Goal: Task Accomplishment & Management: Complete application form

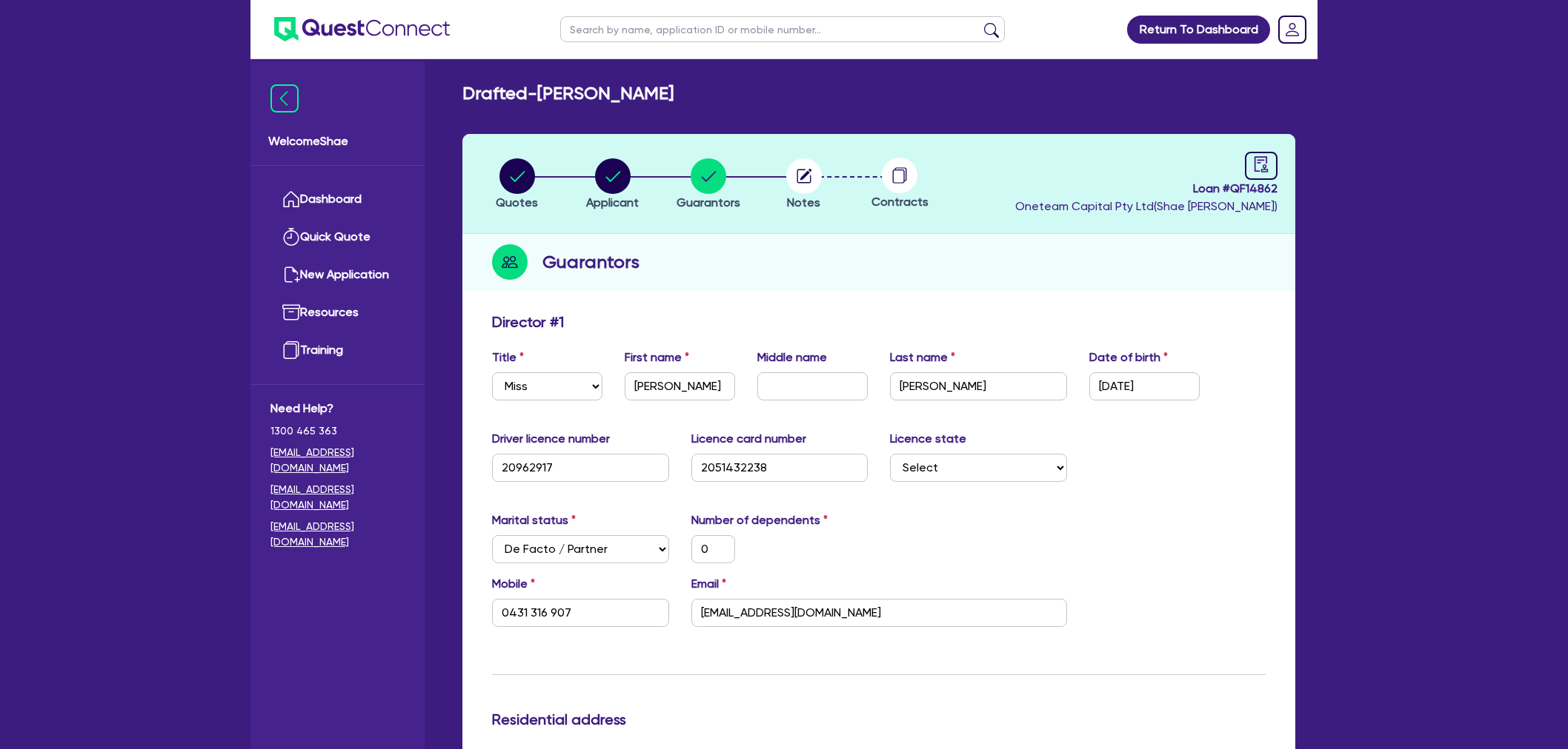
select select "MISS"
select select "[GEOGRAPHIC_DATA]"
select select "DE_FACTO"
select select "HOUSEHOLD_PERSONAL"
select select "CASH"
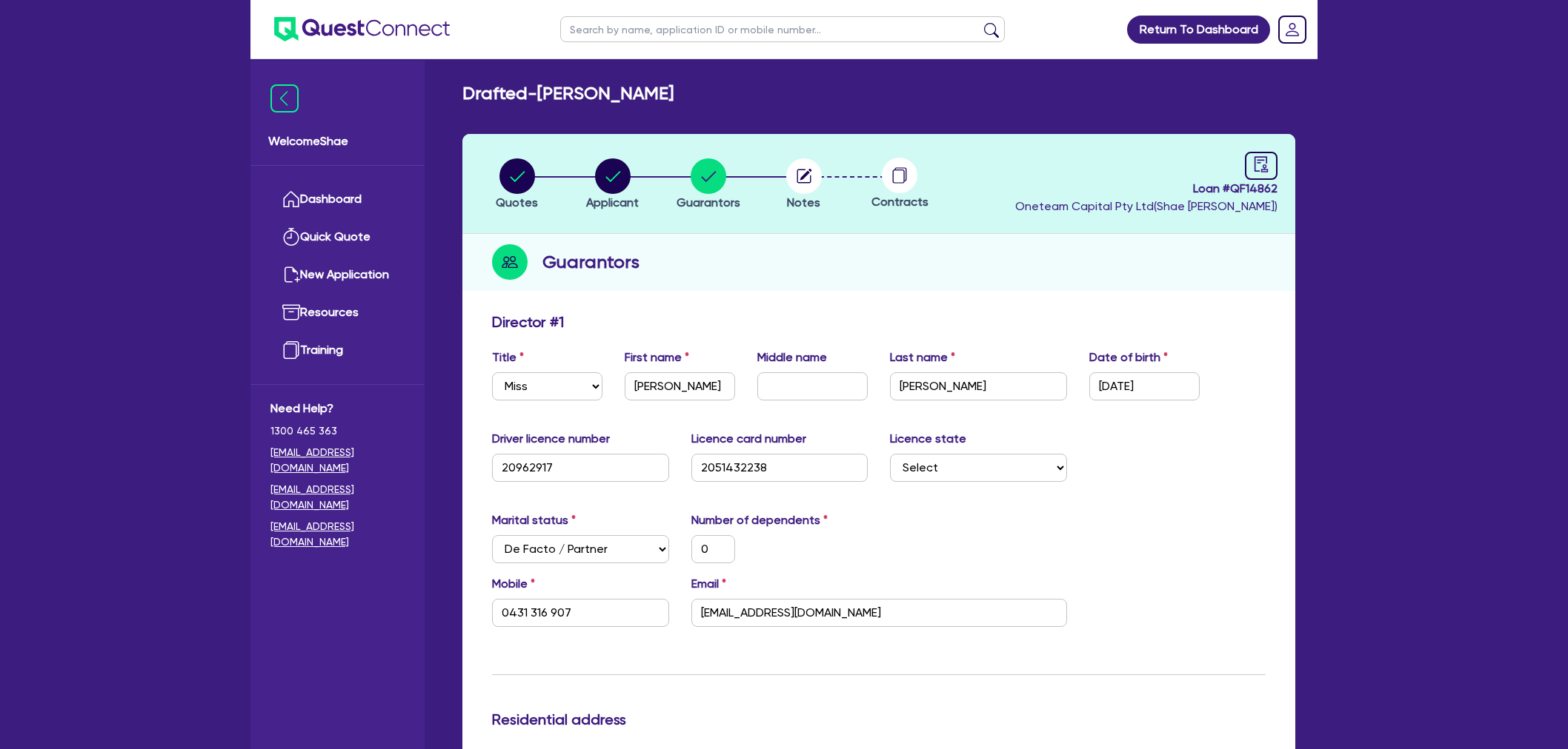
select select "VEHICLE"
select select "EQUIPMENT"
select select "PERSONAL_LOAN"
select select "CREDIT_CARD"
select select "MRS"
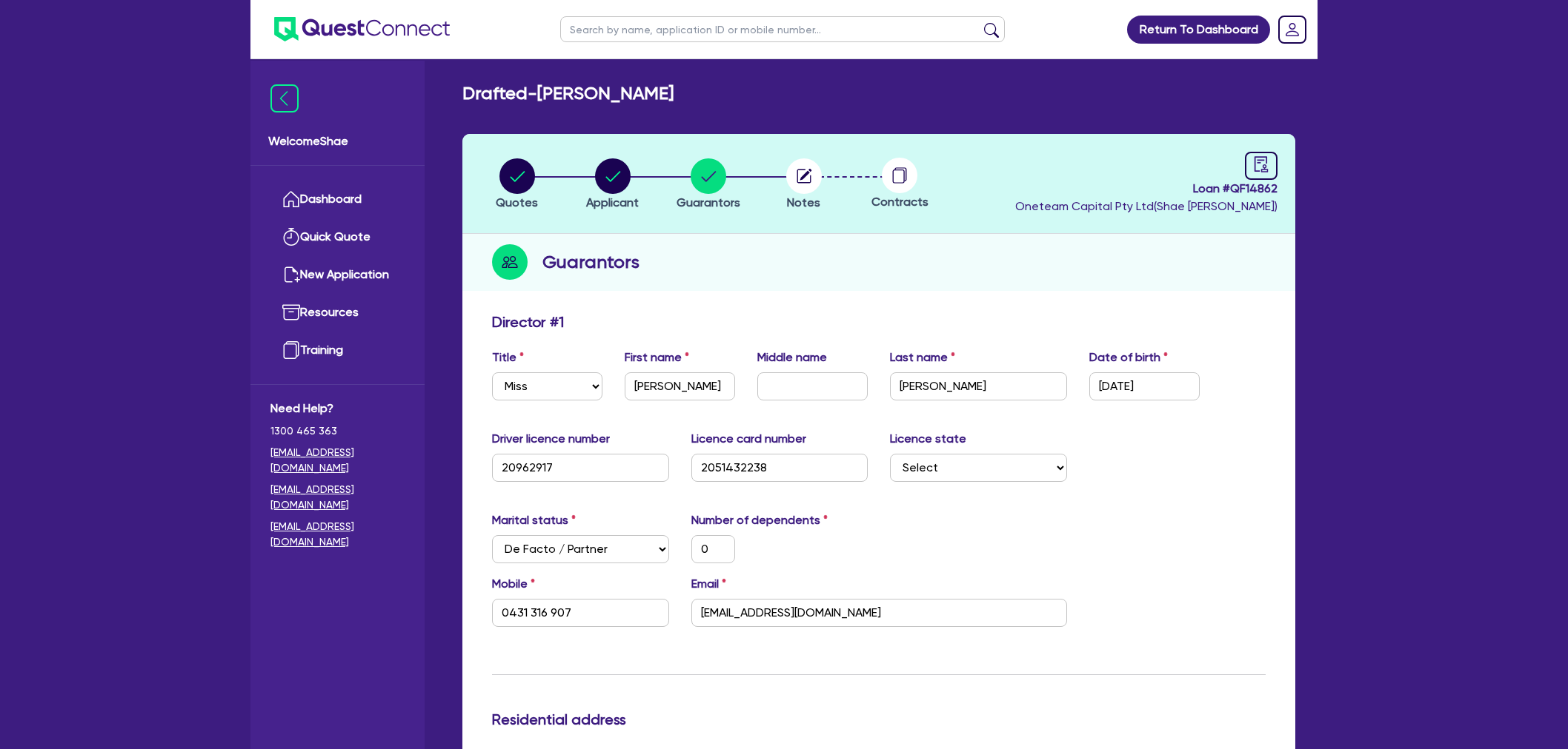
select select "NSW"
select select "MARRIED"
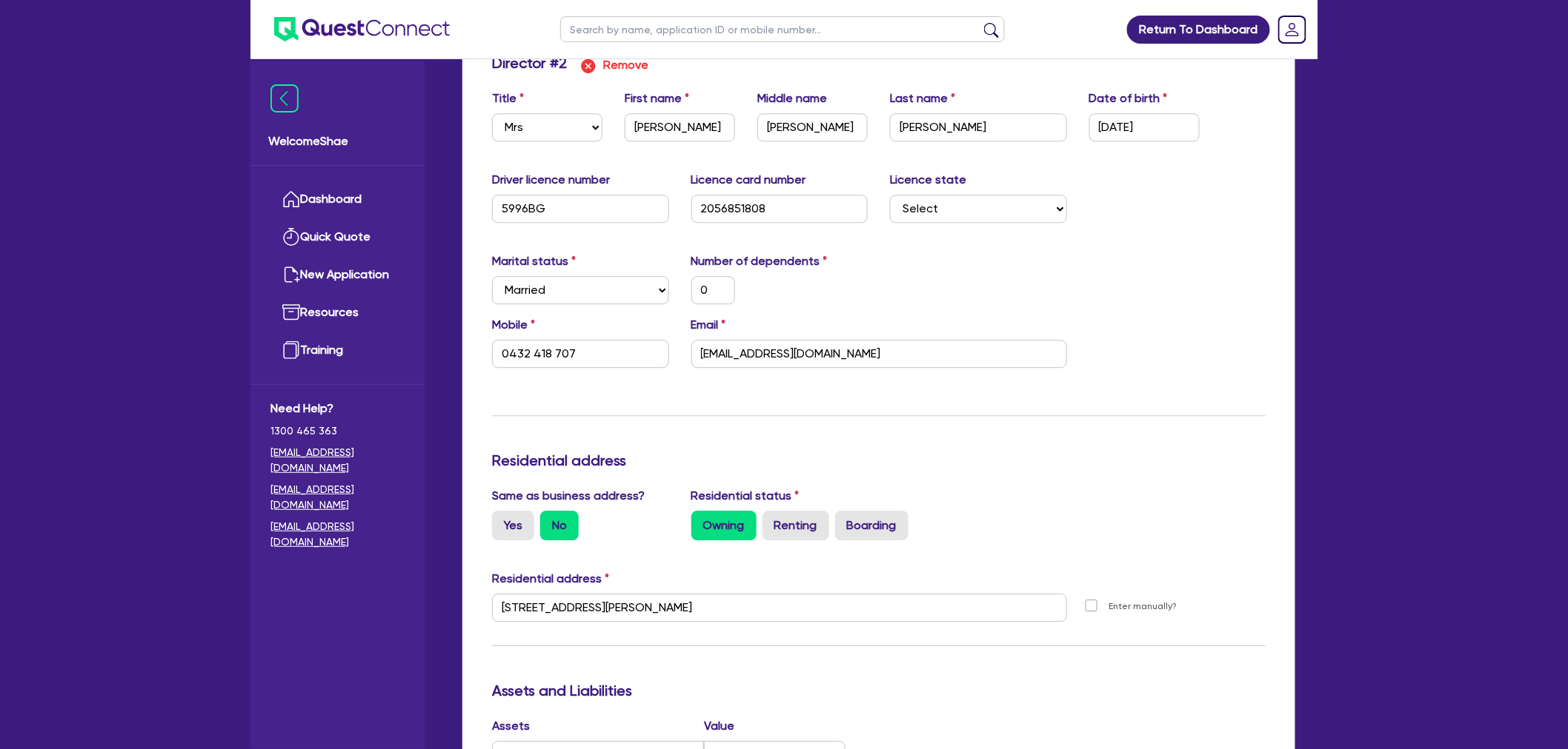
click at [618, 22] on input "text" at bounding box center [783, 29] width 445 height 26
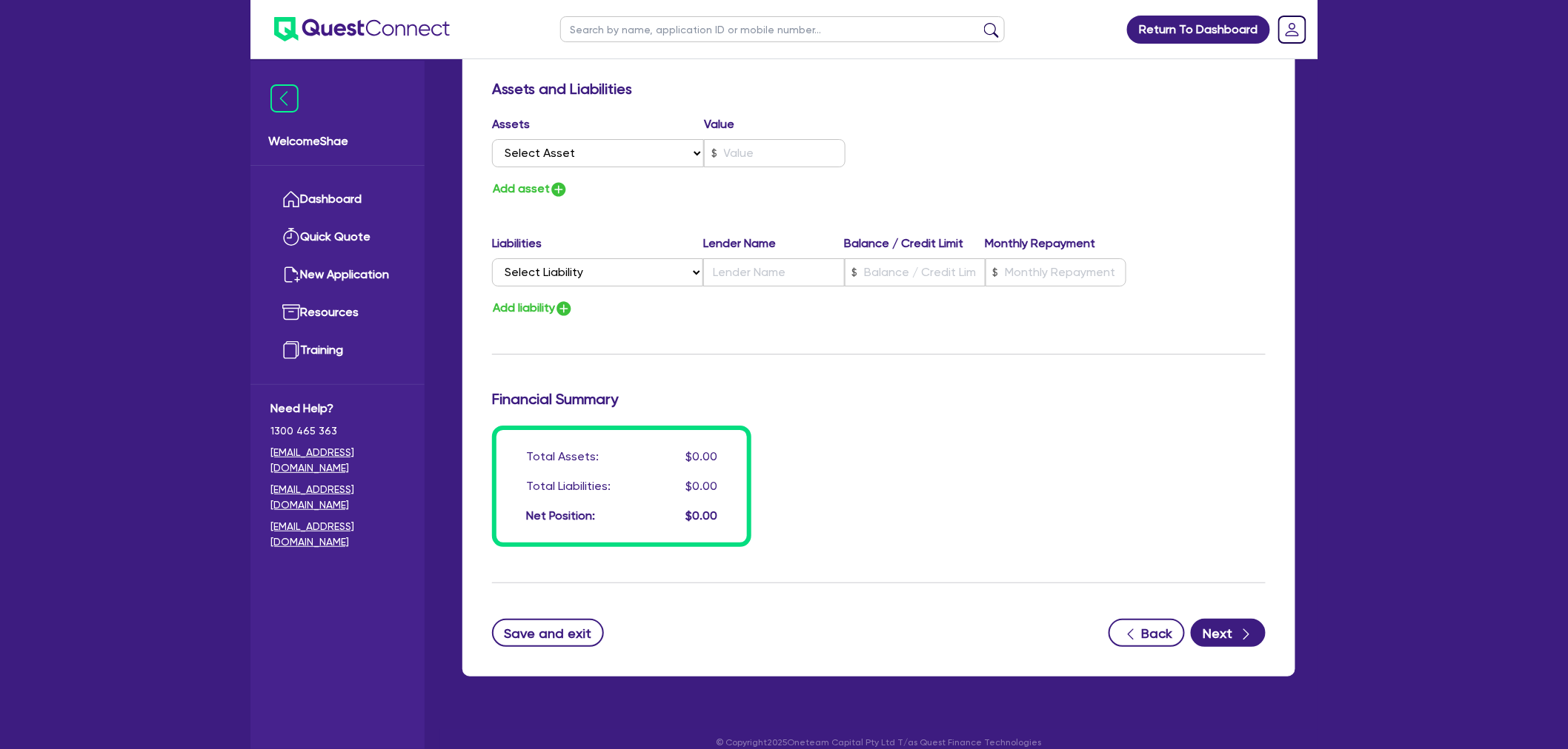
scroll to position [2179, 0]
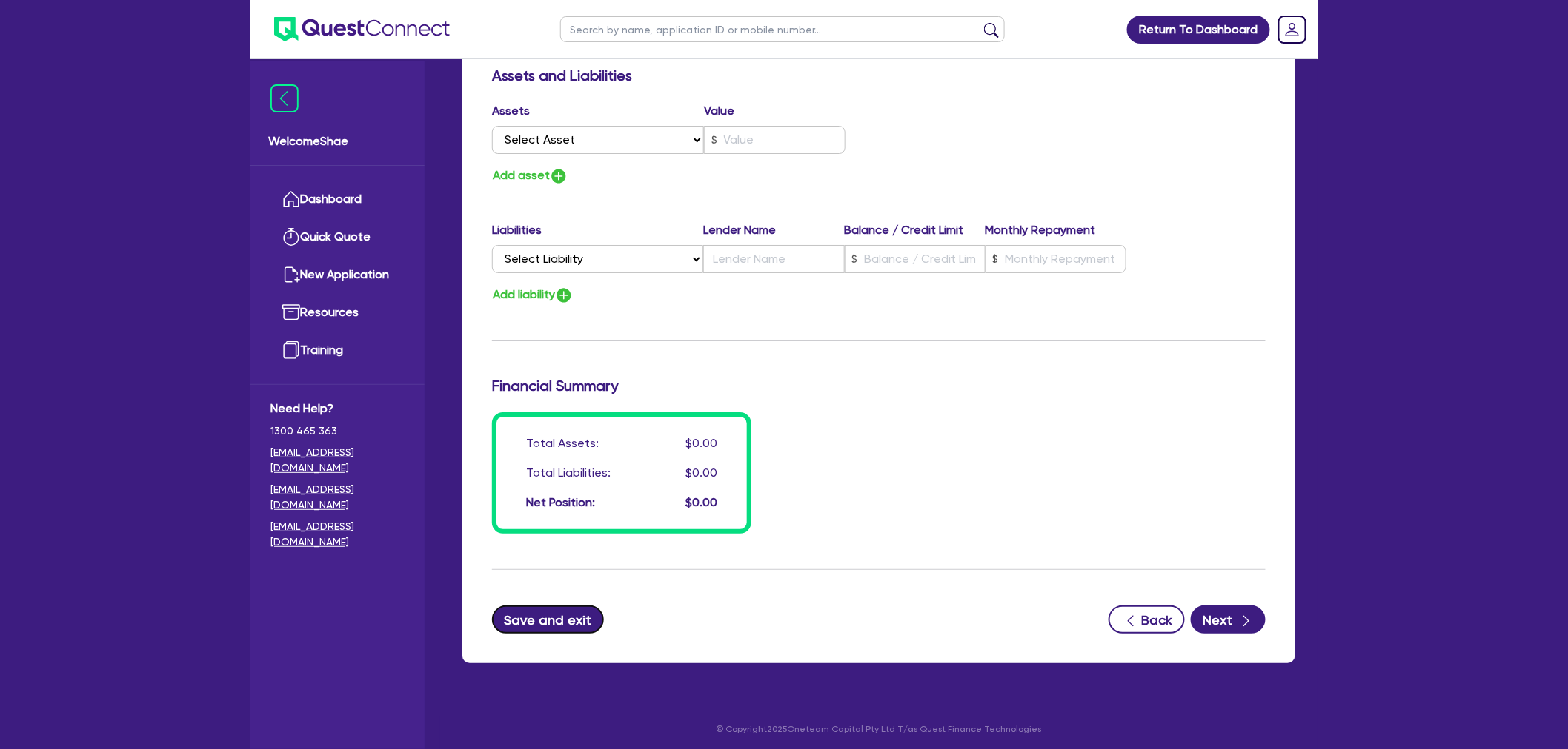
click at [577, 622] on button "Save and exit" at bounding box center [547, 619] width 112 height 28
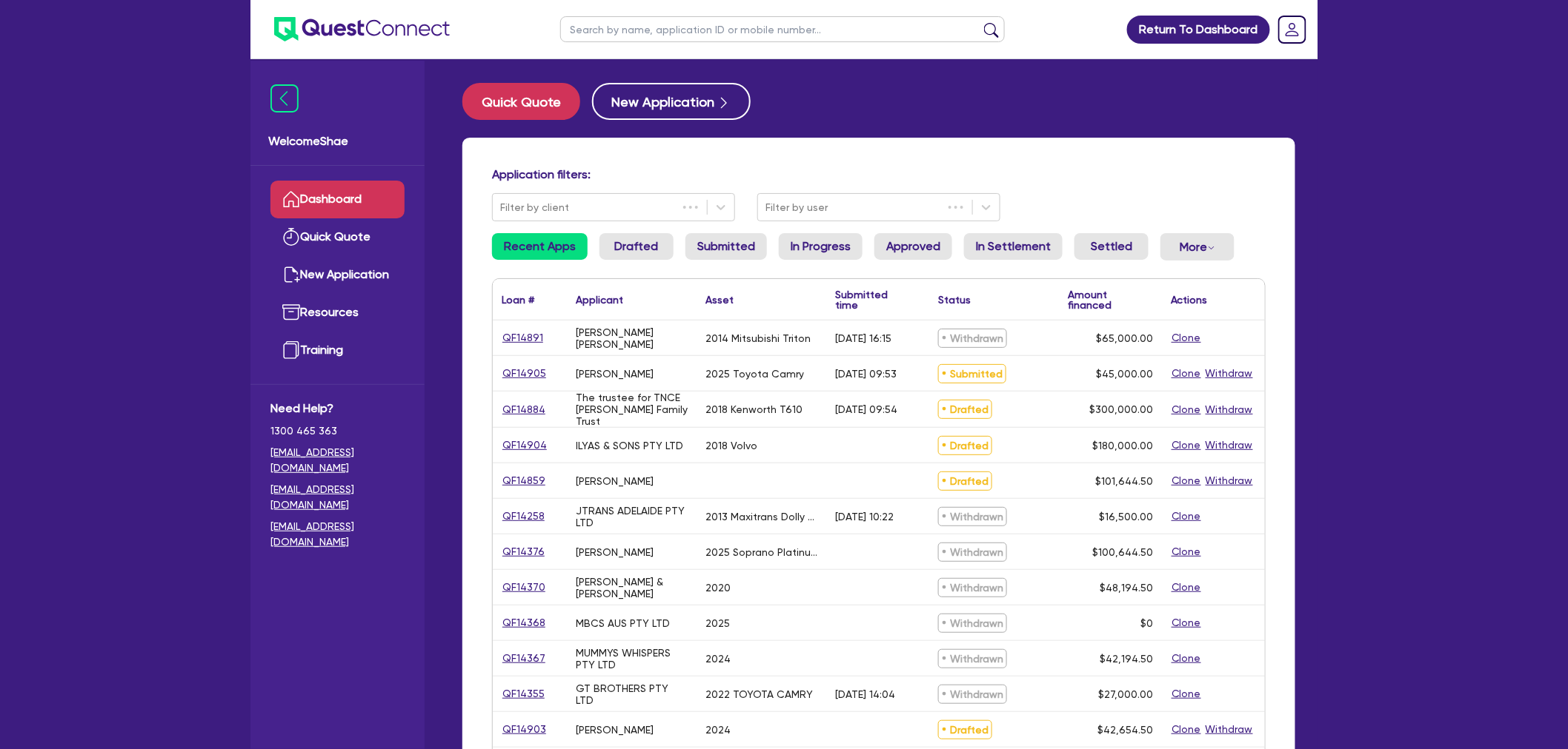
click at [608, 23] on input "text" at bounding box center [783, 29] width 445 height 26
type input "avalon"
click at [980, 22] on button "submit" at bounding box center [991, 32] width 23 height 20
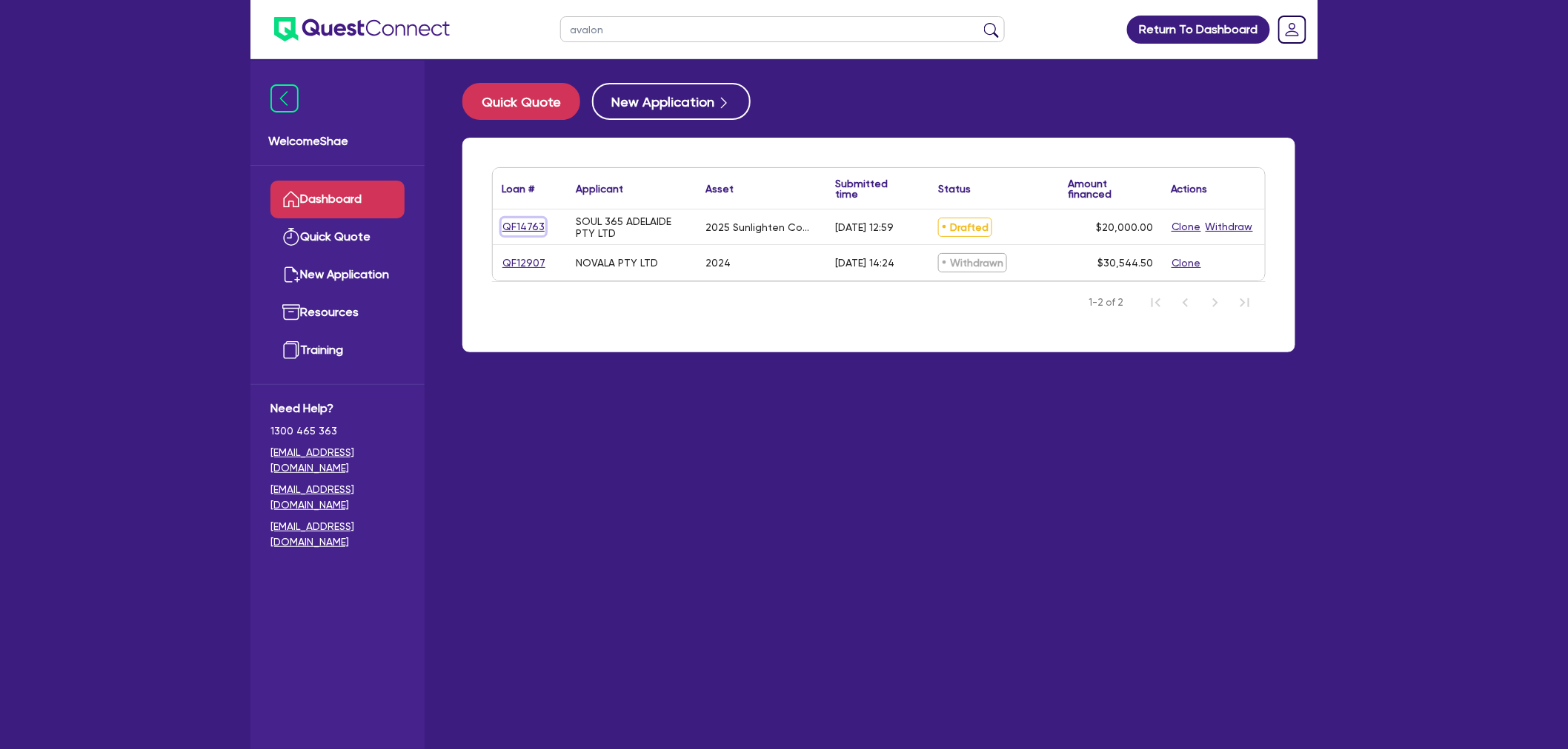
click at [521, 218] on link "QF14763" at bounding box center [523, 226] width 44 height 17
select select "TERTIARY_ASSETS"
select select "BEAUTY_EQUIPMENT"
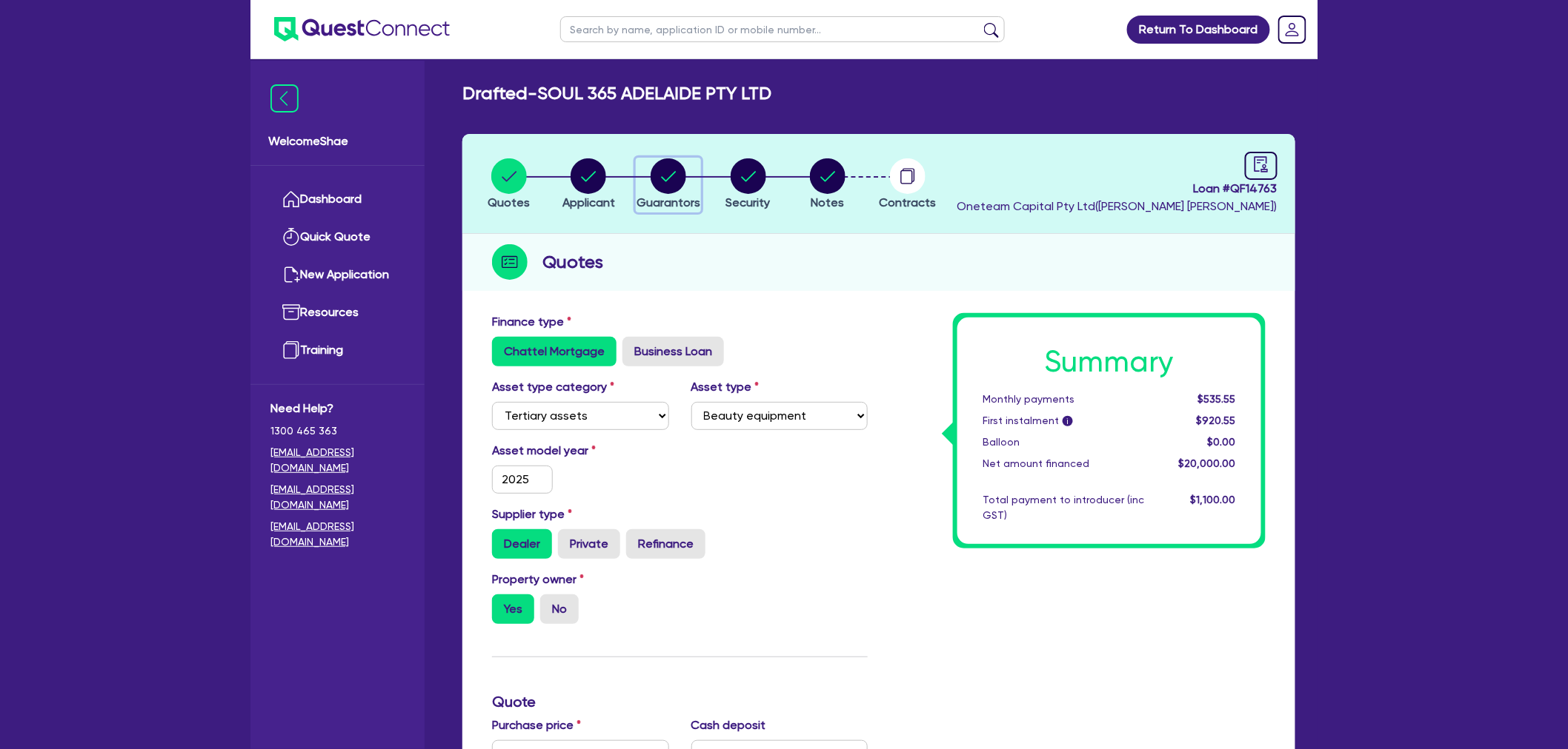
drag, startPoint x: 679, startPoint y: 182, endPoint x: 691, endPoint y: 231, distance: 50.4
click at [681, 182] on circle "button" at bounding box center [668, 176] width 35 height 35
select select "MRS"
select select "SA"
select select "MARRIED"
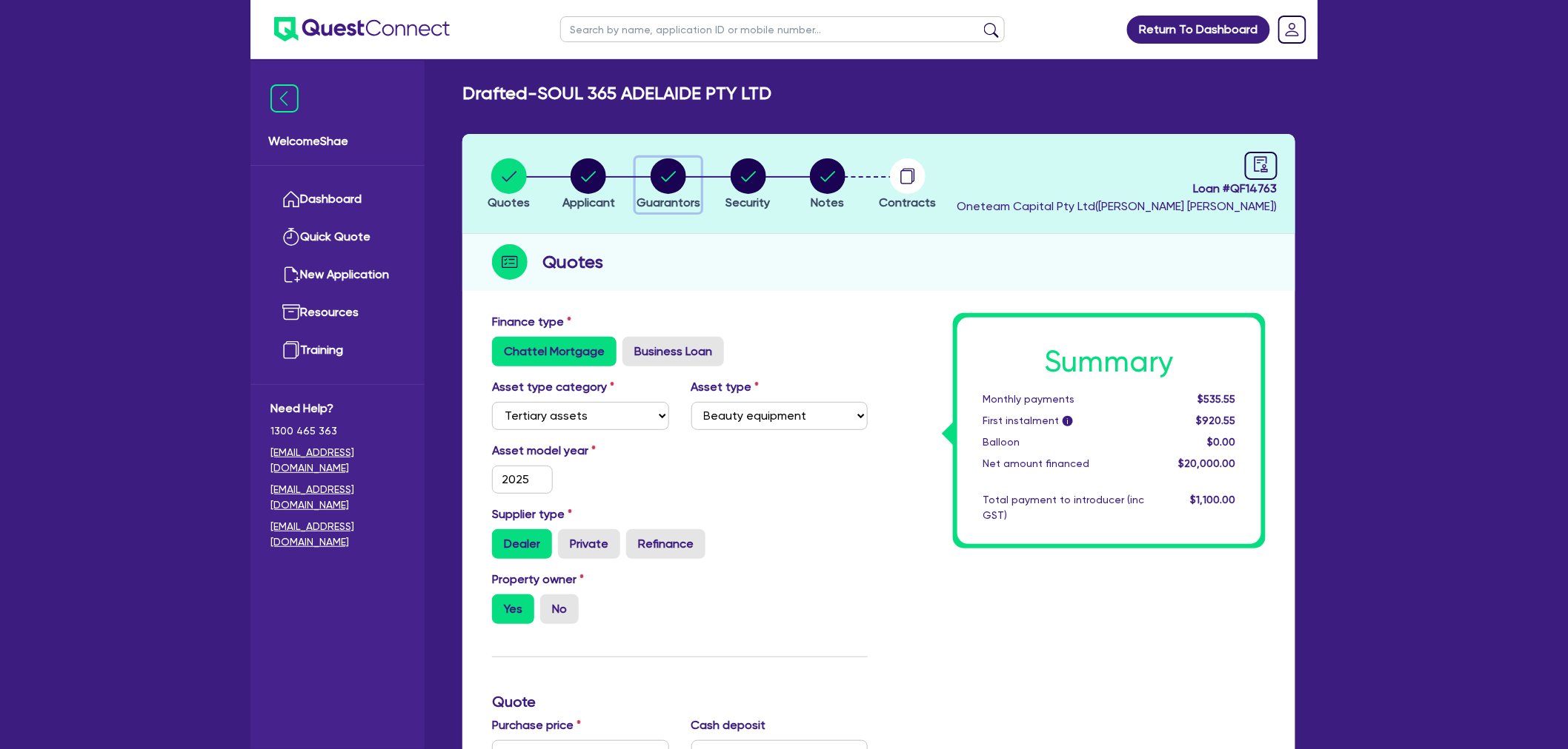
select select "INVESTMENT_PROPERTY"
select select "CASH"
select select "VEHICLE"
select select "EQUIPMENT"
select select "HOUSEHOLD_PERSONAL"
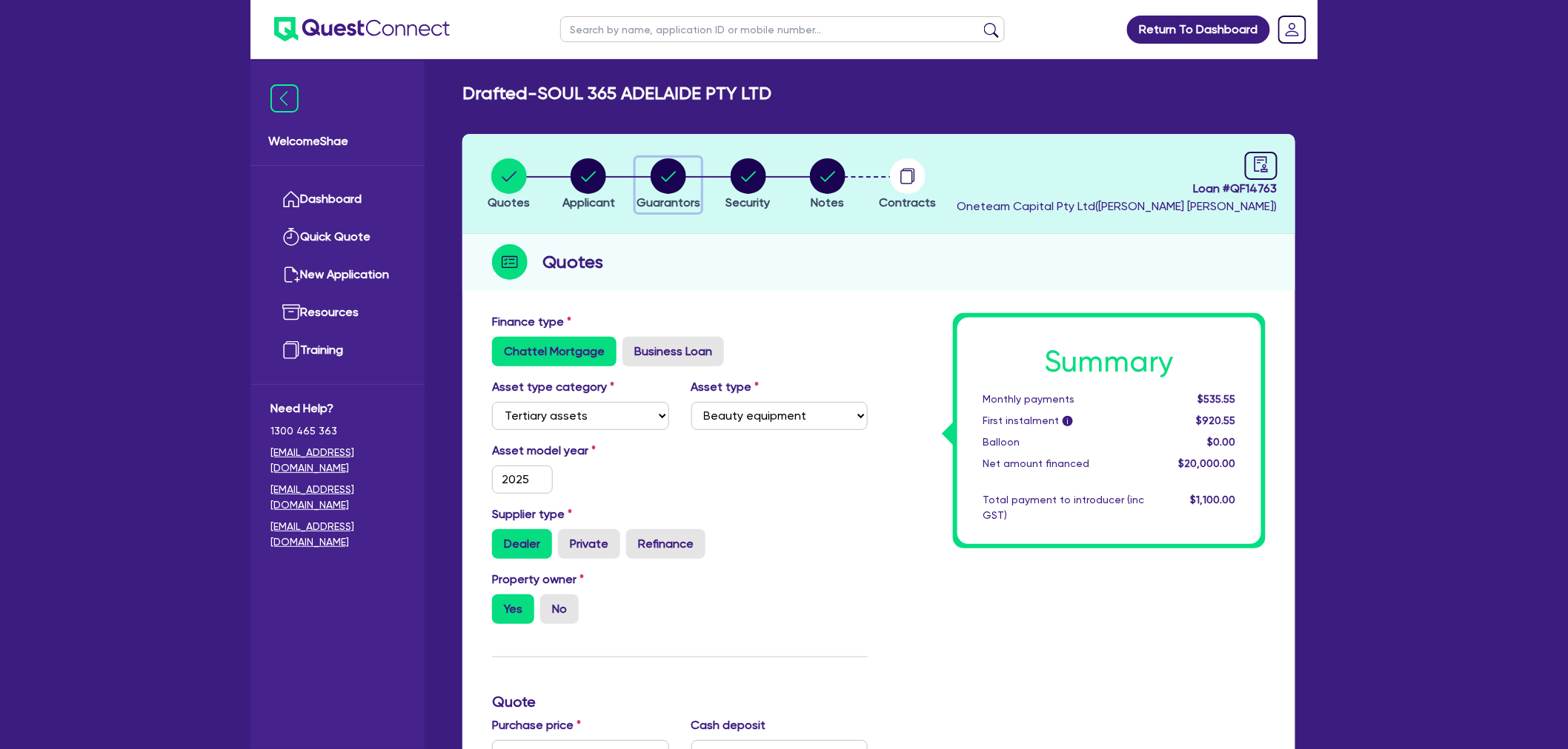
select select "MORTGAGE"
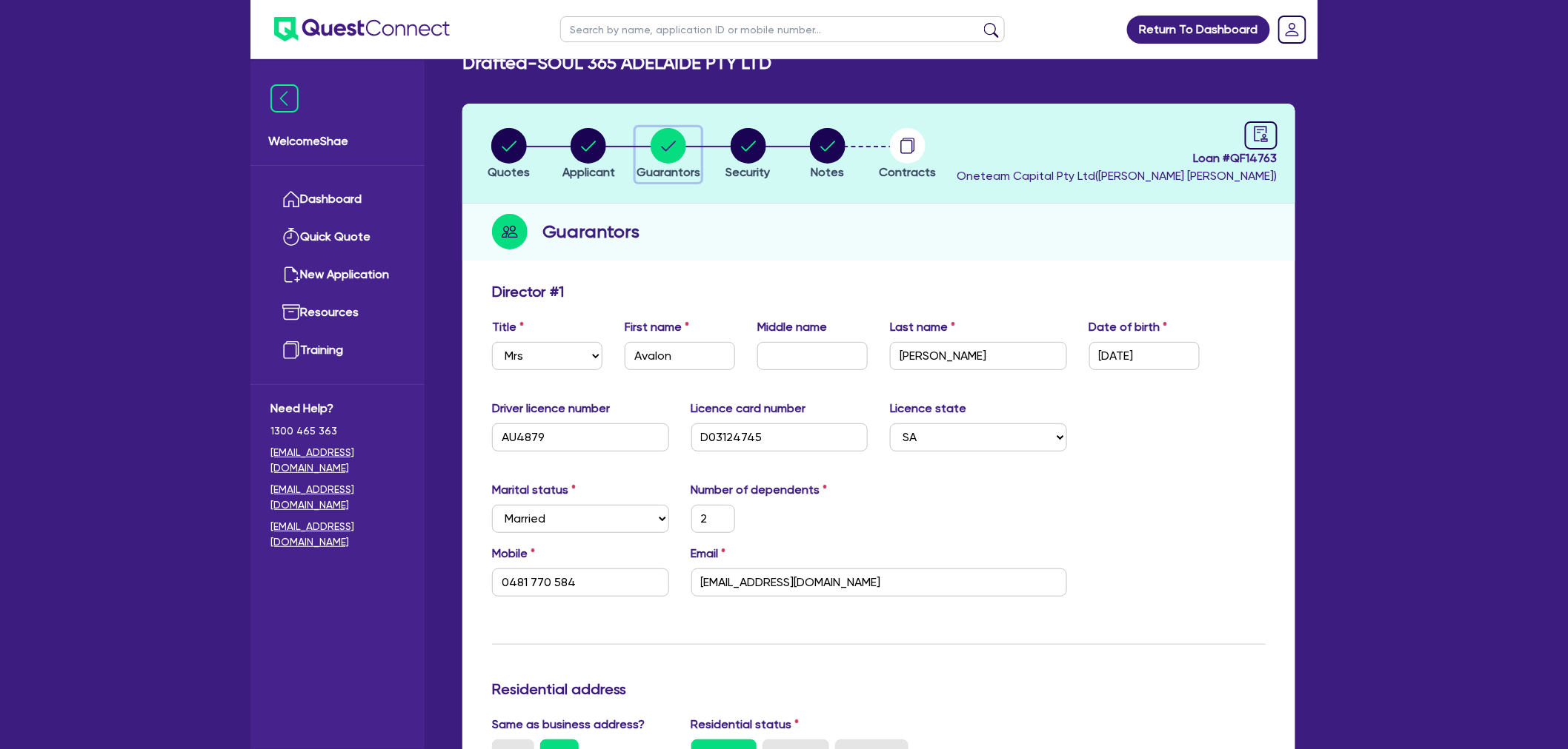
scroll to position [247, 0]
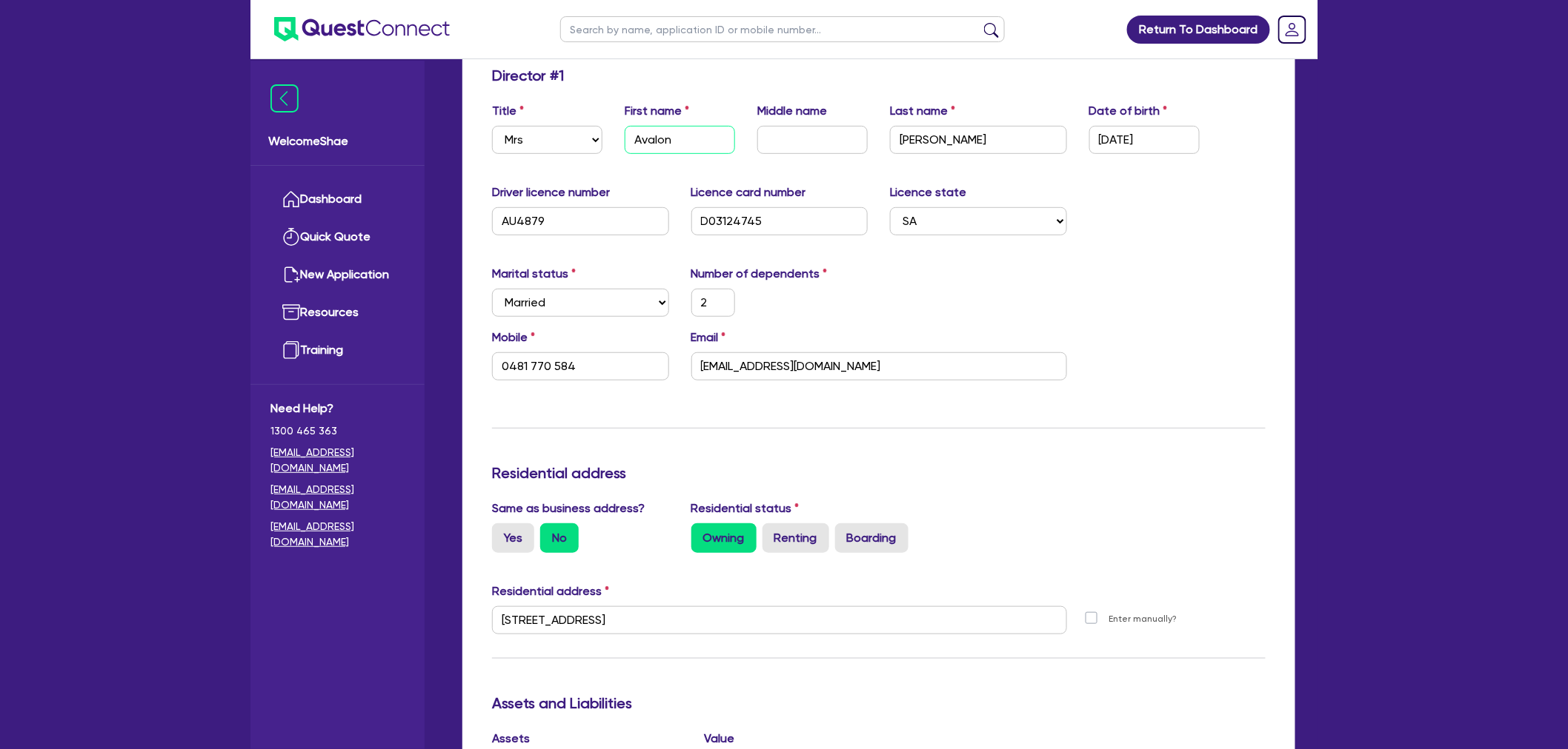
click at [668, 136] on input "Avalon" at bounding box center [679, 139] width 110 height 28
click at [917, 142] on input "Gordon" at bounding box center [978, 139] width 177 height 28
click at [712, 363] on input "avalon@soul365.com.au" at bounding box center [878, 366] width 376 height 28
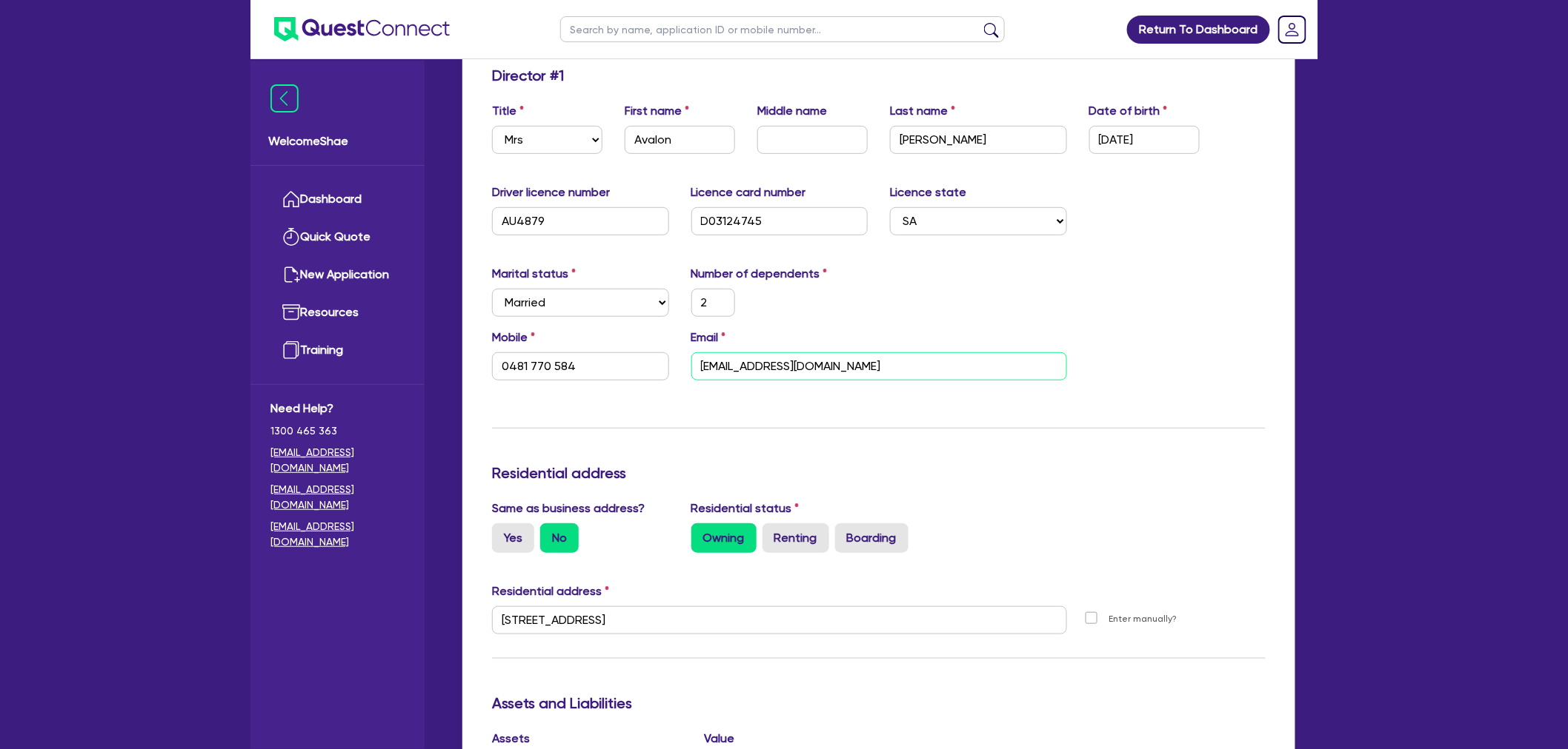
click at [712, 363] on input "avalon@soul365.com.au" at bounding box center [878, 366] width 376 height 28
click at [537, 363] on input "0481 770 584" at bounding box center [580, 366] width 177 height 28
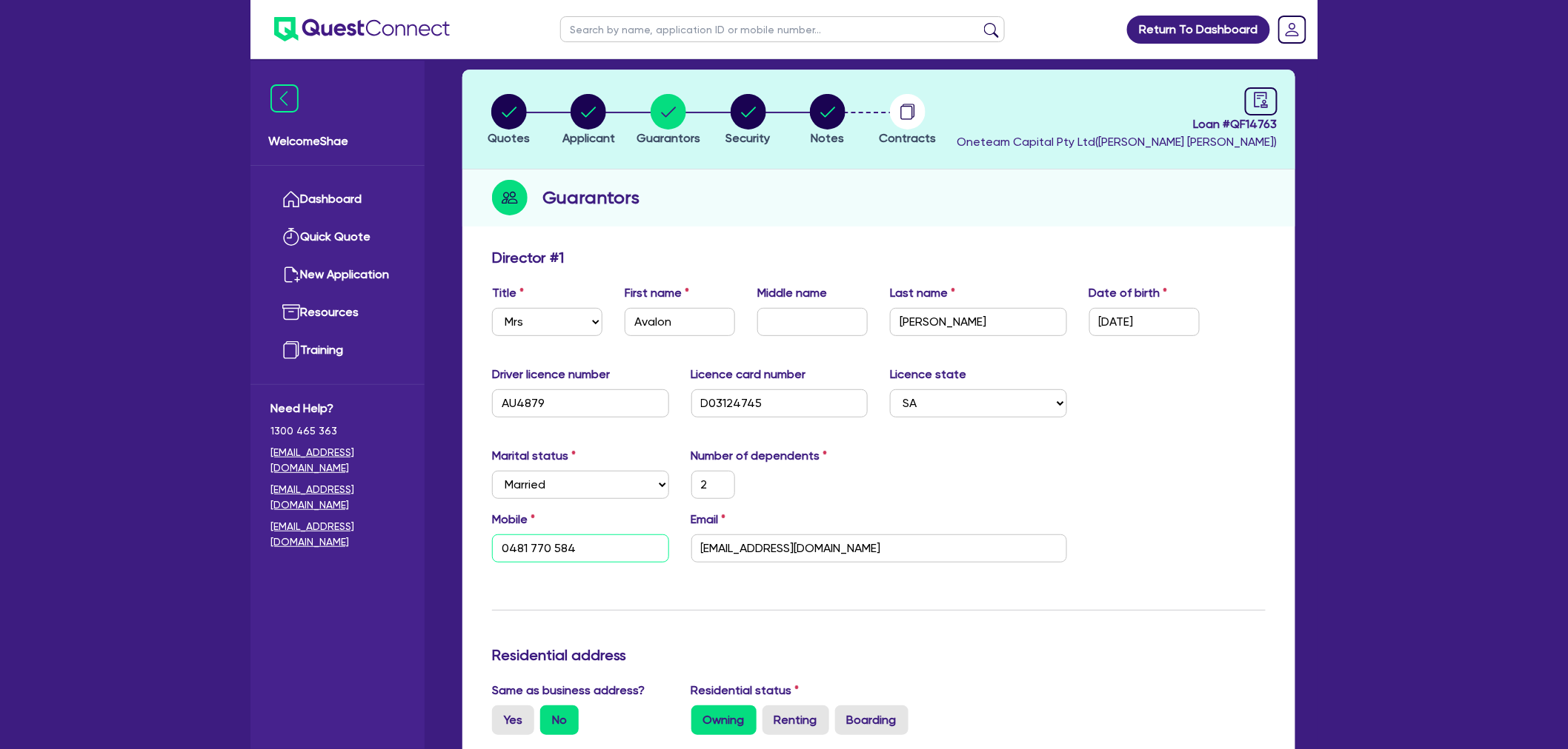
scroll to position [0, 0]
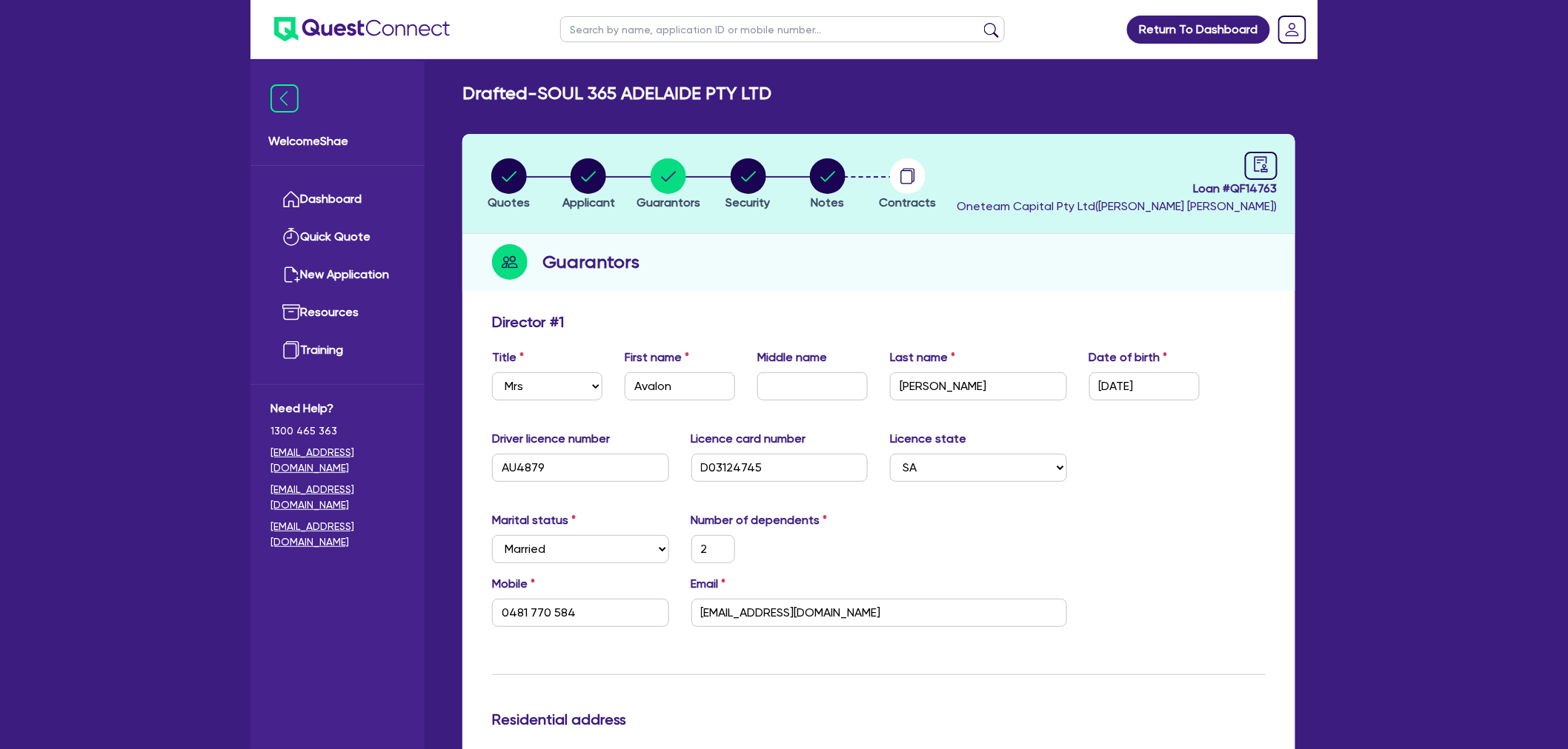
click at [1266, 188] on span "Loan # QF14763" at bounding box center [1116, 188] width 321 height 18
drag, startPoint x: 1266, startPoint y: 188, endPoint x: 1194, endPoint y: 195, distance: 72.3
click at [1266, 186] on span "Loan # QF14763" at bounding box center [1116, 188] width 321 height 18
copy span "QF14763"
click at [901, 168] on circle "button" at bounding box center [907, 176] width 35 height 35
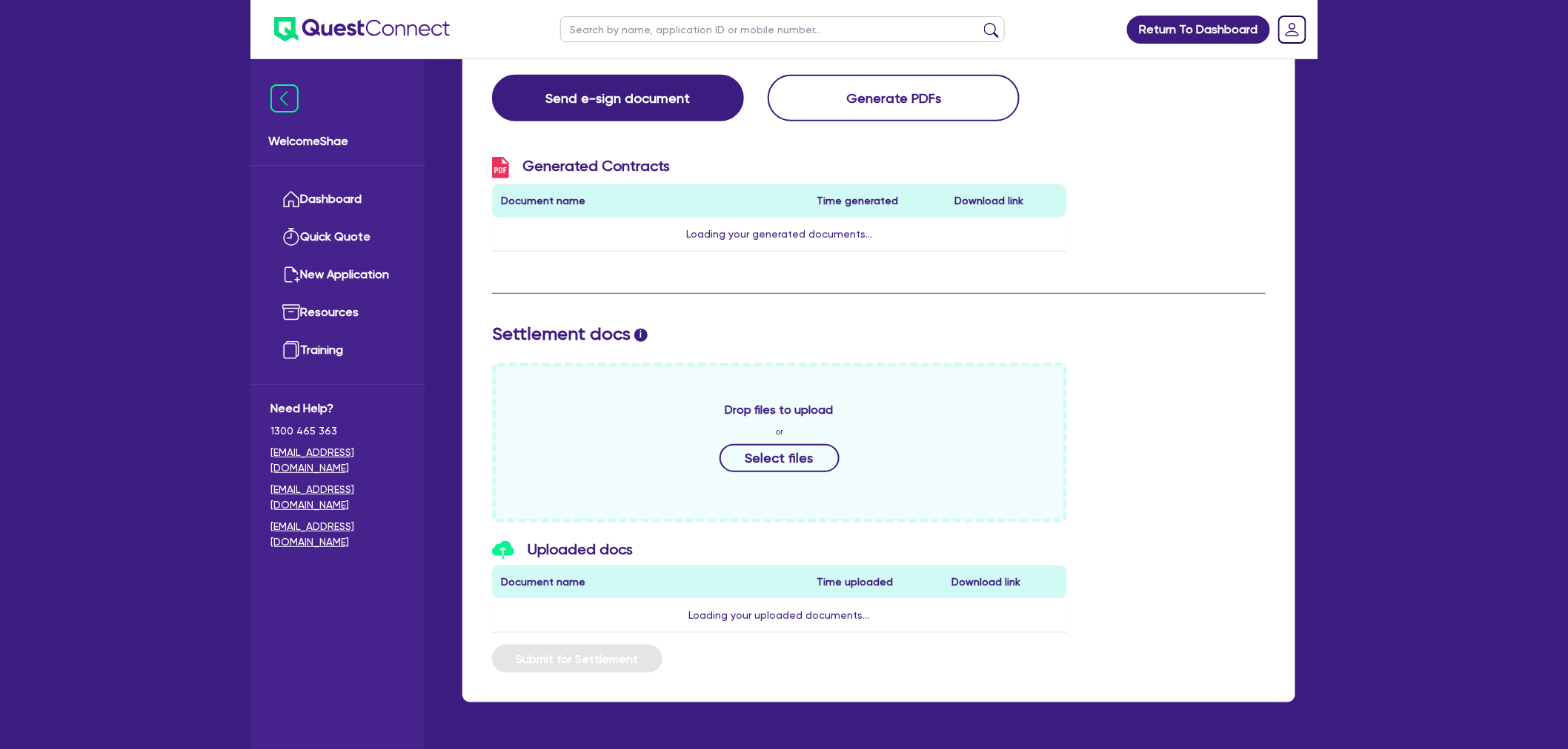
scroll to position [400, 0]
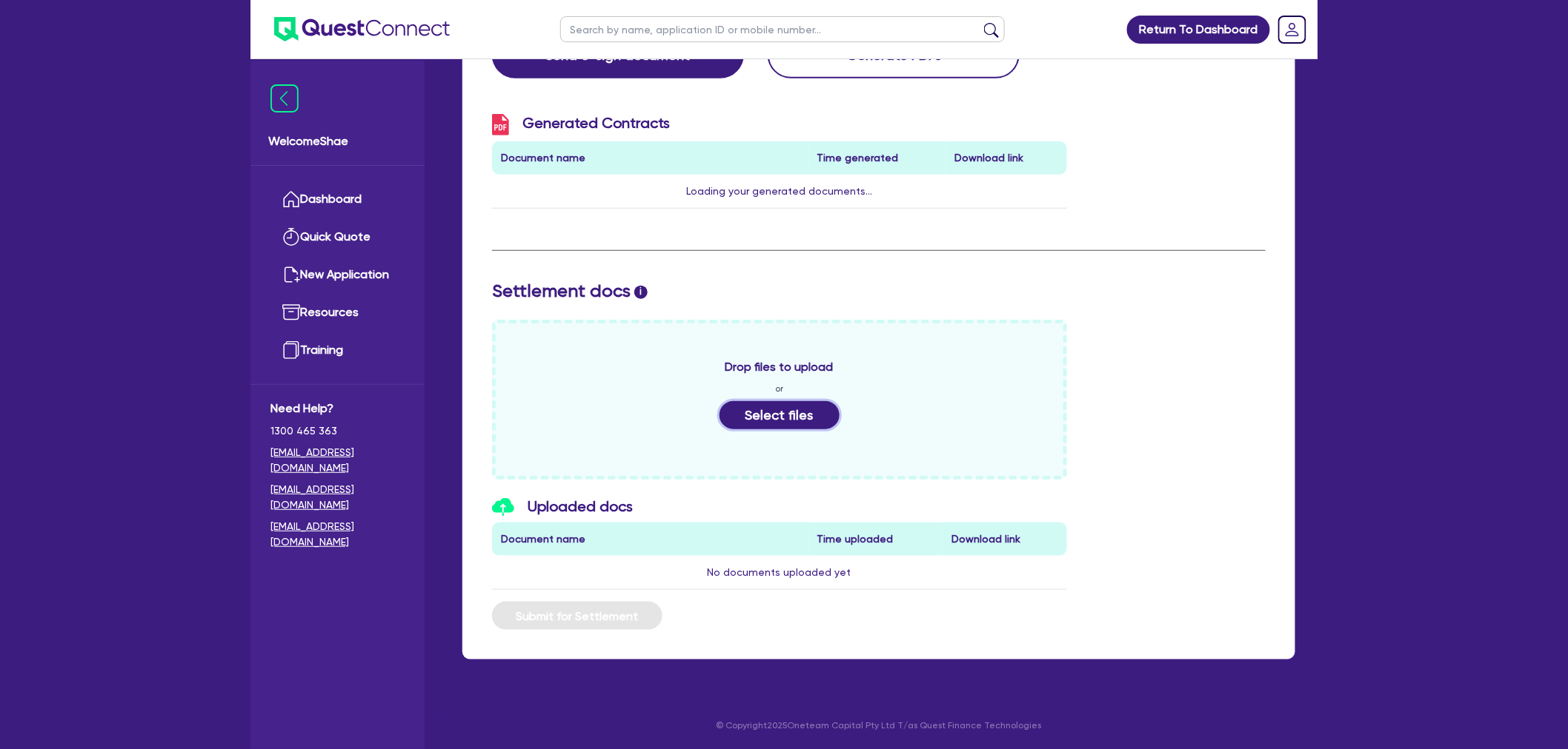
click at [786, 410] on button "Select files" at bounding box center [779, 414] width 120 height 28
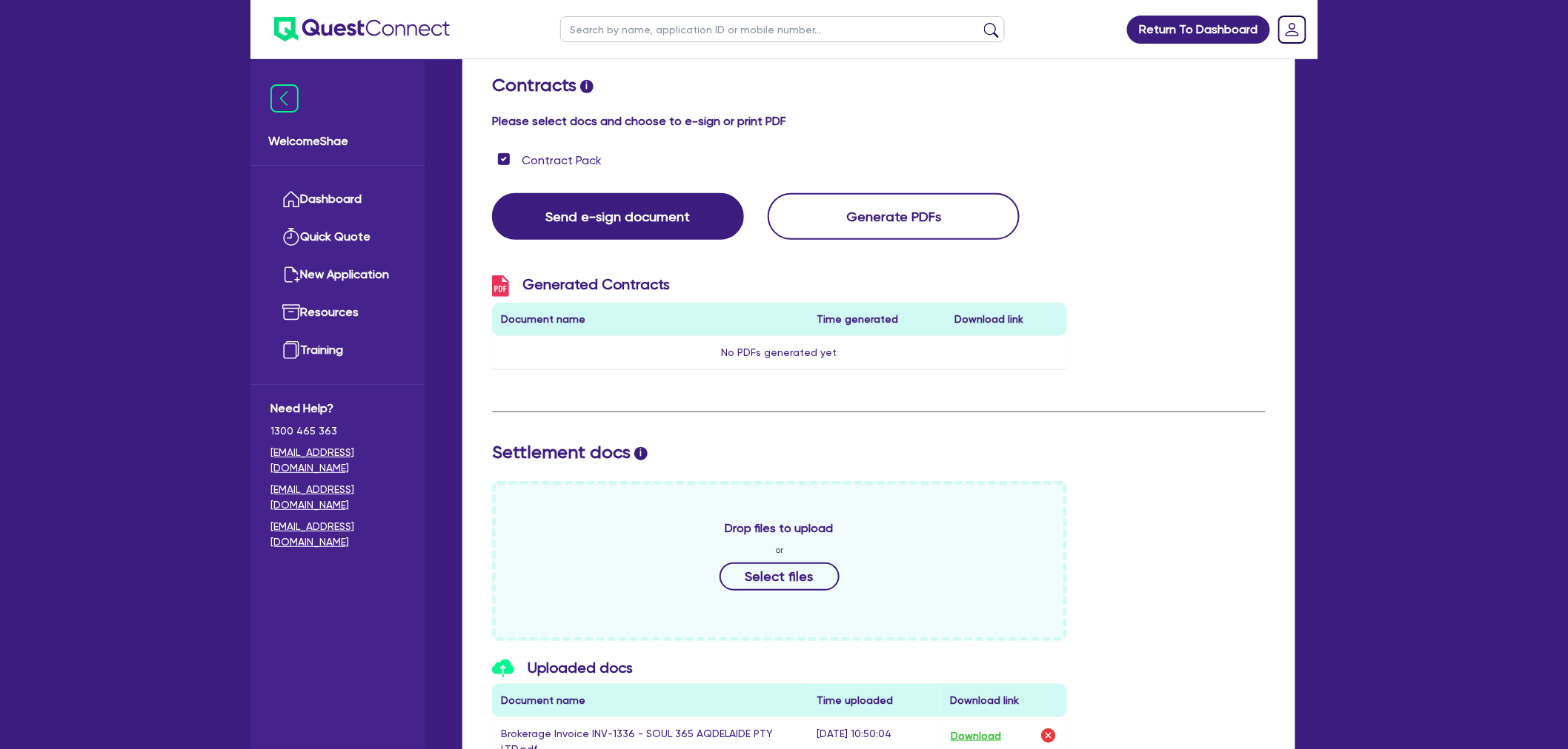
scroll to position [0, 0]
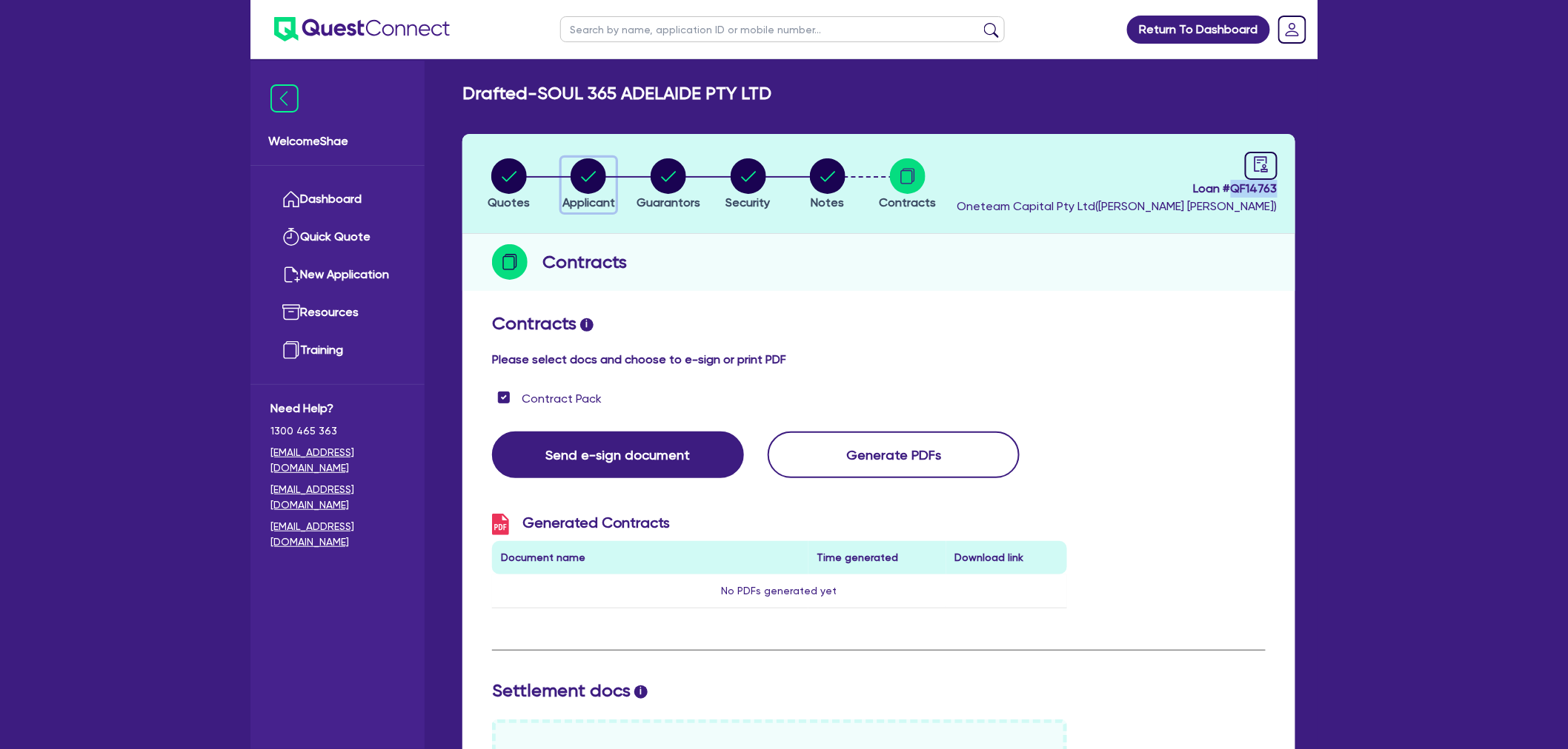
click at [600, 183] on circle "button" at bounding box center [588, 176] width 35 height 35
select select "COMPANY"
select select "HEALTH_BEAUTY"
select select "OTHER_HEALTH_BEAUTY"
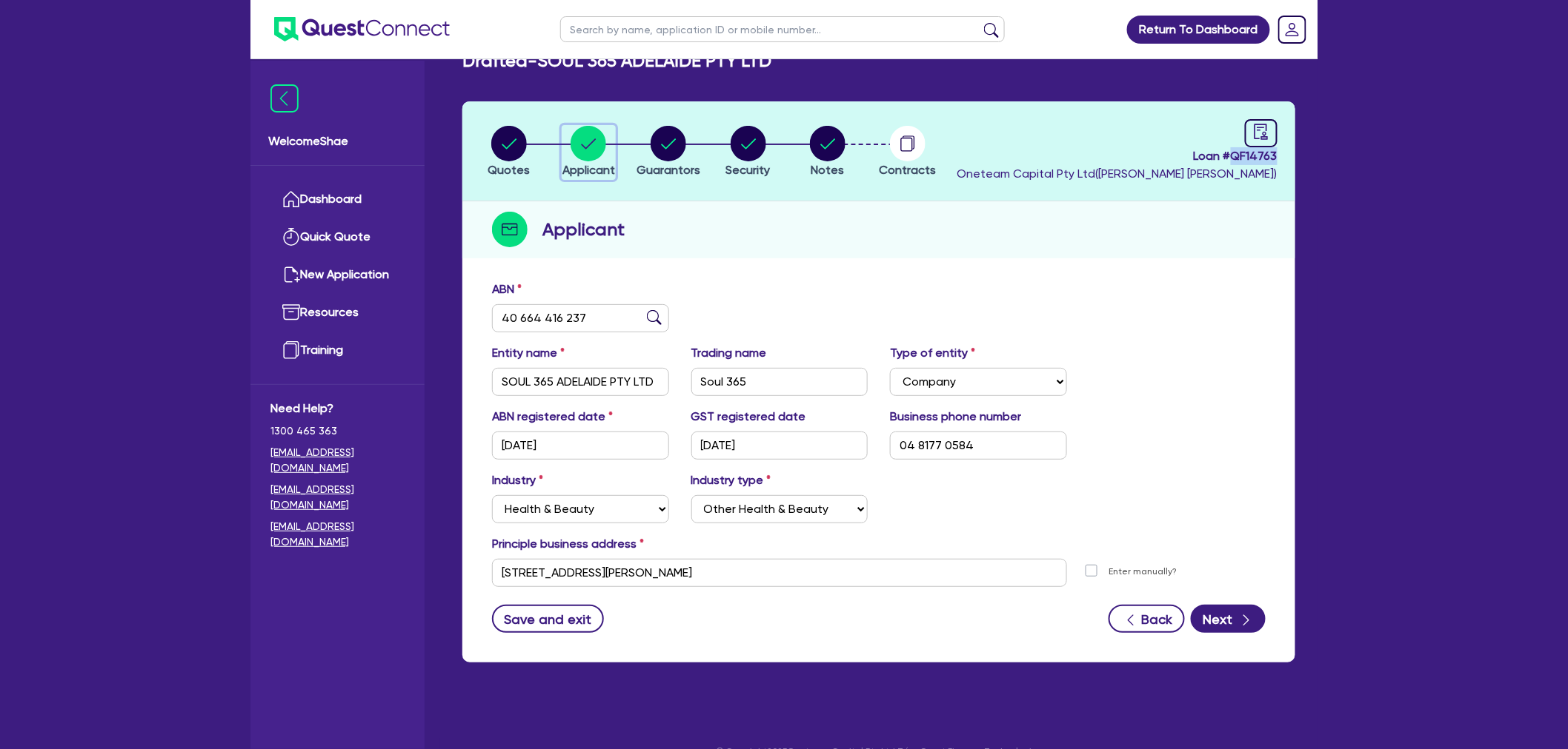
scroll to position [59, 0]
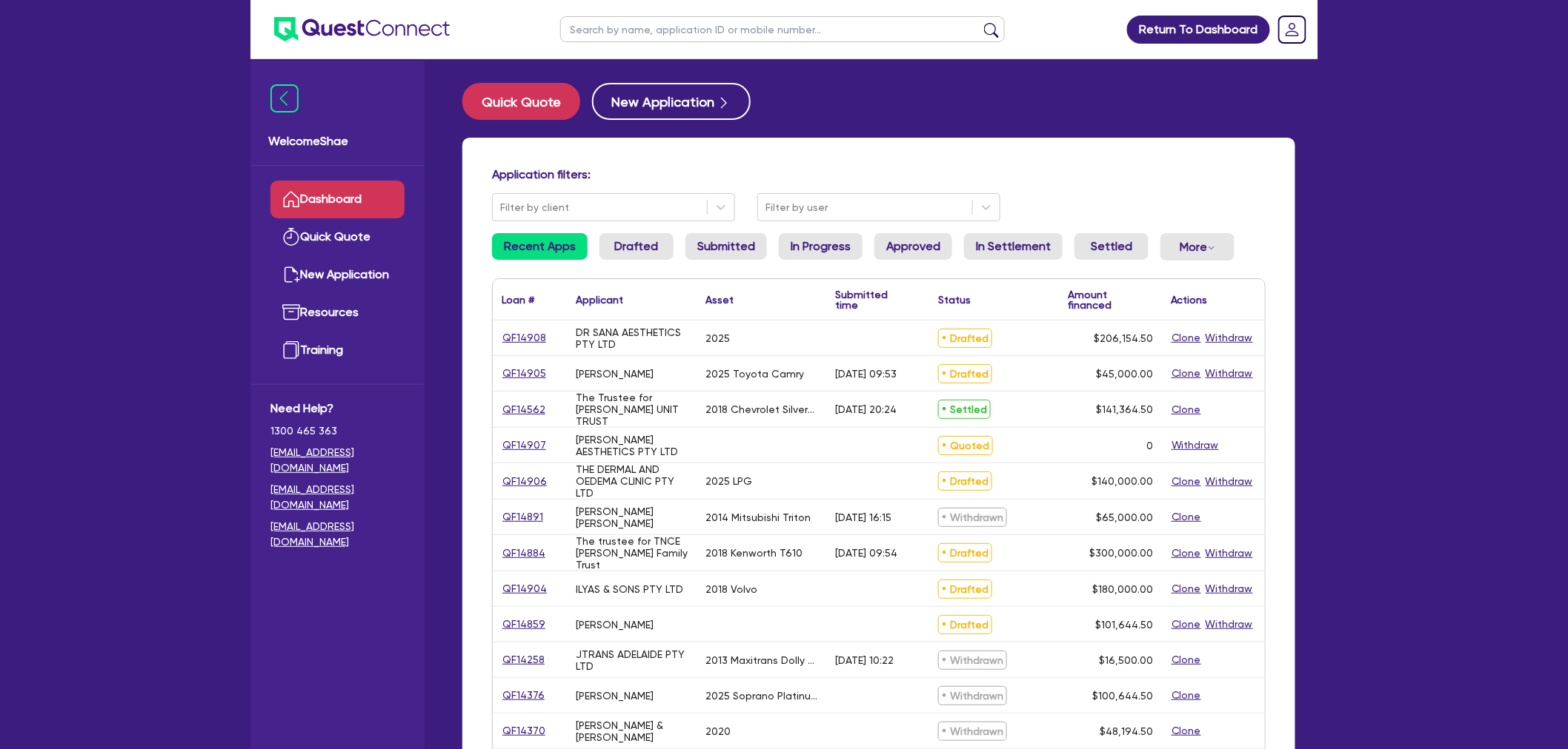
click at [619, 37] on input "text" at bounding box center [783, 29] width 445 height 26
type input "lewis"
click at [980, 22] on button "submit" at bounding box center [991, 32] width 23 height 20
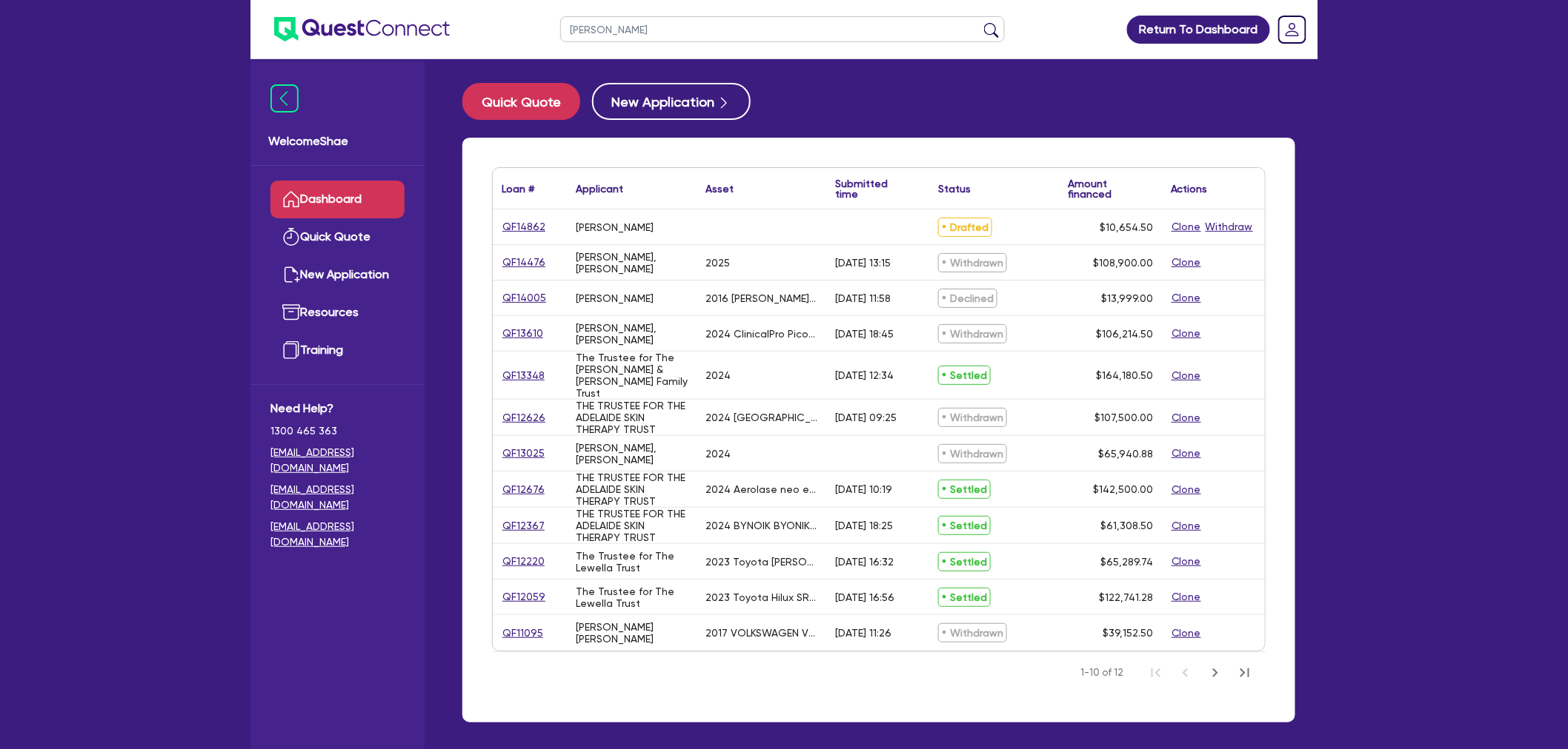
click at [531, 232] on link "QF14862" at bounding box center [524, 226] width 45 height 17
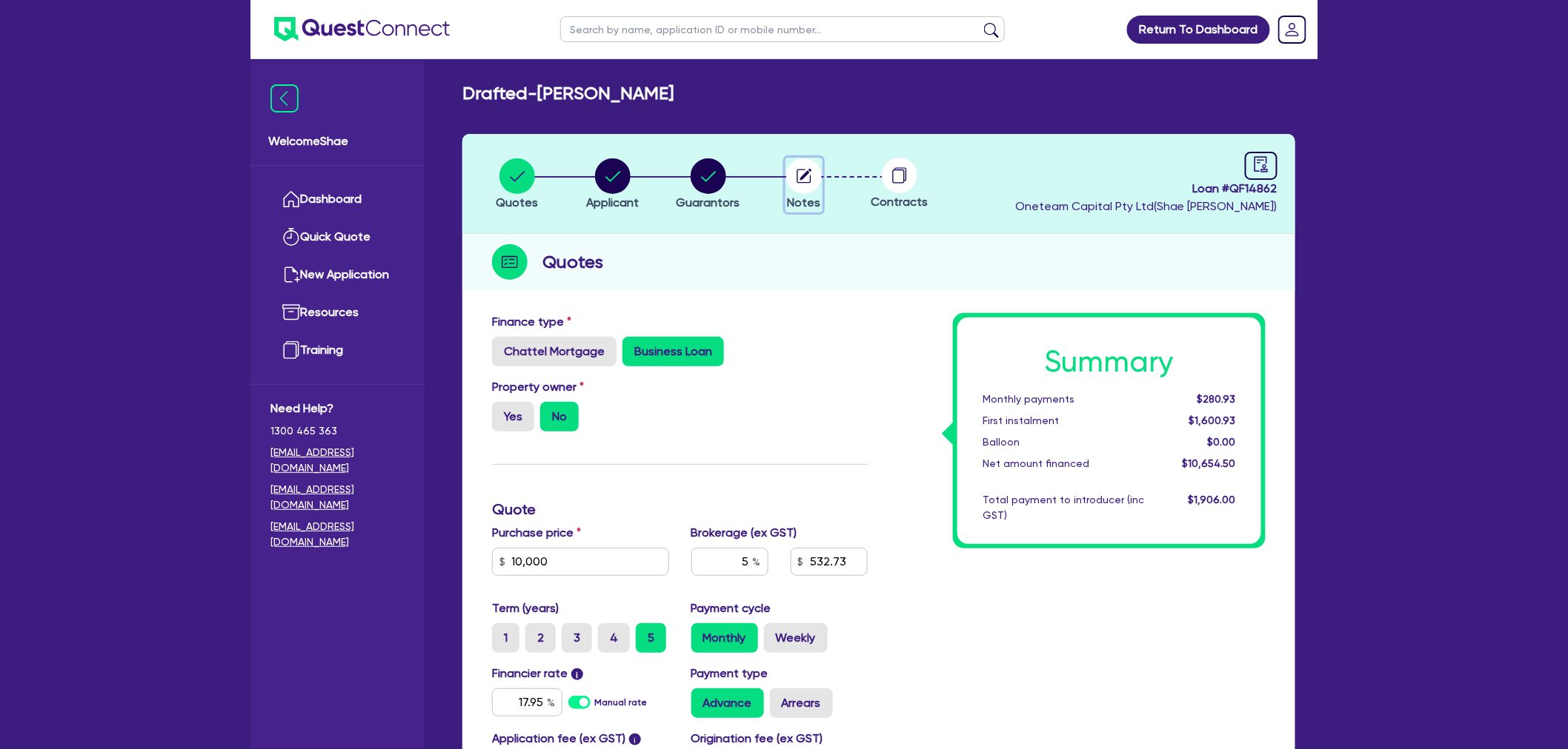
click at [795, 186] on circle "button" at bounding box center [804, 176] width 35 height 35
select select "Other"
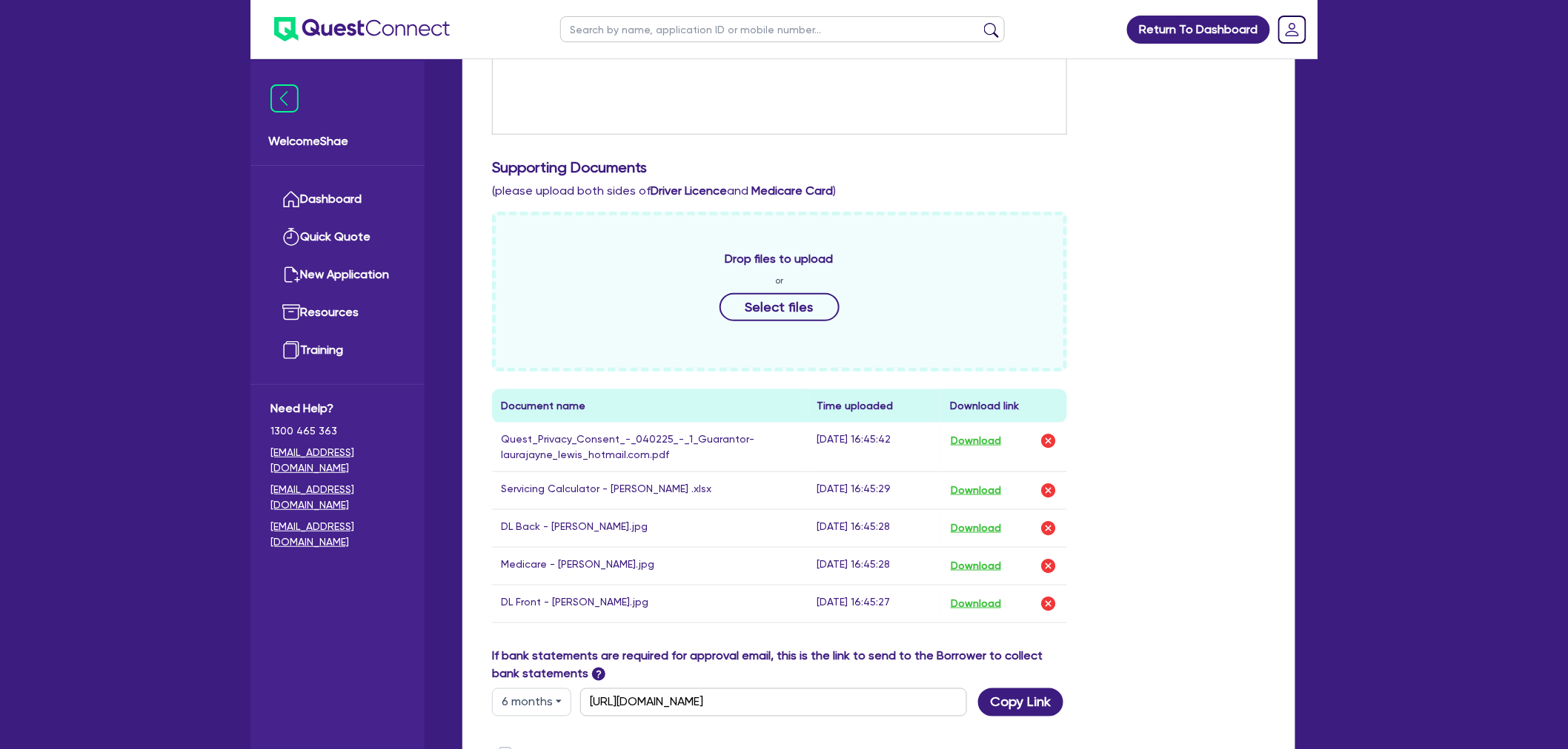
scroll to position [493, 0]
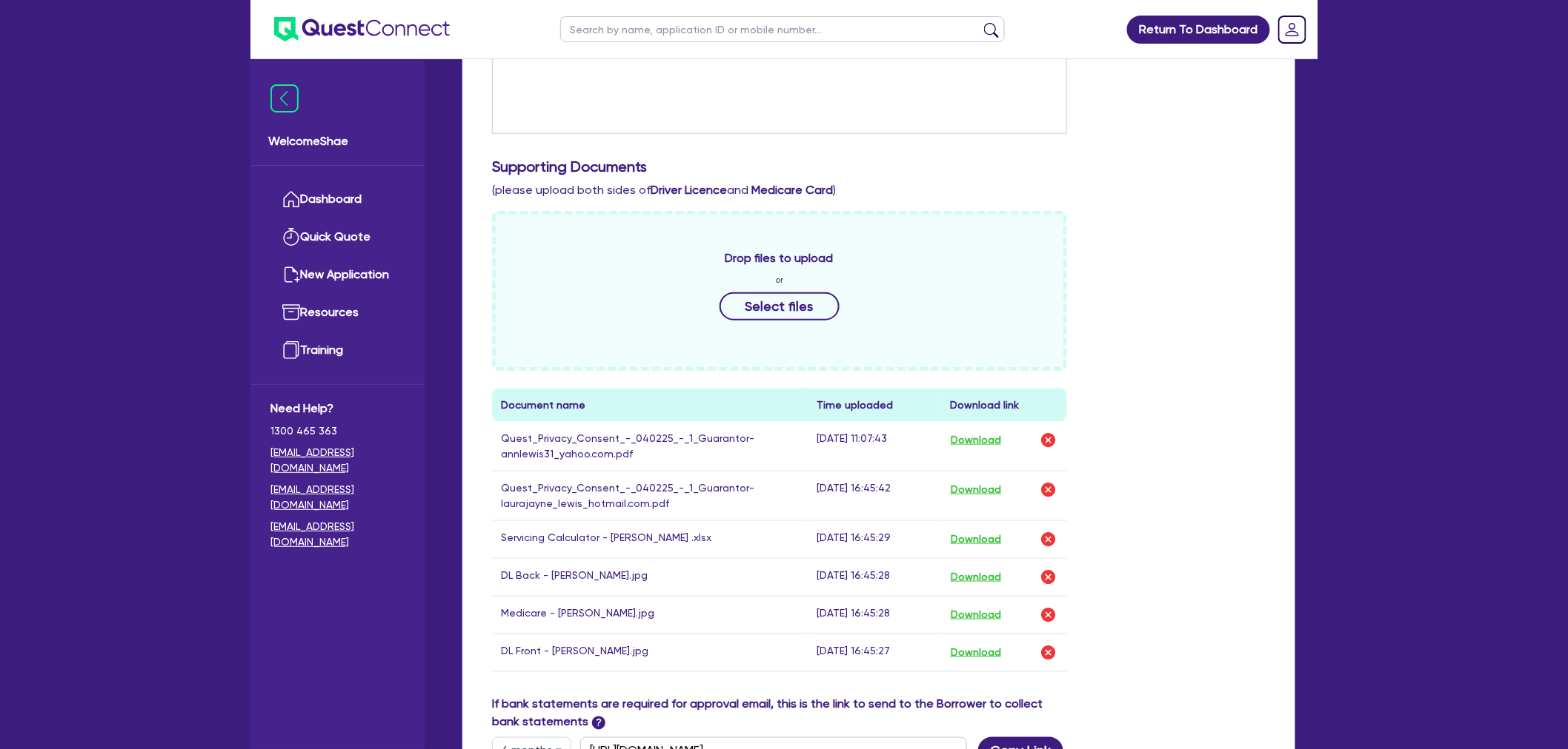
click at [1188, 552] on div "Drop files to upload or Select files Document name Time uploaded Download link …" at bounding box center [878, 453] width 795 height 485
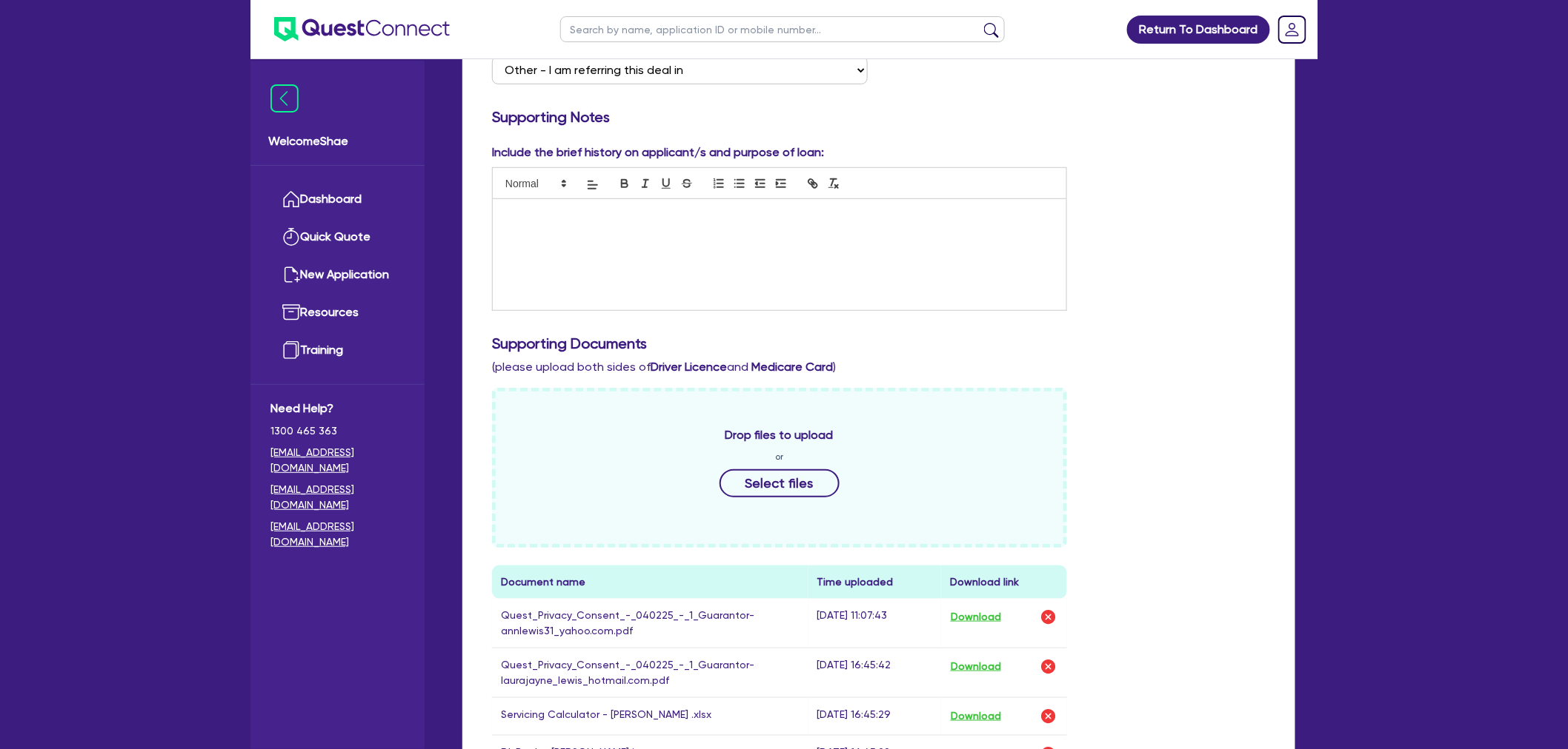
scroll to position [0, 0]
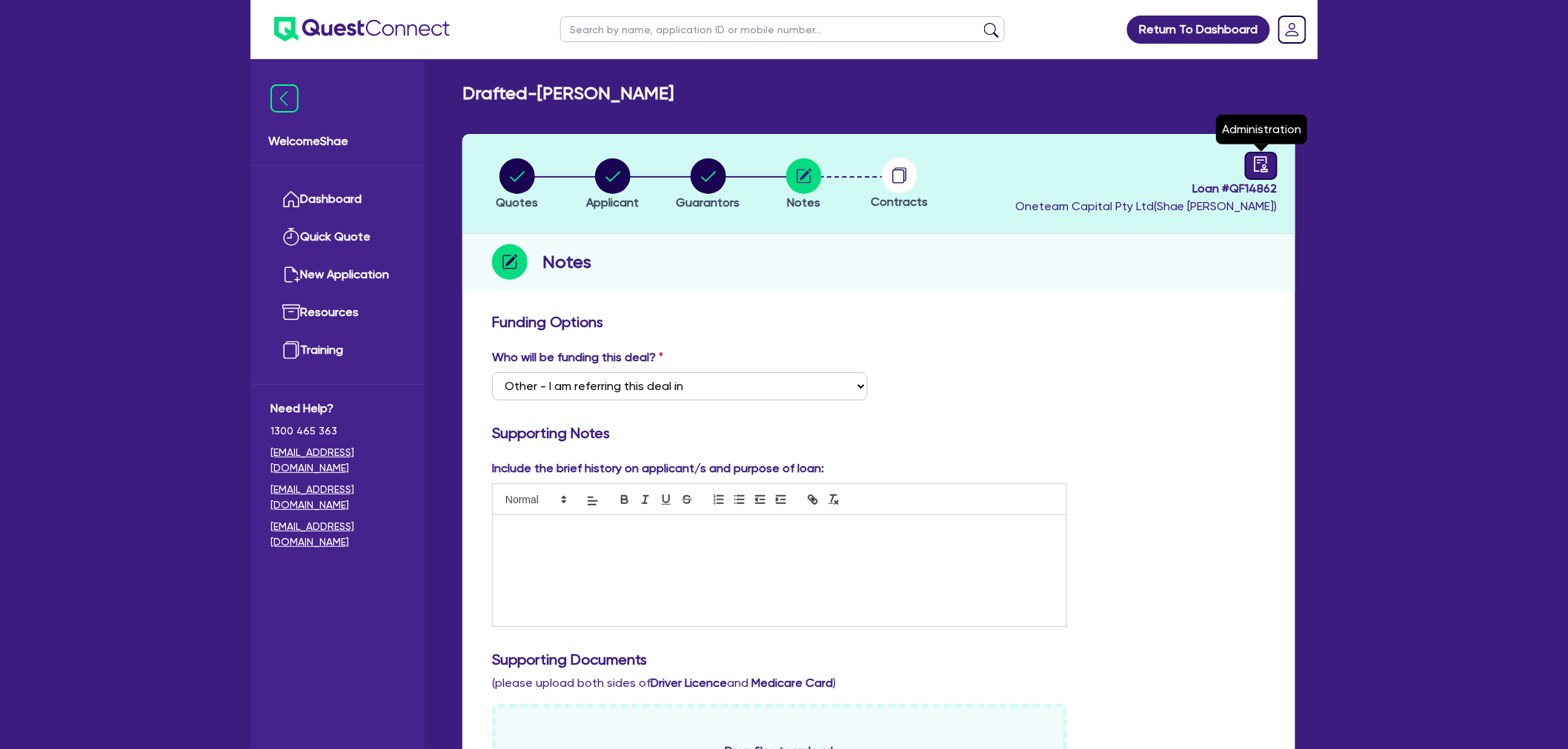
click at [1266, 172] on link at bounding box center [1260, 166] width 32 height 28
select select "DRAFTED_NEW"
select select "Other"
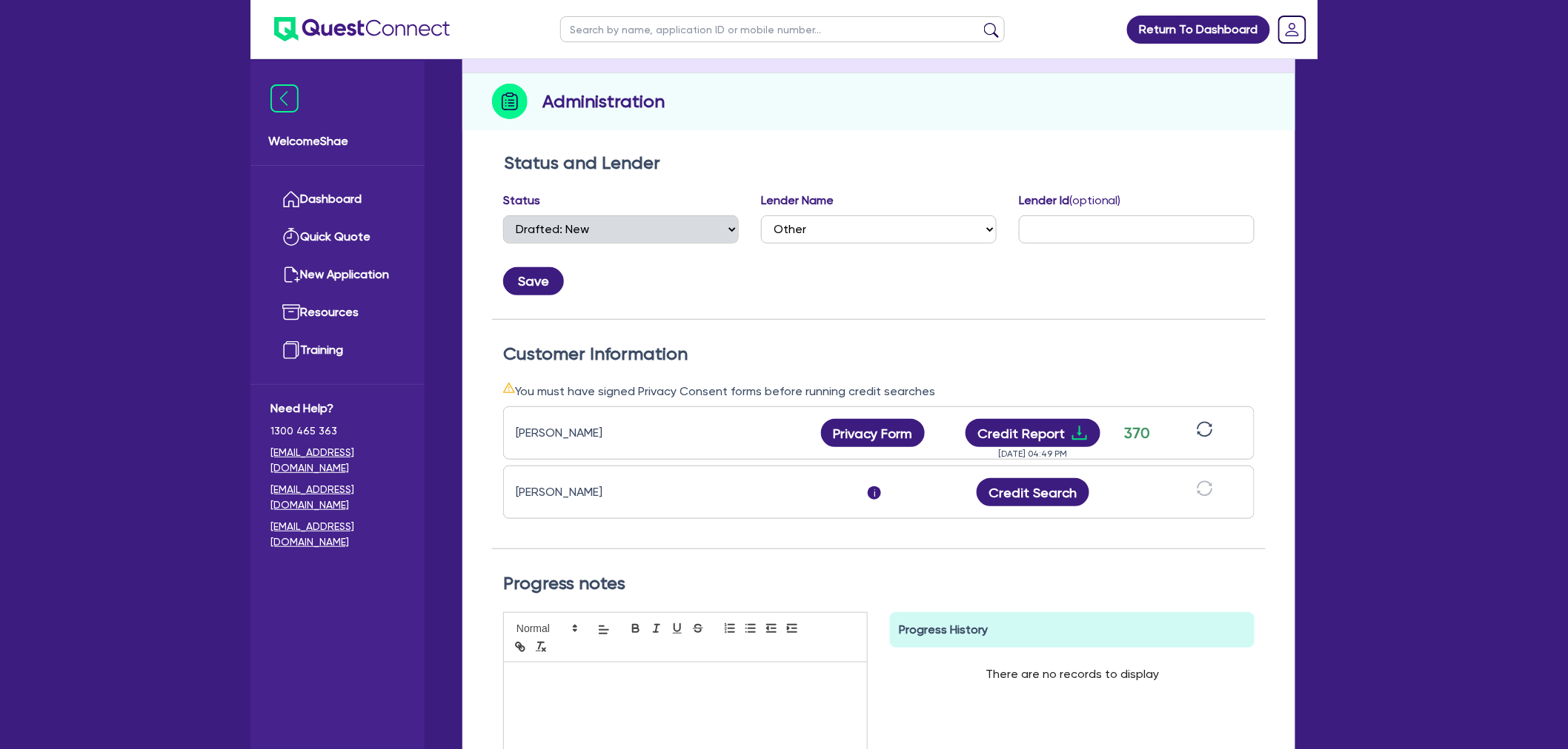
scroll to position [165, 0]
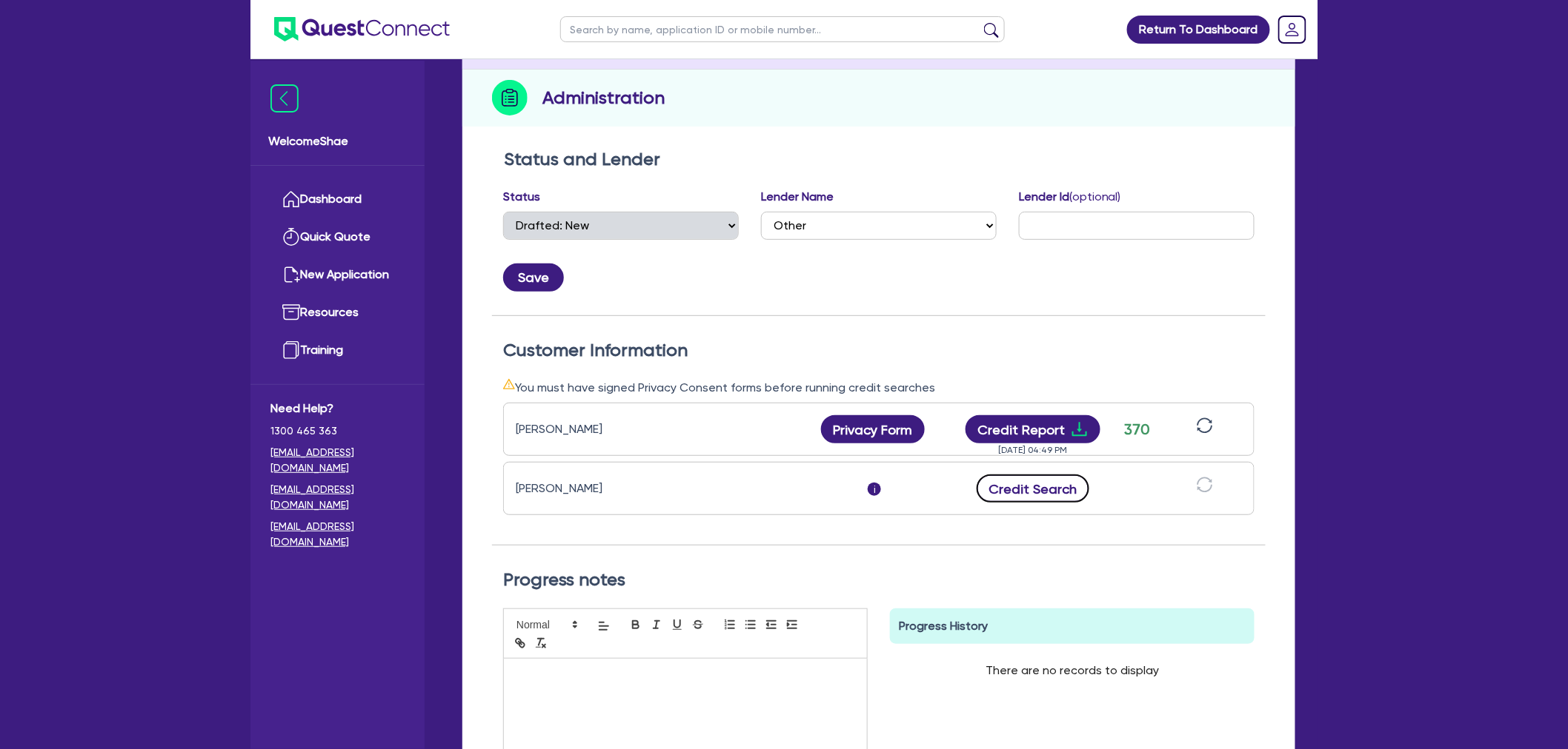
click at [1035, 486] on button "Credit Search" at bounding box center [1032, 489] width 112 height 28
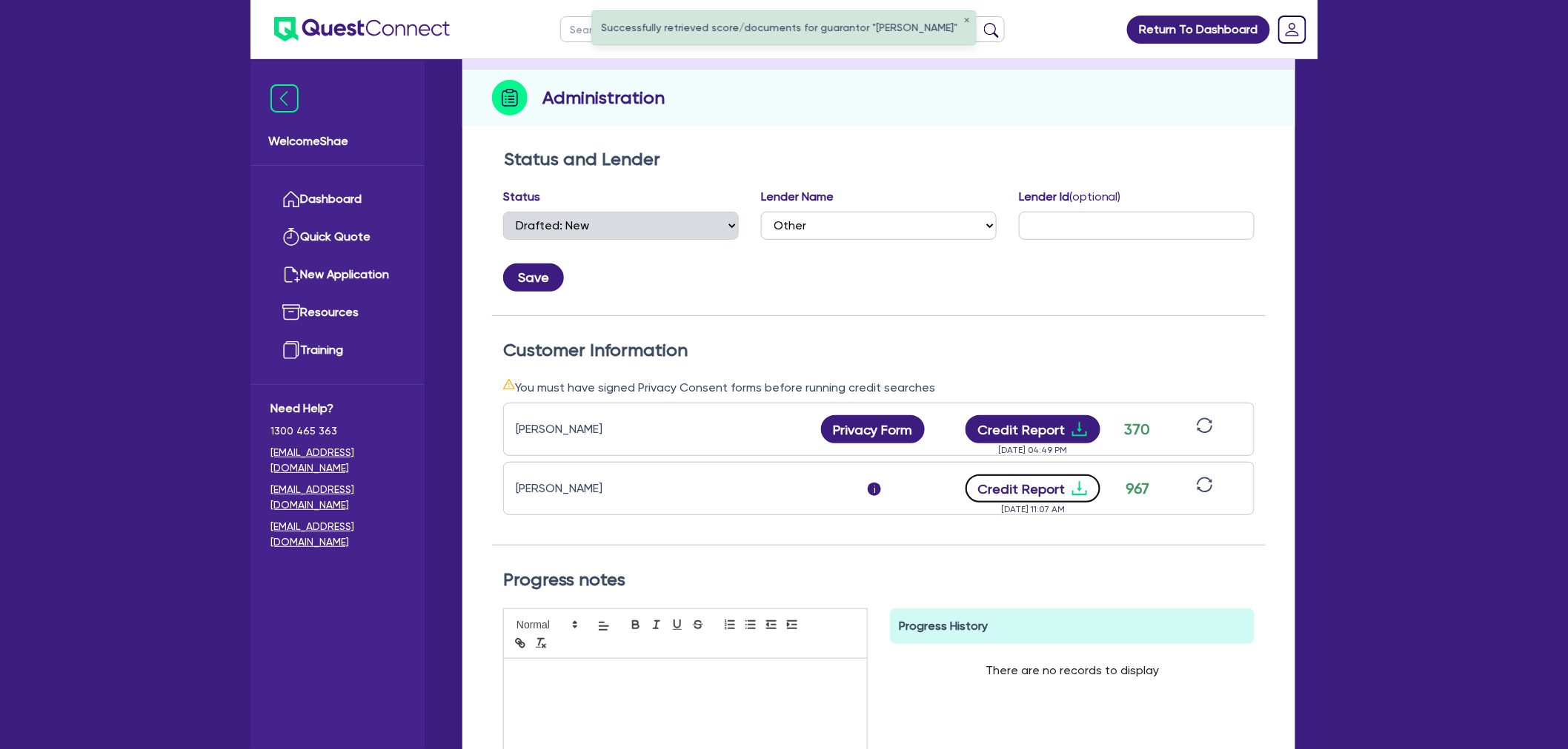
click at [1025, 493] on button "Credit Report" at bounding box center [1032, 489] width 136 height 28
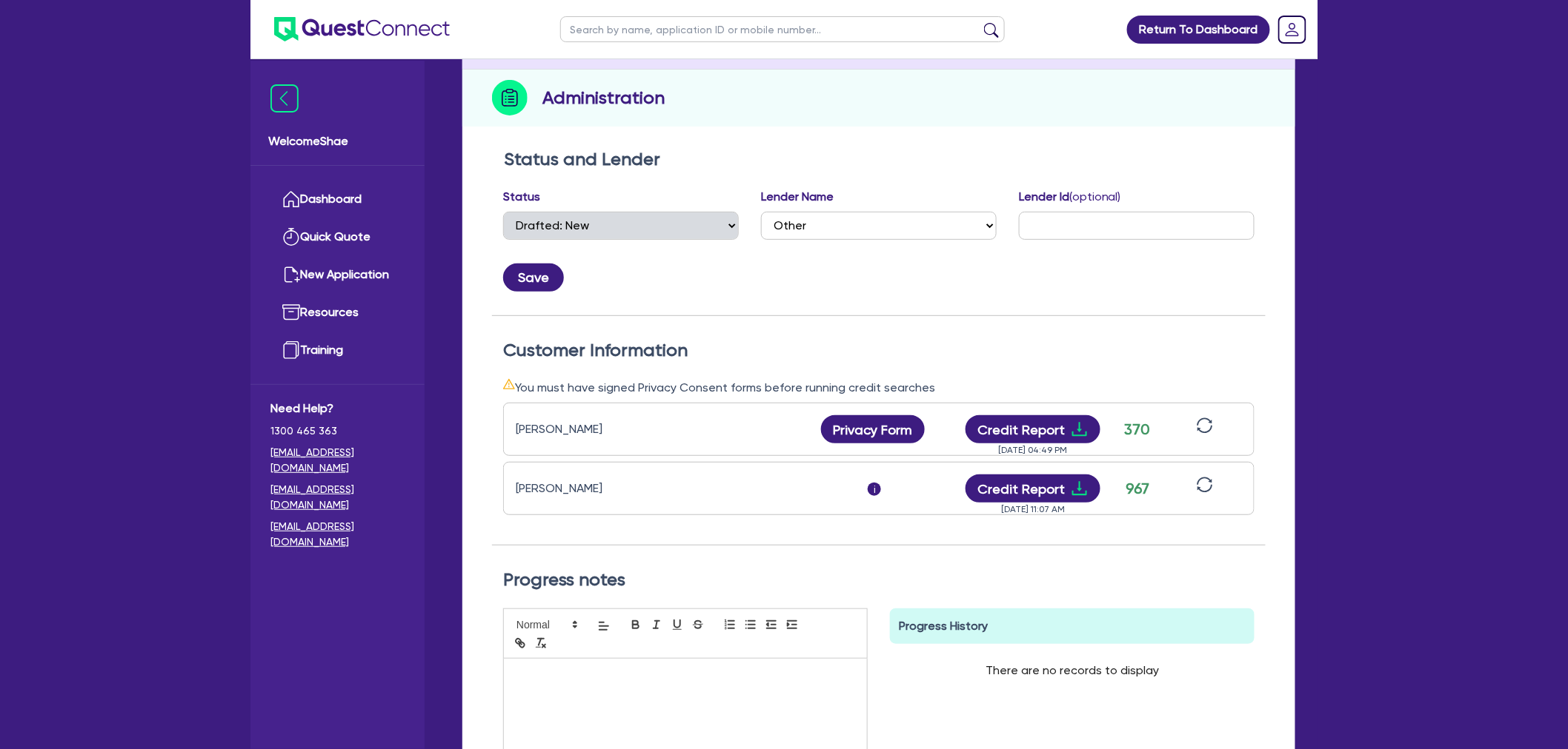
click at [620, 39] on input "text" at bounding box center [783, 29] width 445 height 26
paste input "QF14897"
type input "QF14897"
click button "submit" at bounding box center [991, 32] width 23 height 20
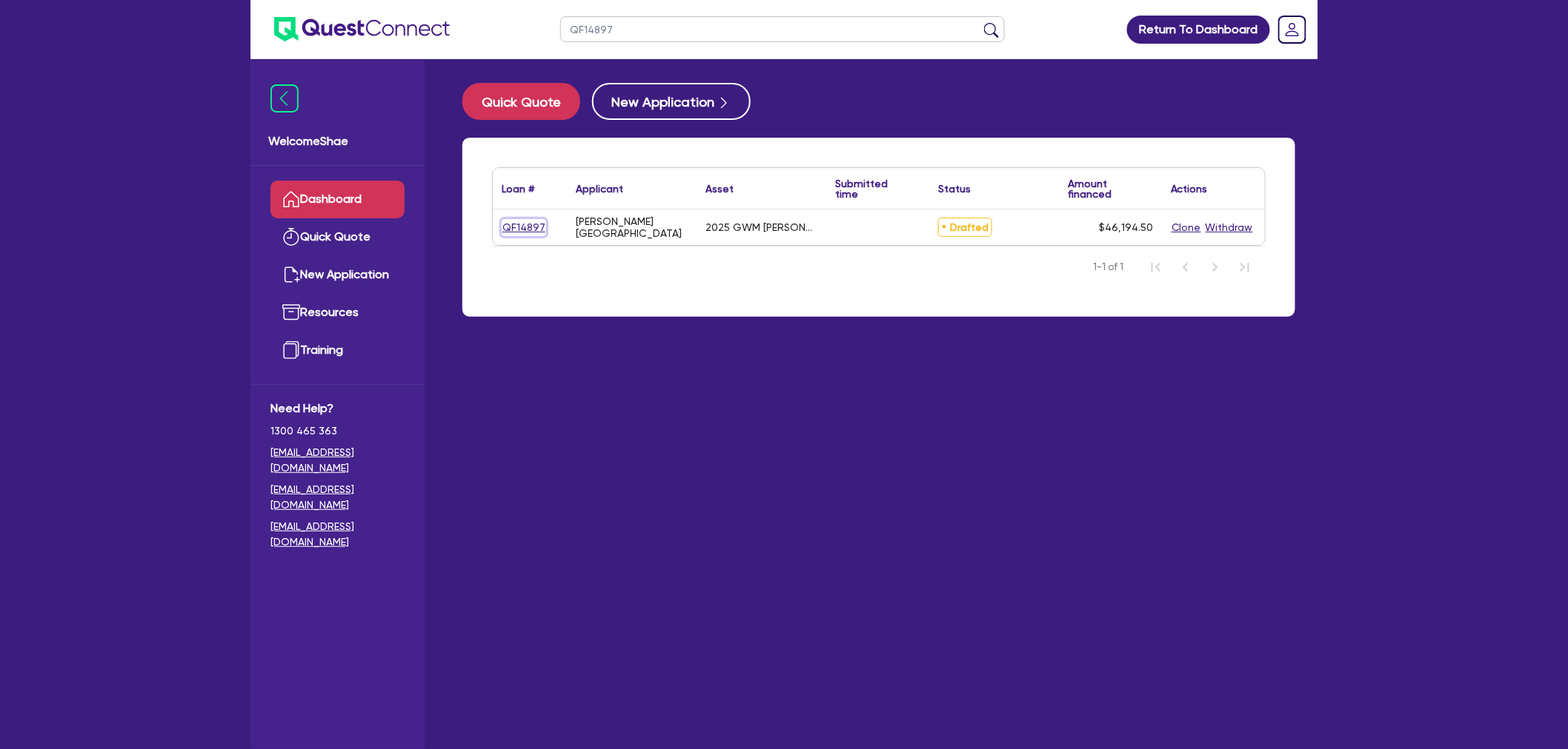
click at [519, 223] on link "QF14897" at bounding box center [524, 227] width 45 height 17
select select "CARS_AND_LIGHT_TRUCKS"
select select "PASSENGER_VEHICLES"
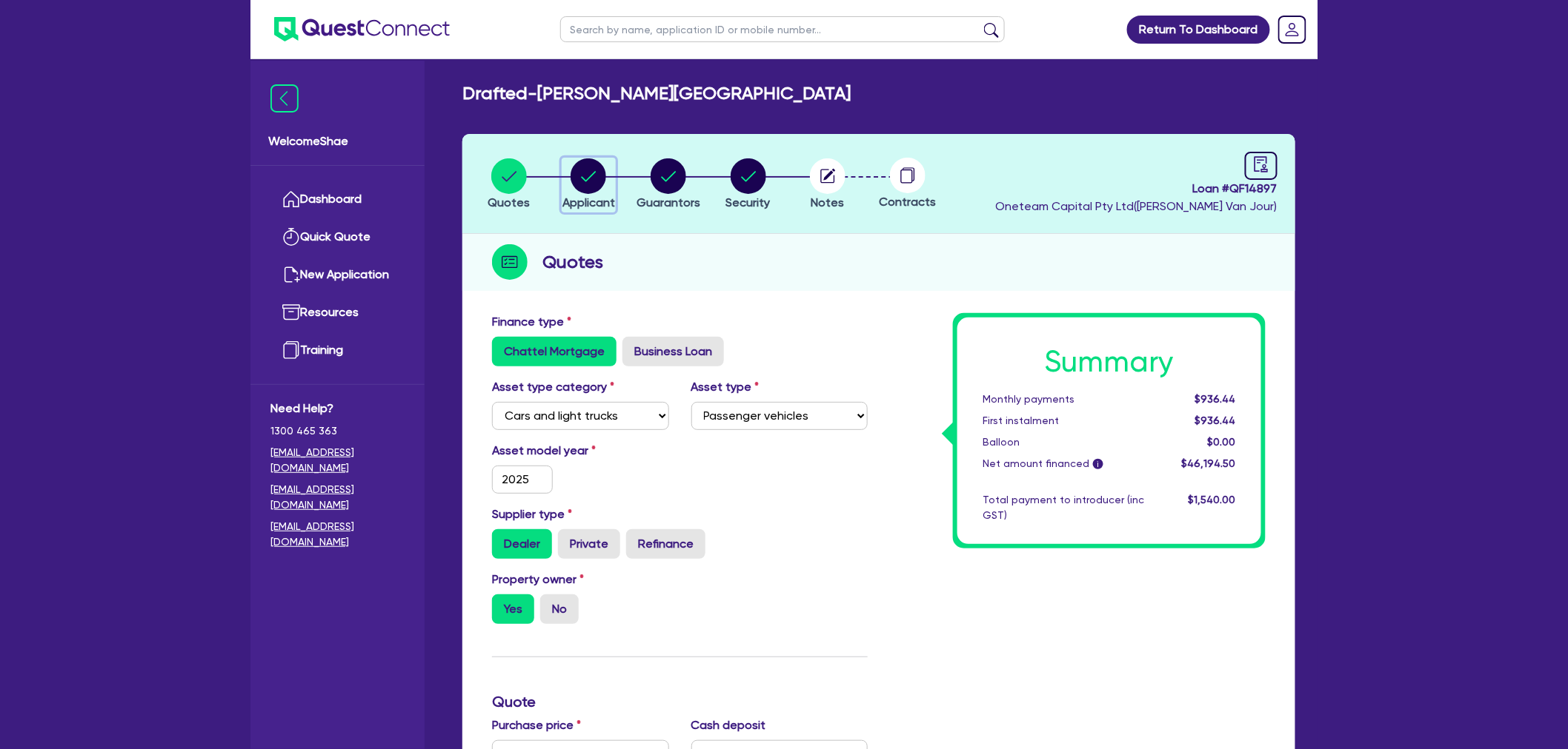
click at [586, 174] on circle "button" at bounding box center [588, 176] width 35 height 35
select select "SOLE_TRADER"
select select "FINANCIAL_INSURANCE"
select select "INVESTMENT_ADVISERS"
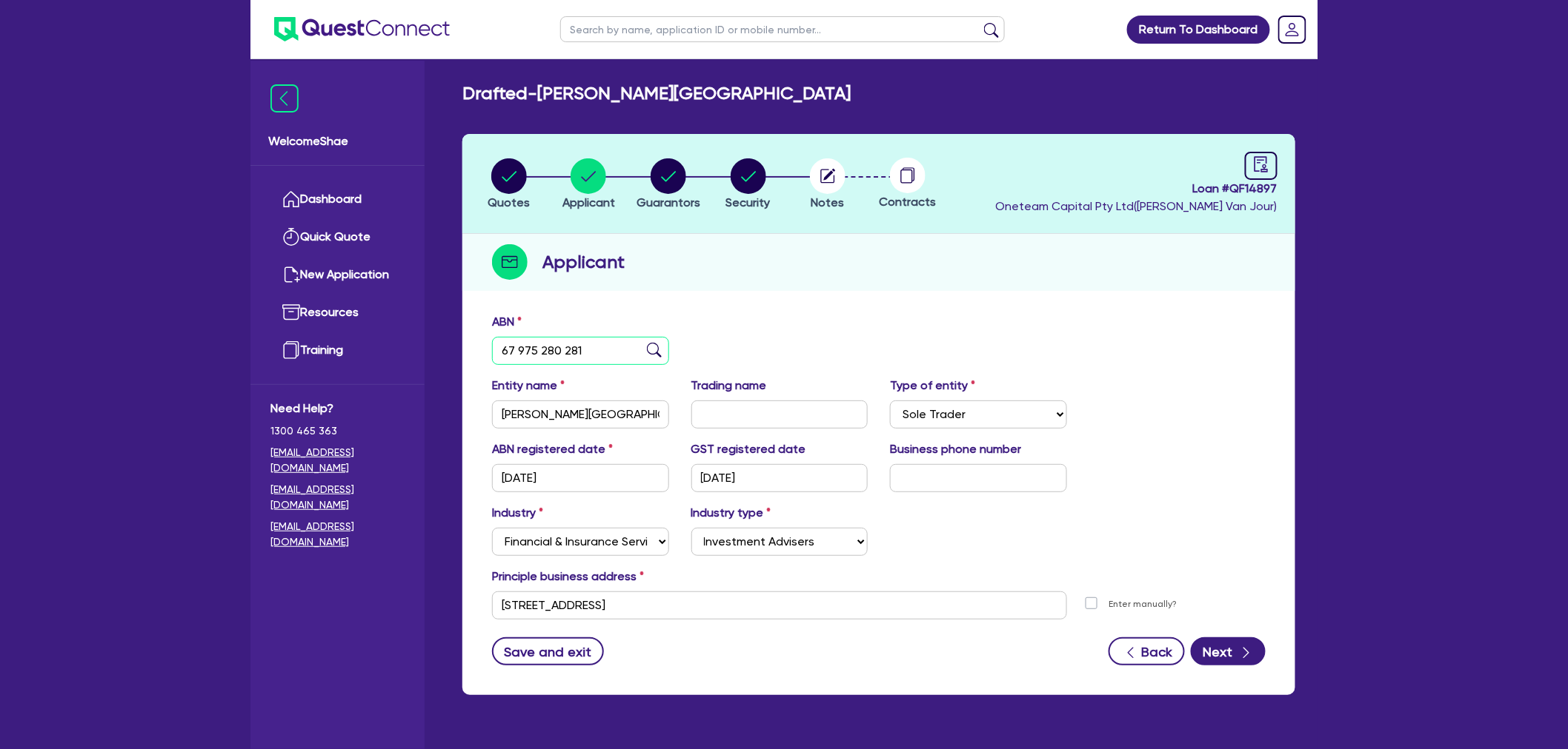
click at [527, 343] on input "67 975 280 281" at bounding box center [580, 350] width 177 height 28
click at [830, 181] on icon "button" at bounding box center [827, 176] width 14 height 14
select select "Other"
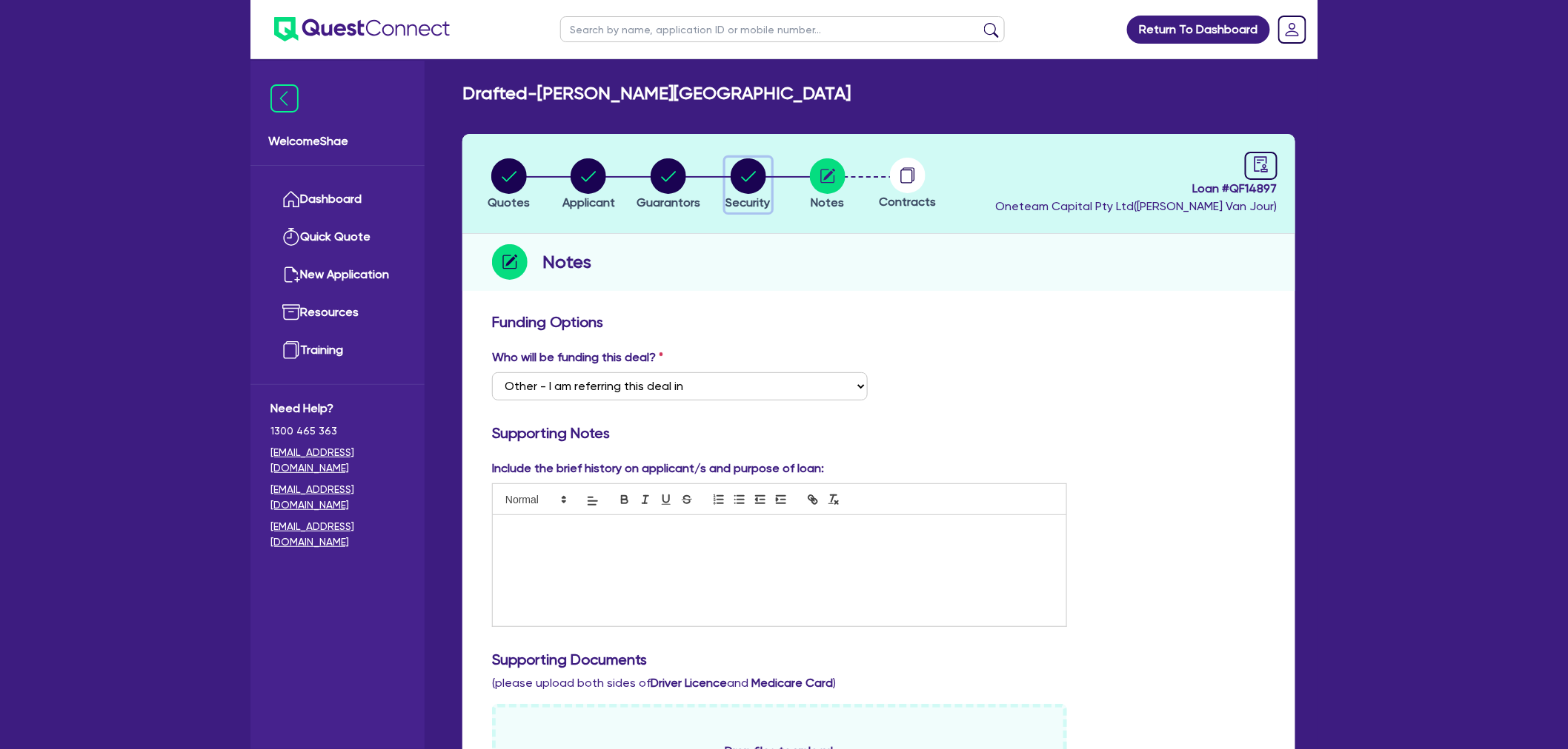
click at [744, 185] on circle "button" at bounding box center [748, 176] width 35 height 35
select select "CARS_AND_LIGHT_TRUCKS"
select select "PASSENGER_VEHICLES"
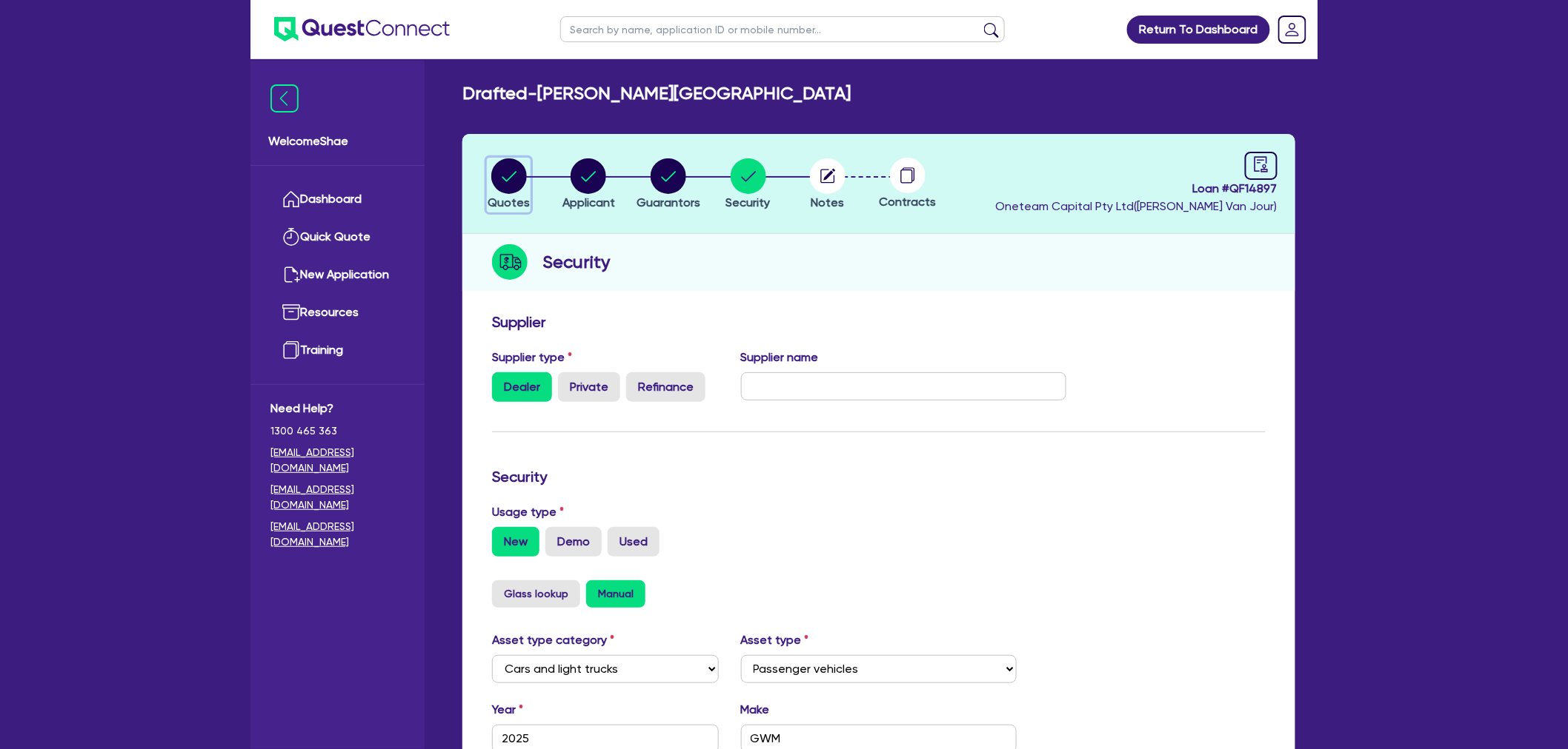
click at [522, 186] on circle "button" at bounding box center [508, 176] width 35 height 35
select select "CARS_AND_LIGHT_TRUCKS"
select select "PASSENGER_VEHICLES"
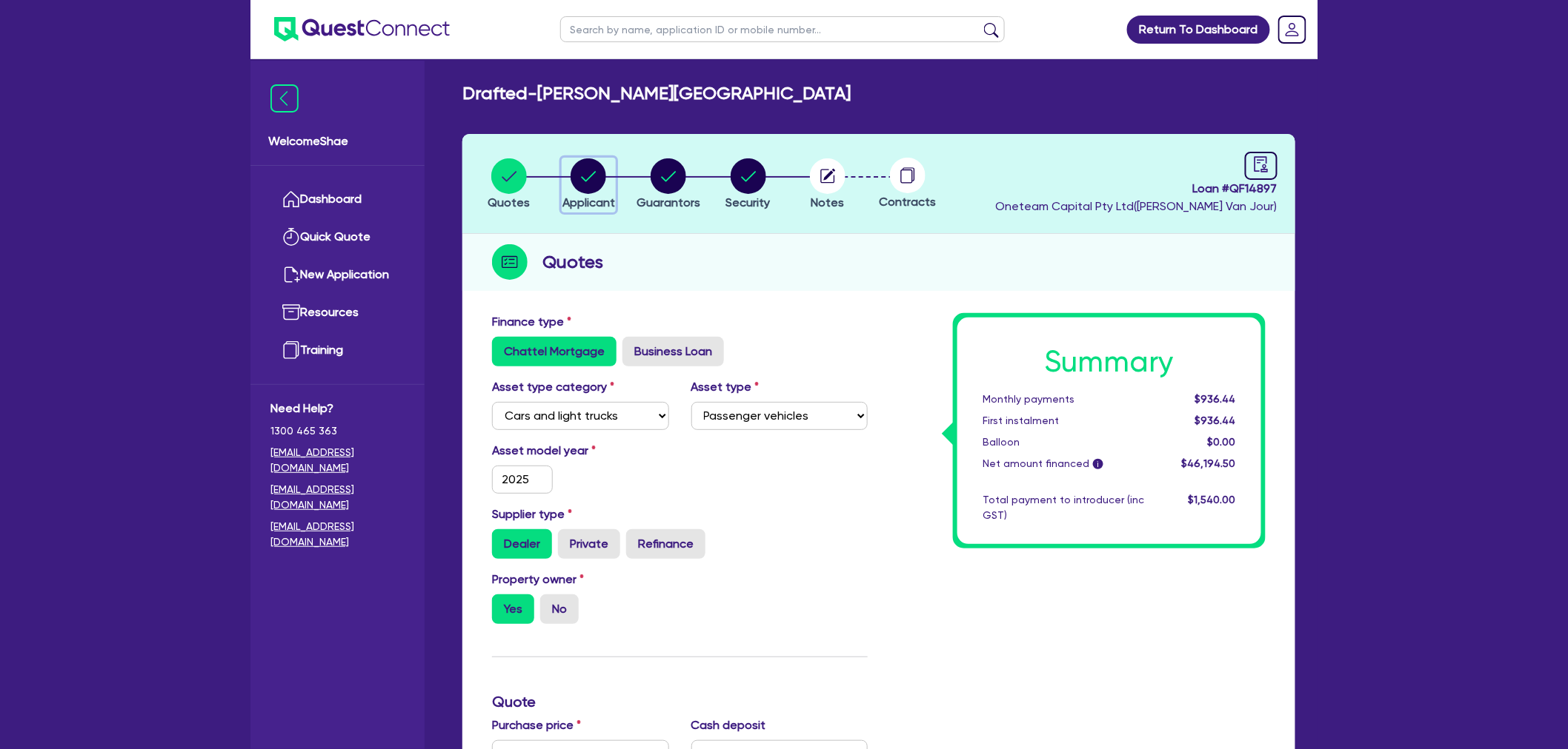
click at [589, 186] on circle "button" at bounding box center [588, 176] width 35 height 35
select select "SOLE_TRADER"
select select "FINANCIAL_INSURANCE"
select select "INVESTMENT_ADVISERS"
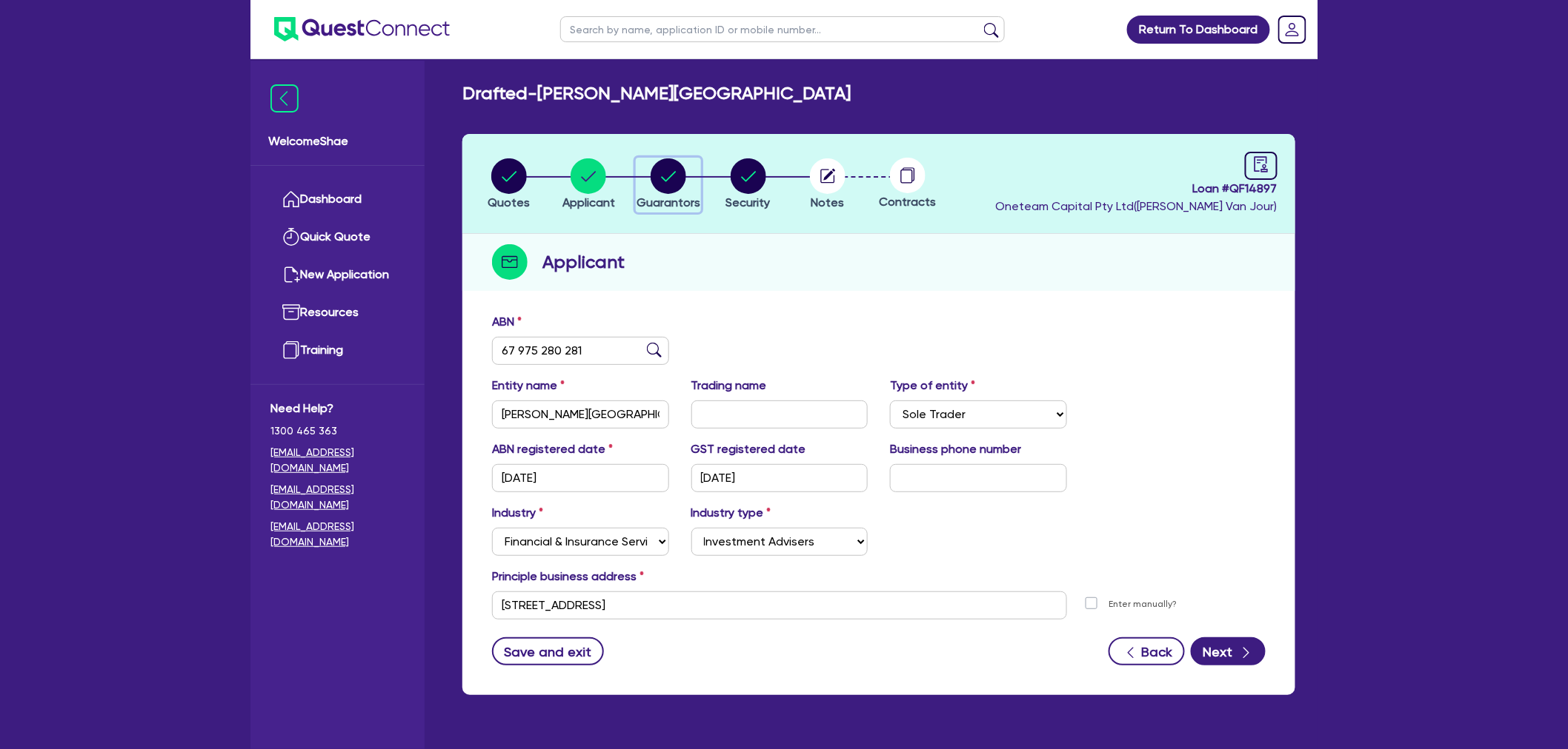
click at [676, 175] on circle "button" at bounding box center [668, 176] width 35 height 35
select select "MRS"
select select "NSW"
select select "MARRIED"
select select "CASH"
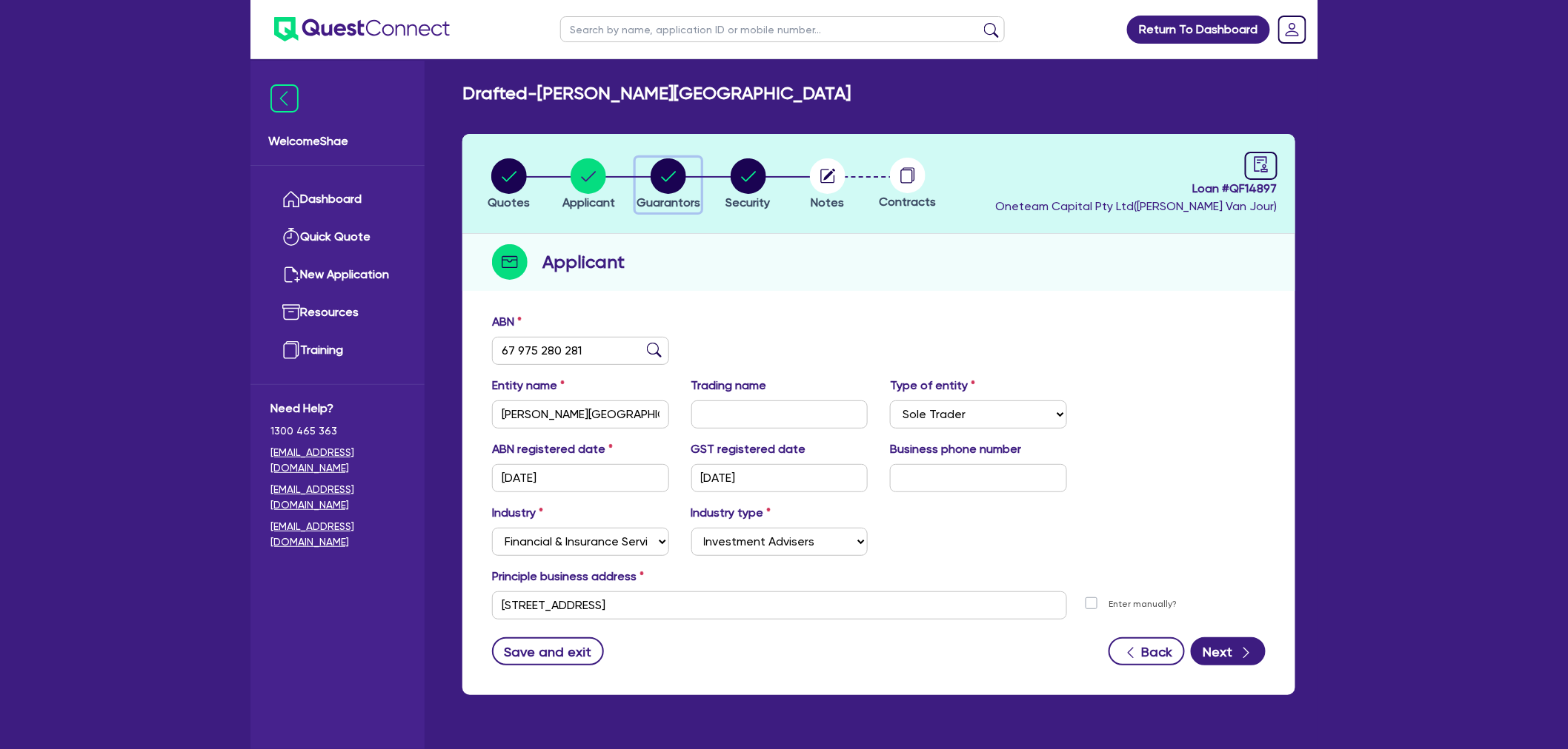
select select "VEHICLE"
select select "VEHICLE_LOAN"
select select "CREDIT_CARD"
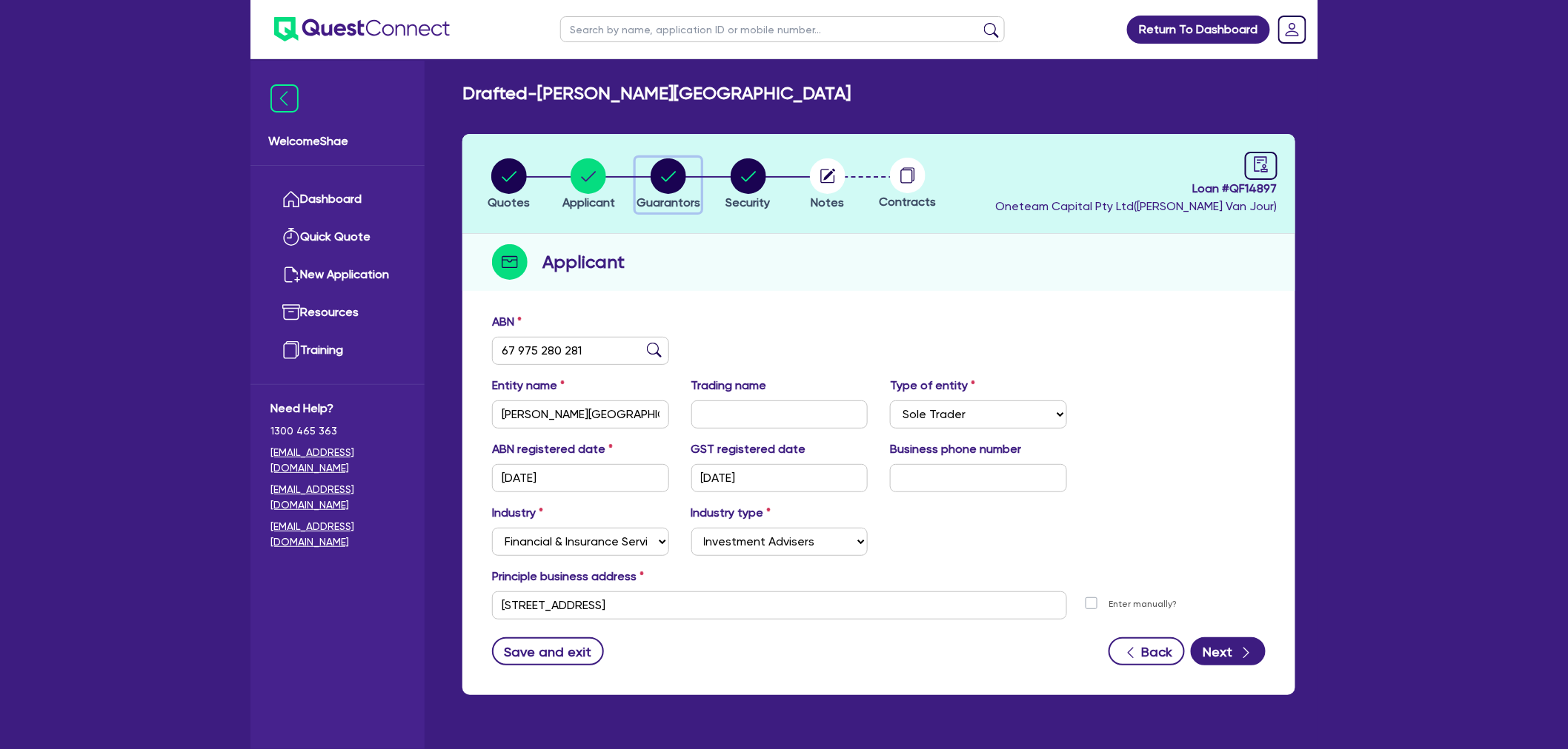
select select "CREDIT_CARD"
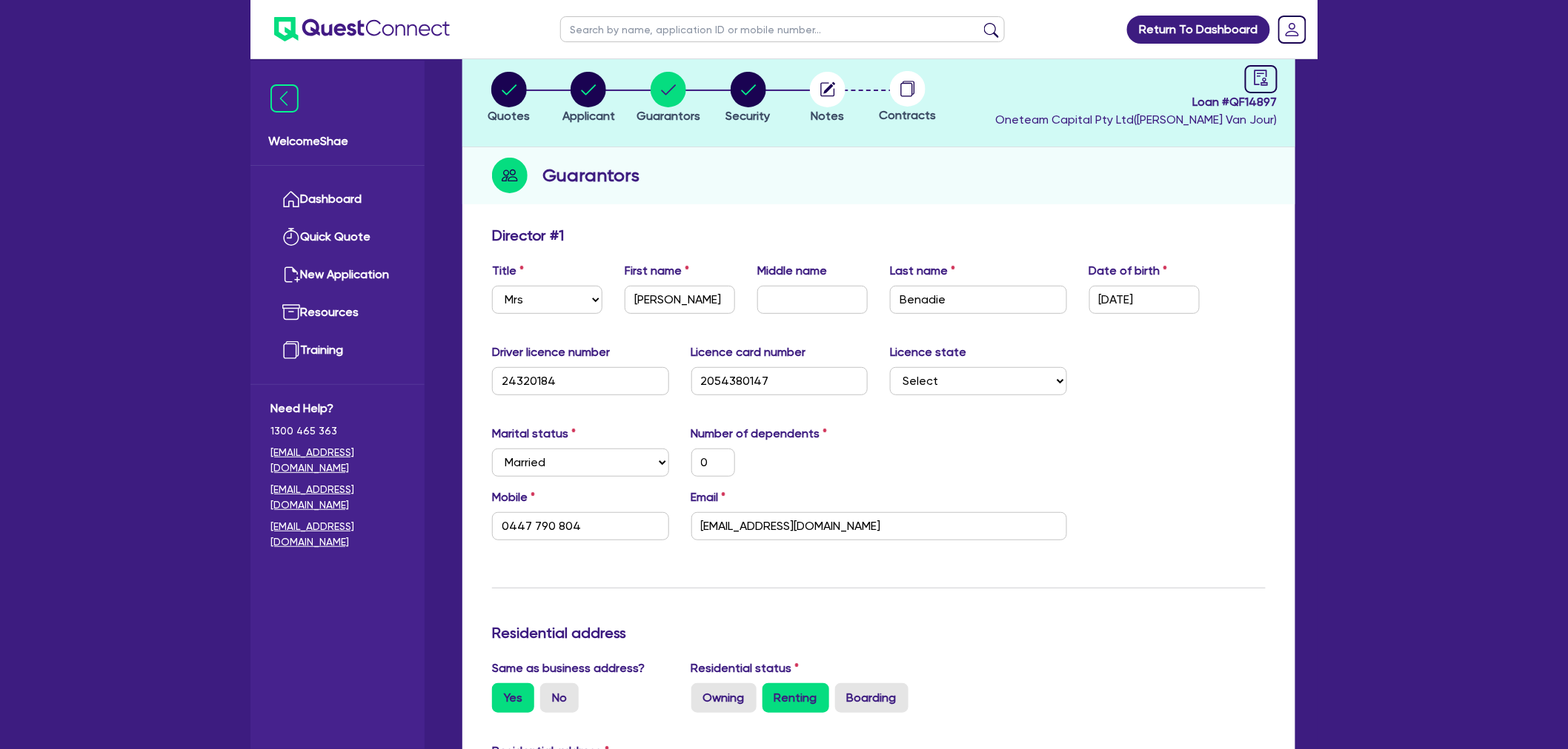
scroll to position [82, 0]
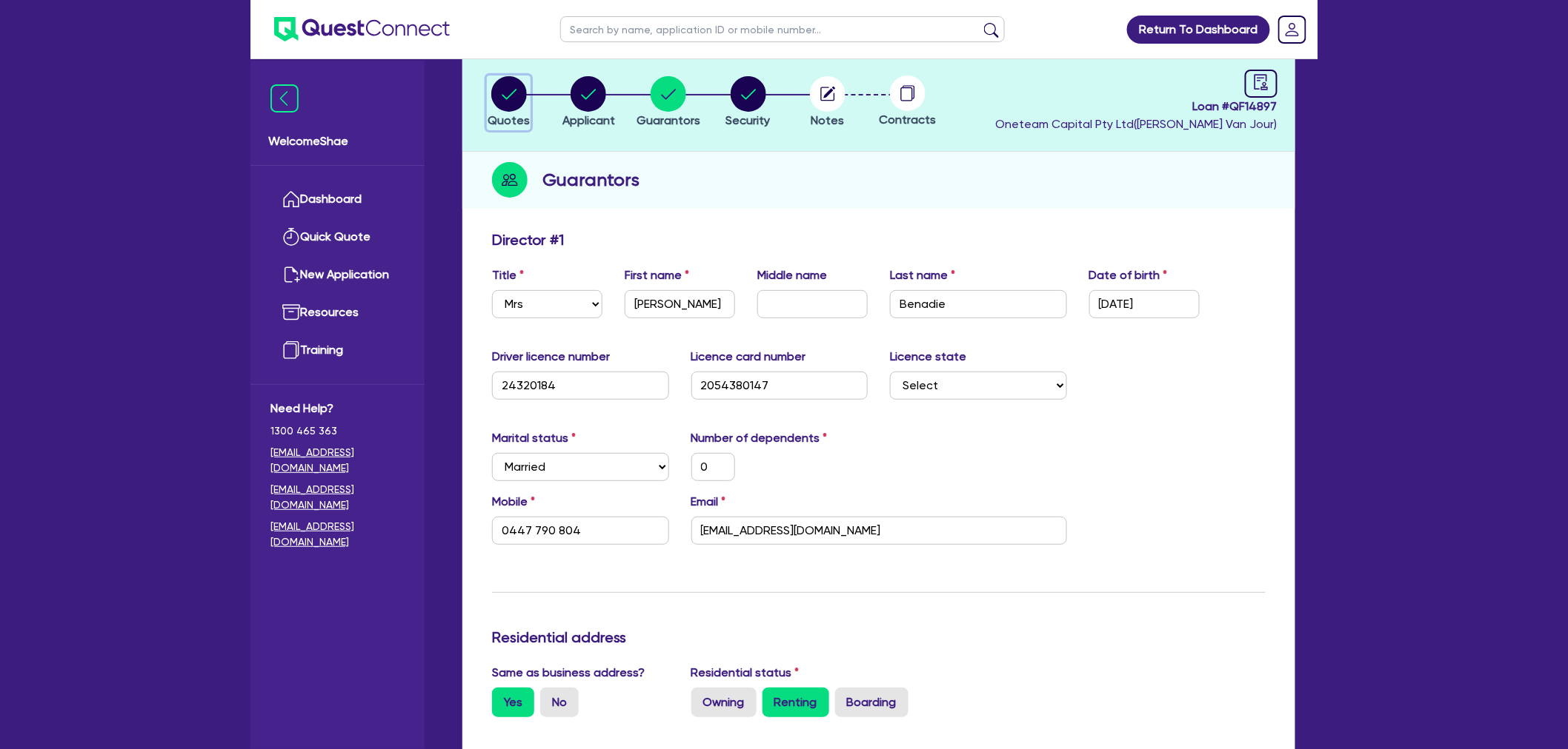
click at [509, 112] on button "Quotes" at bounding box center [508, 102] width 44 height 55
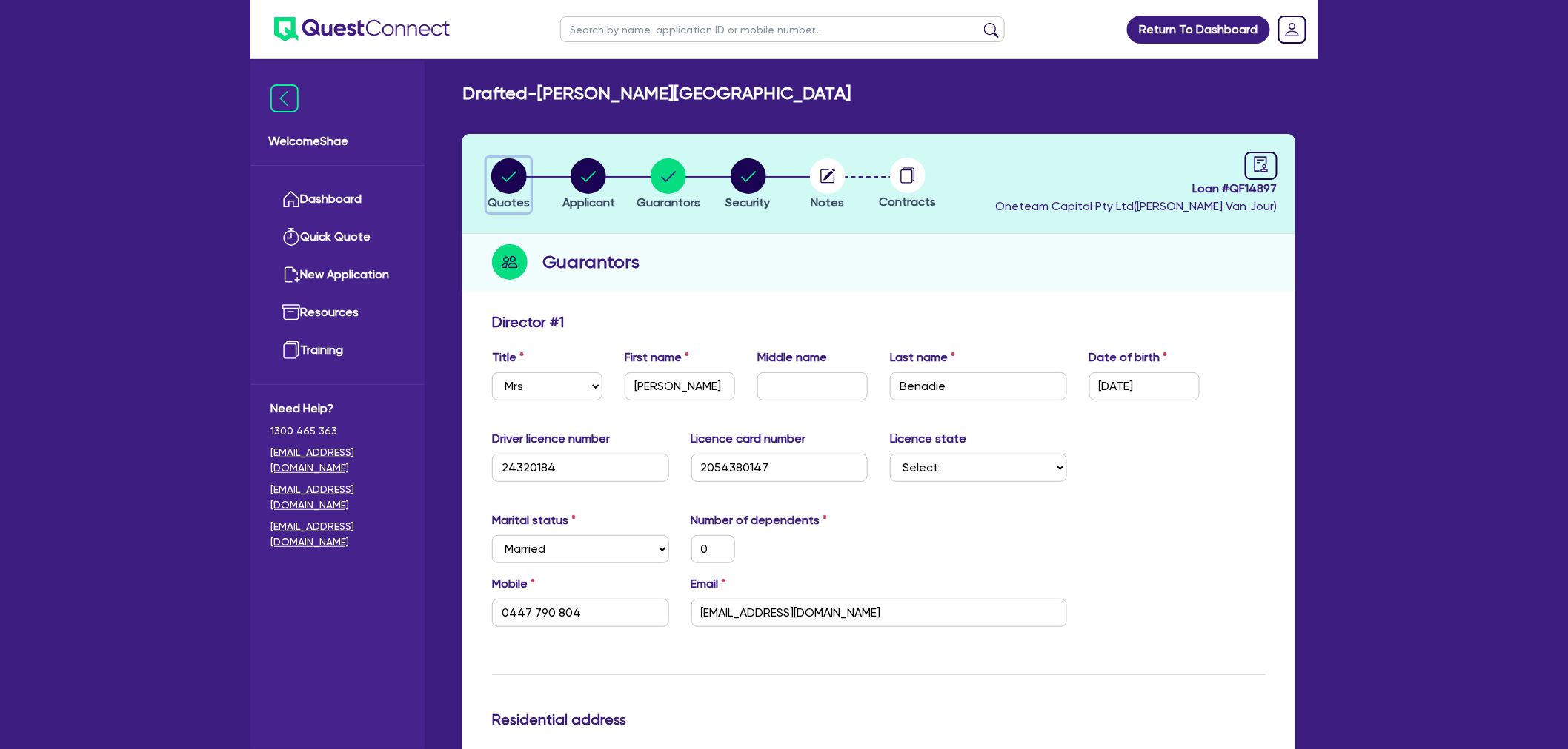
select select "CARS_AND_LIGHT_TRUCKS"
select select "PASSENGER_VEHICLES"
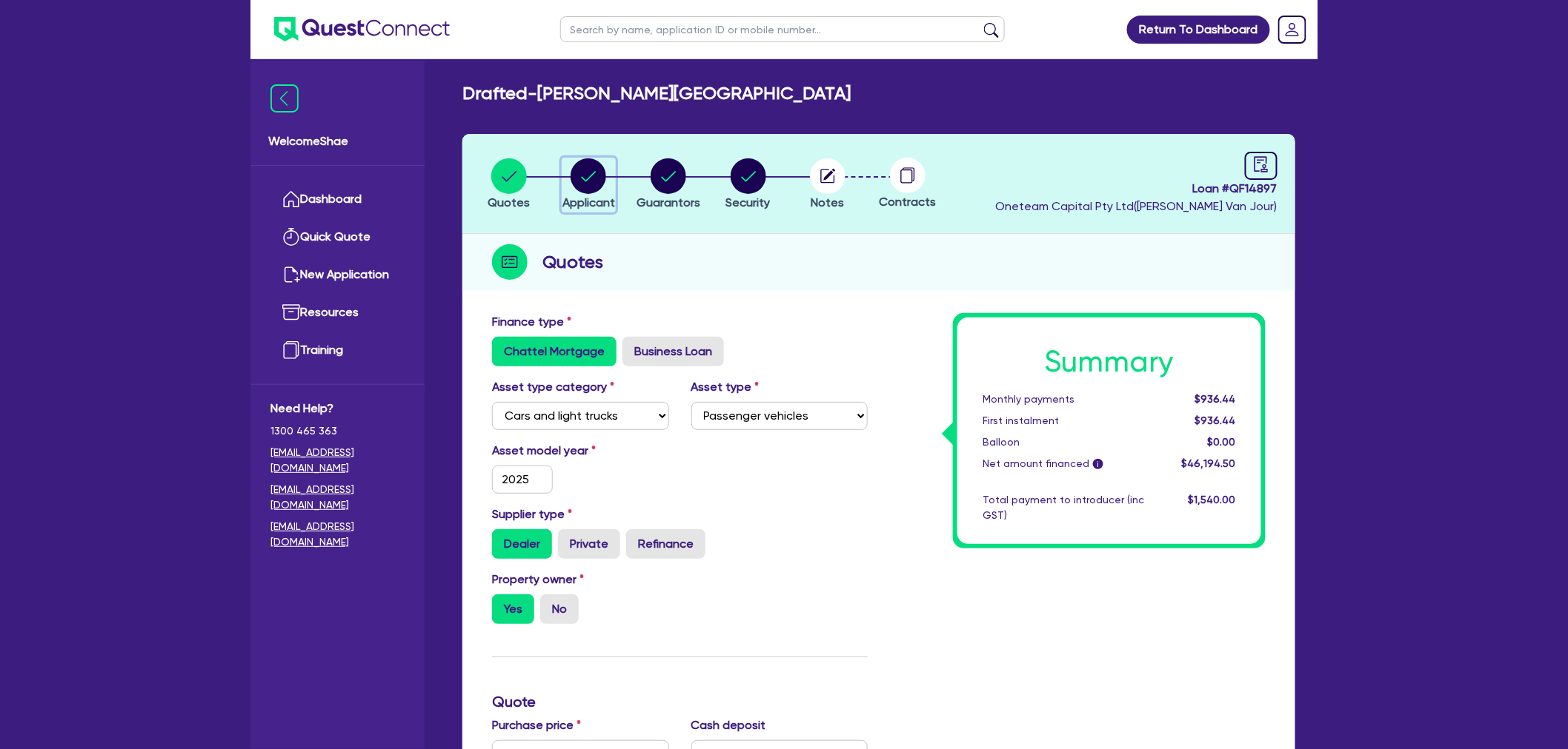
click at [600, 177] on circle "button" at bounding box center [588, 176] width 35 height 35
select select "SOLE_TRADER"
select select "FINANCIAL_INSURANCE"
select select "INVESTMENT_ADVISERS"
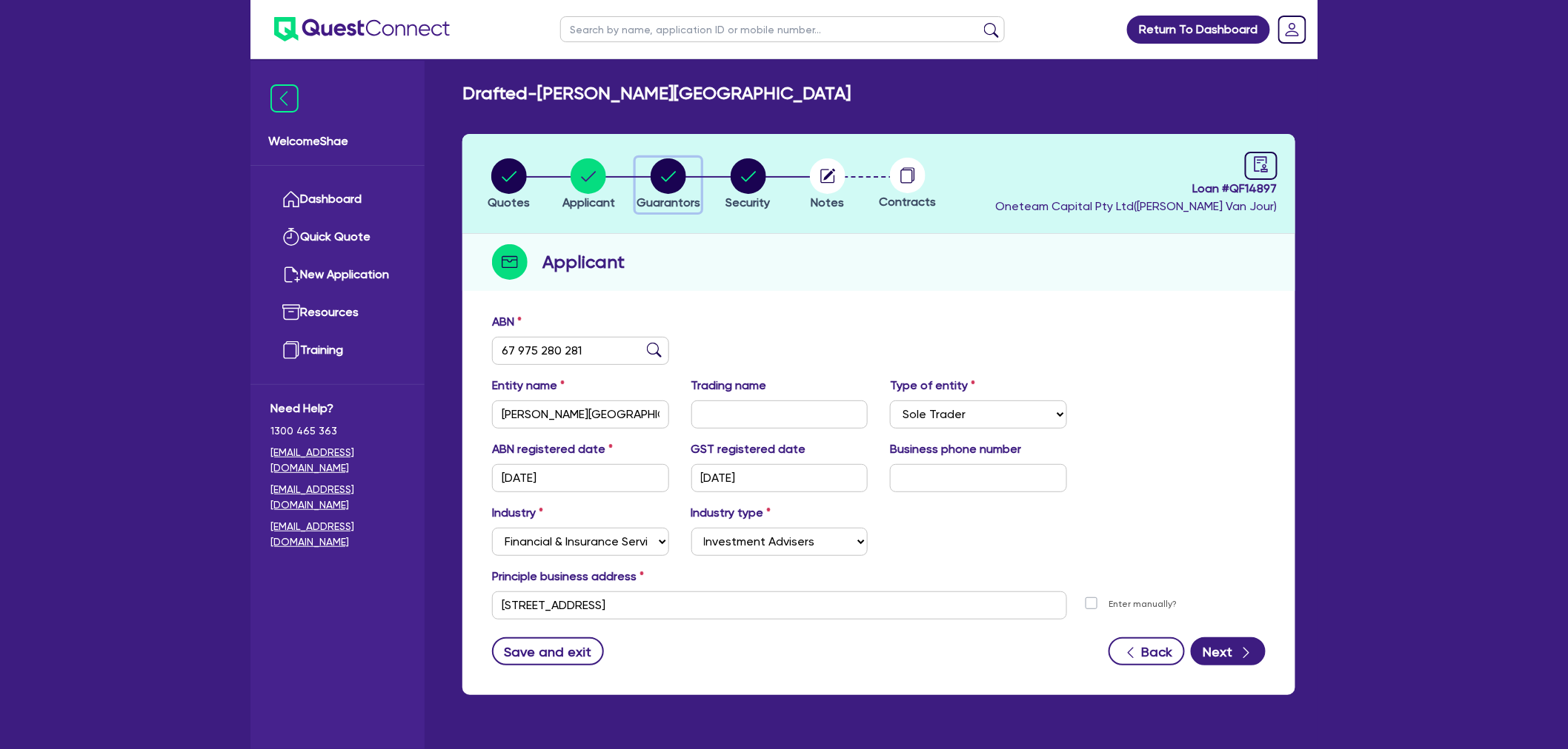
click at [663, 180] on circle "button" at bounding box center [668, 176] width 35 height 35
select select "MRS"
select select "NSW"
select select "MARRIED"
select select "CASH"
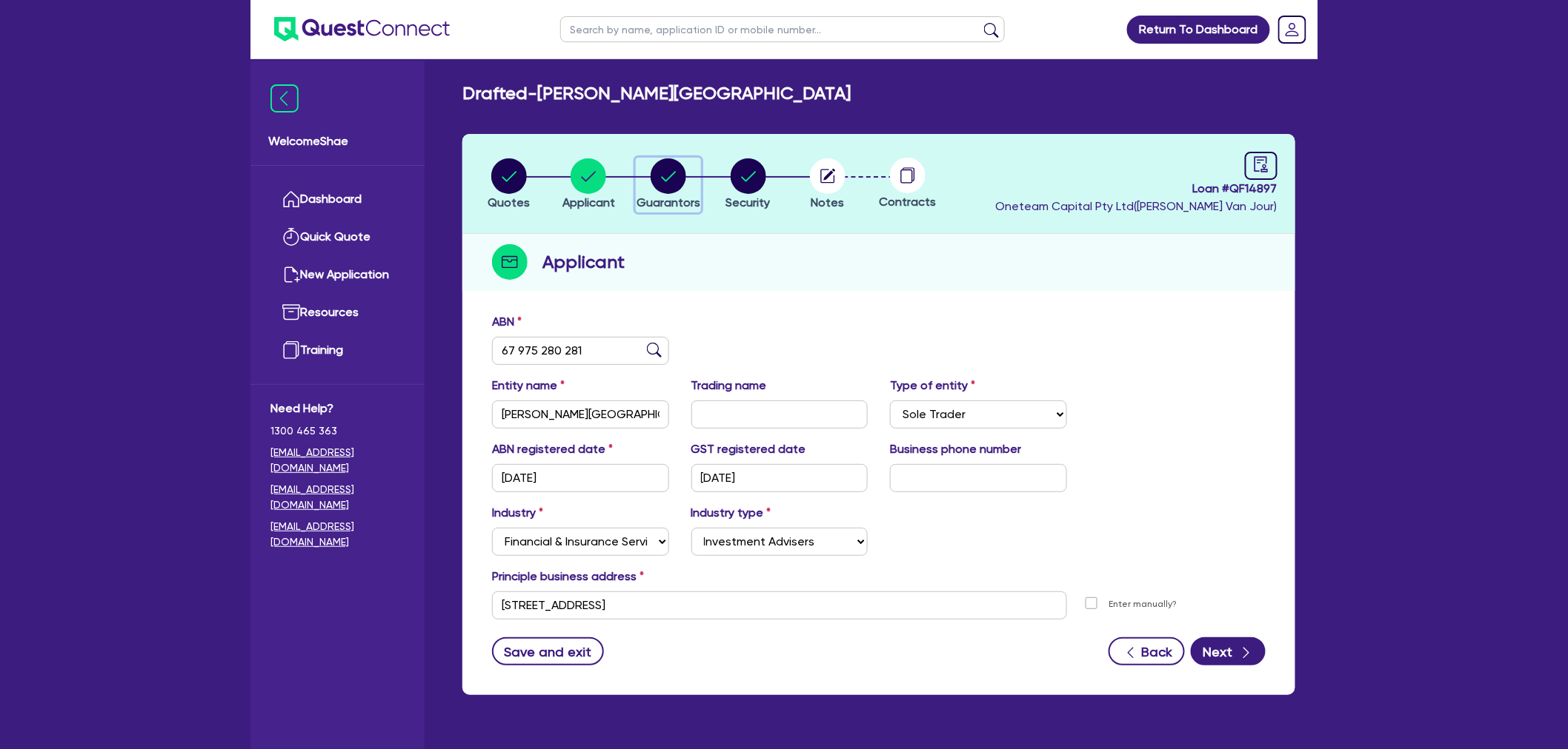
select select "VEHICLE"
select select "VEHICLE_LOAN"
select select "CREDIT_CARD"
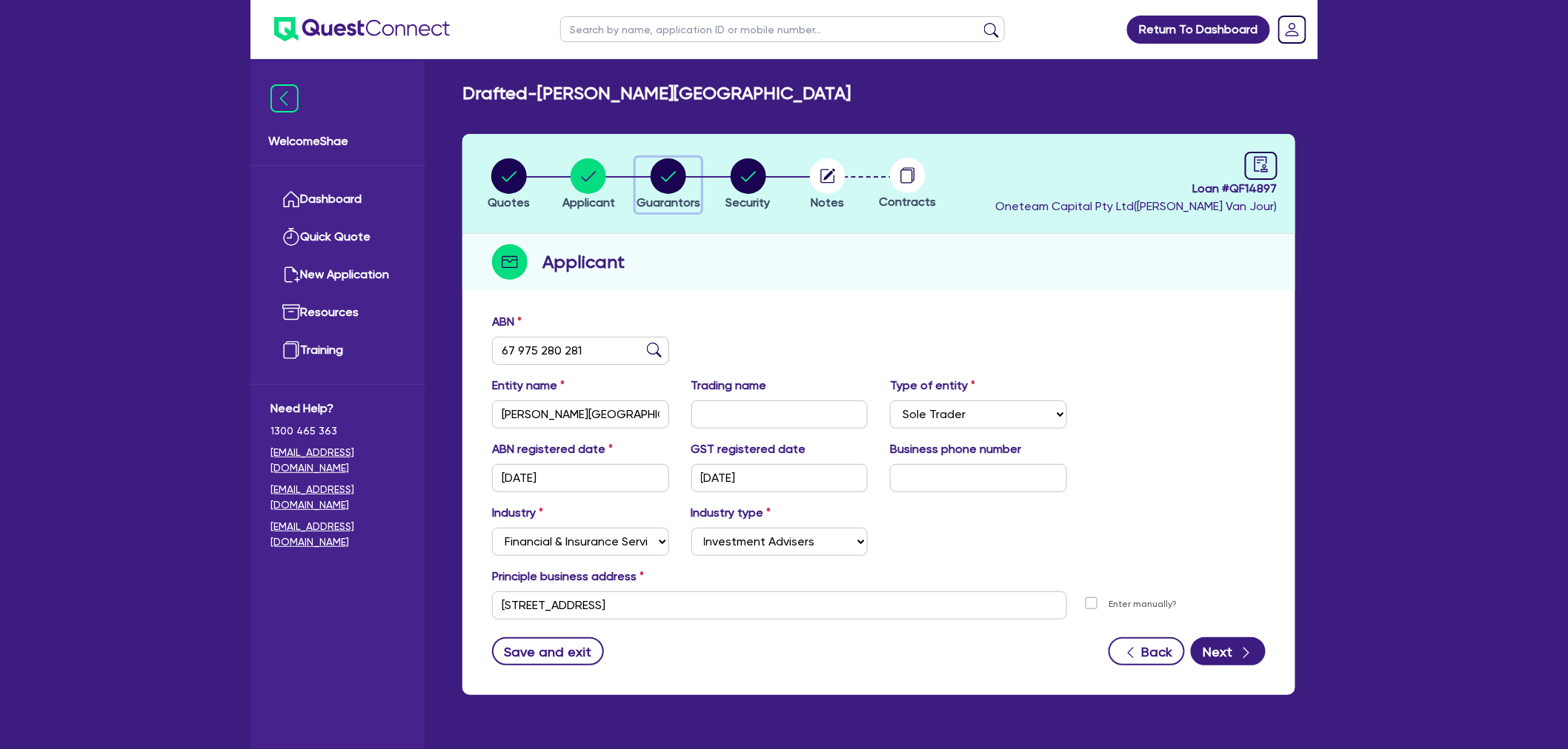
select select "CREDIT_CARD"
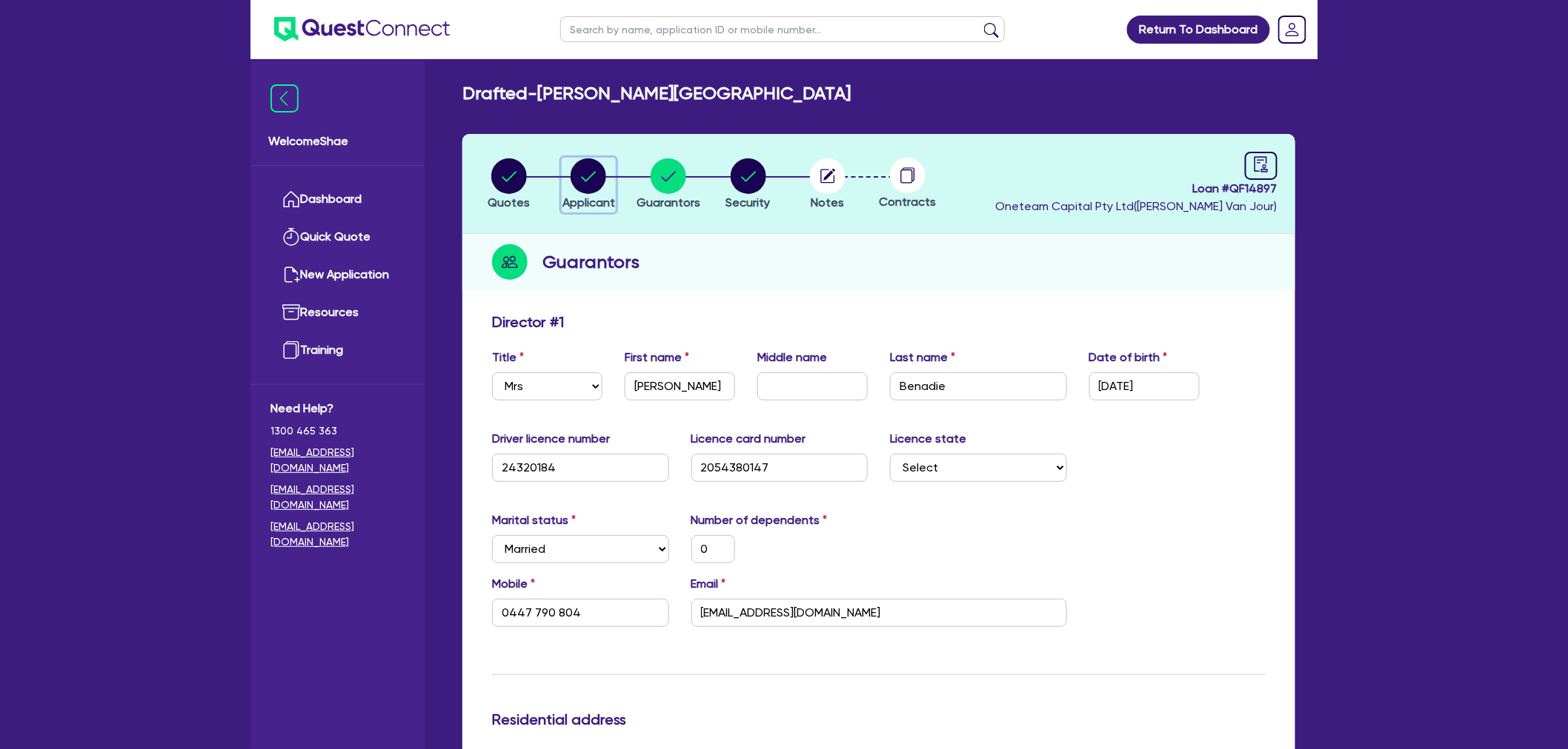
click at [572, 183] on icon "button" at bounding box center [588, 176] width 35 height 35
select select "SOLE_TRADER"
select select "FINANCIAL_INSURANCE"
select select "INVESTMENT_ADVISERS"
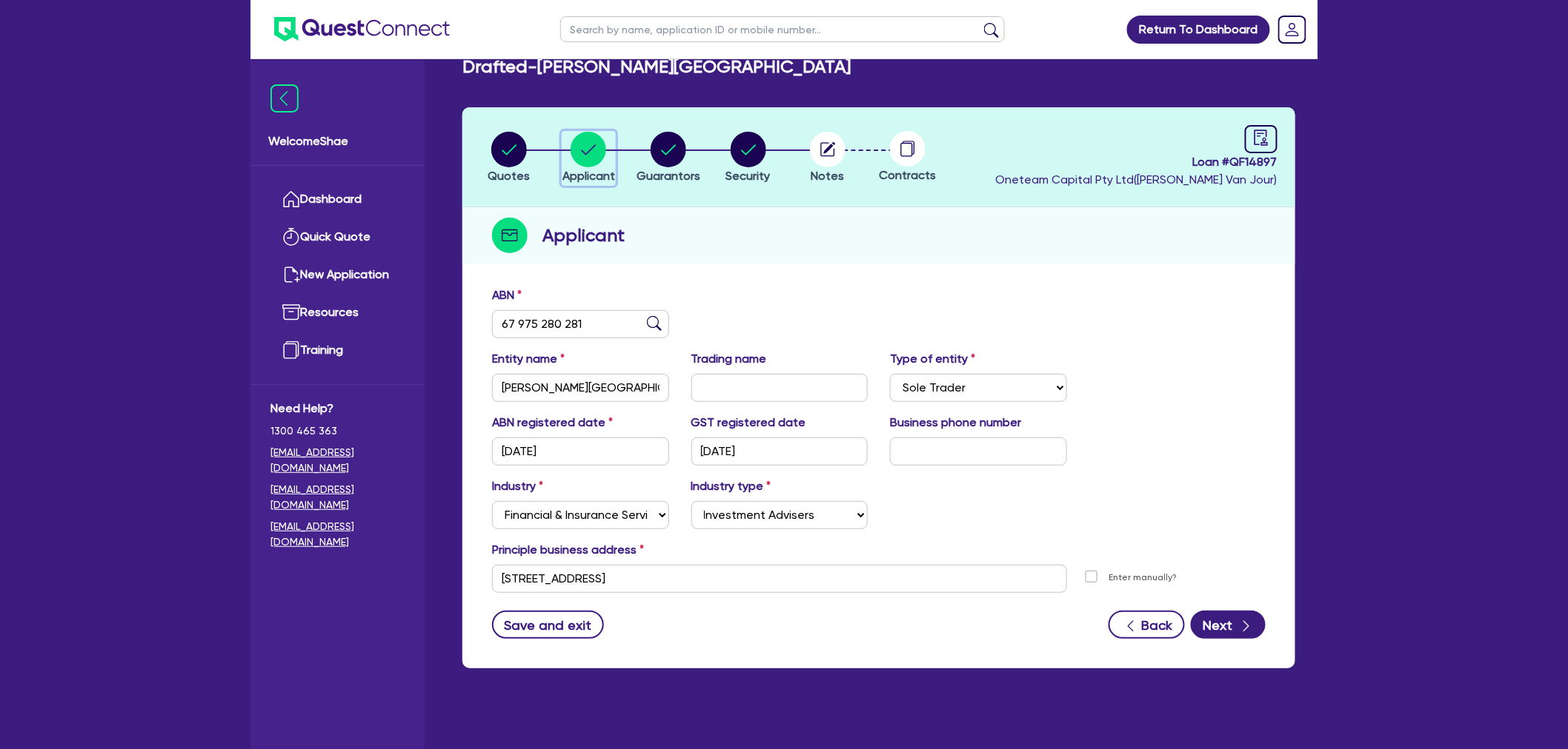
scroll to position [59, 0]
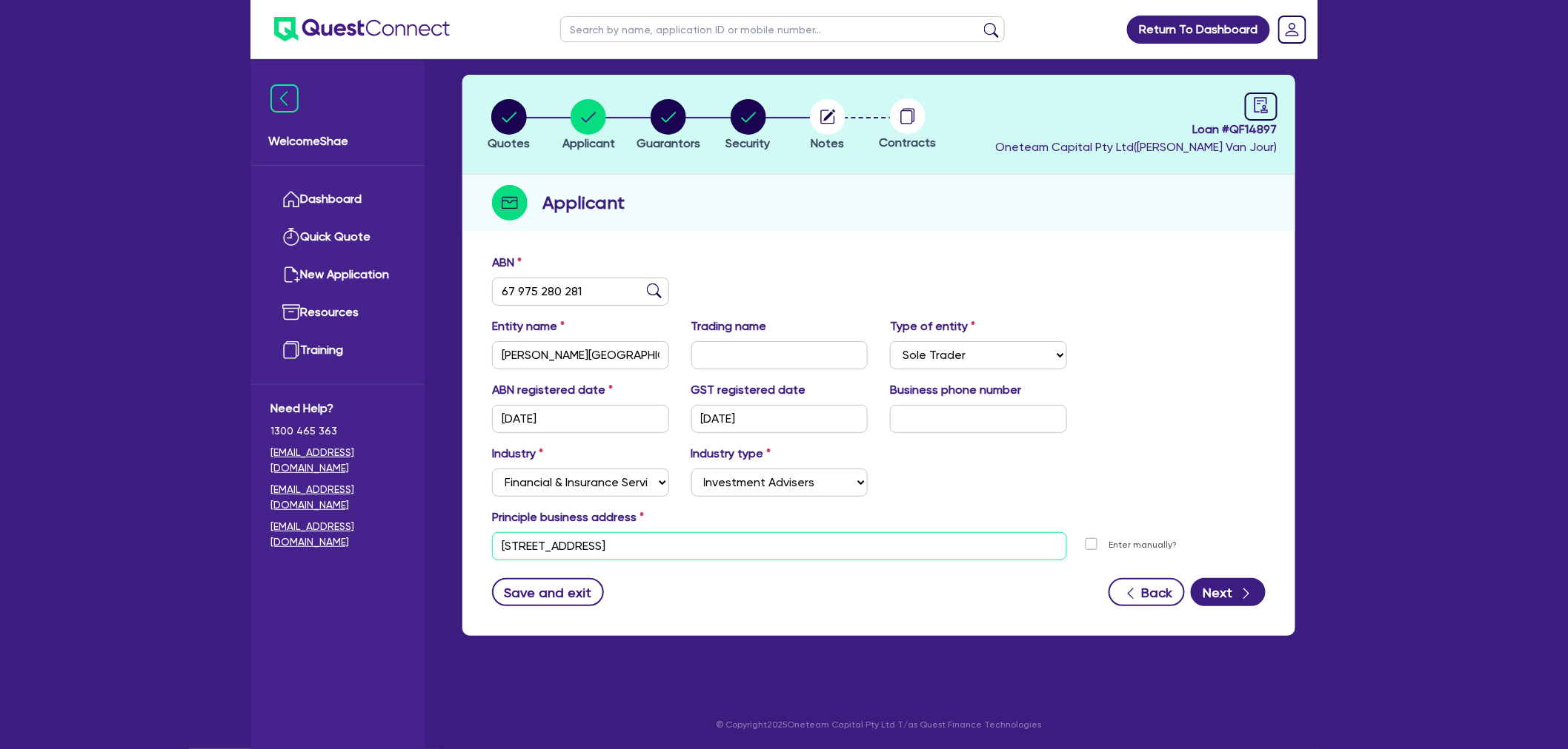
drag, startPoint x: 589, startPoint y: 543, endPoint x: 341, endPoint y: 542, distance: 248.0
click at [341, 542] on div "Welcome Shae Dashboard Quick Quote New Application Ref Company Ref Salesperson …" at bounding box center [784, 344] width 1066 height 808
click at [621, 545] on input "1006 Goonbri Rd Boggabri NSW 2382" at bounding box center [779, 546] width 575 height 28
click at [749, 121] on circle "button" at bounding box center [748, 117] width 35 height 35
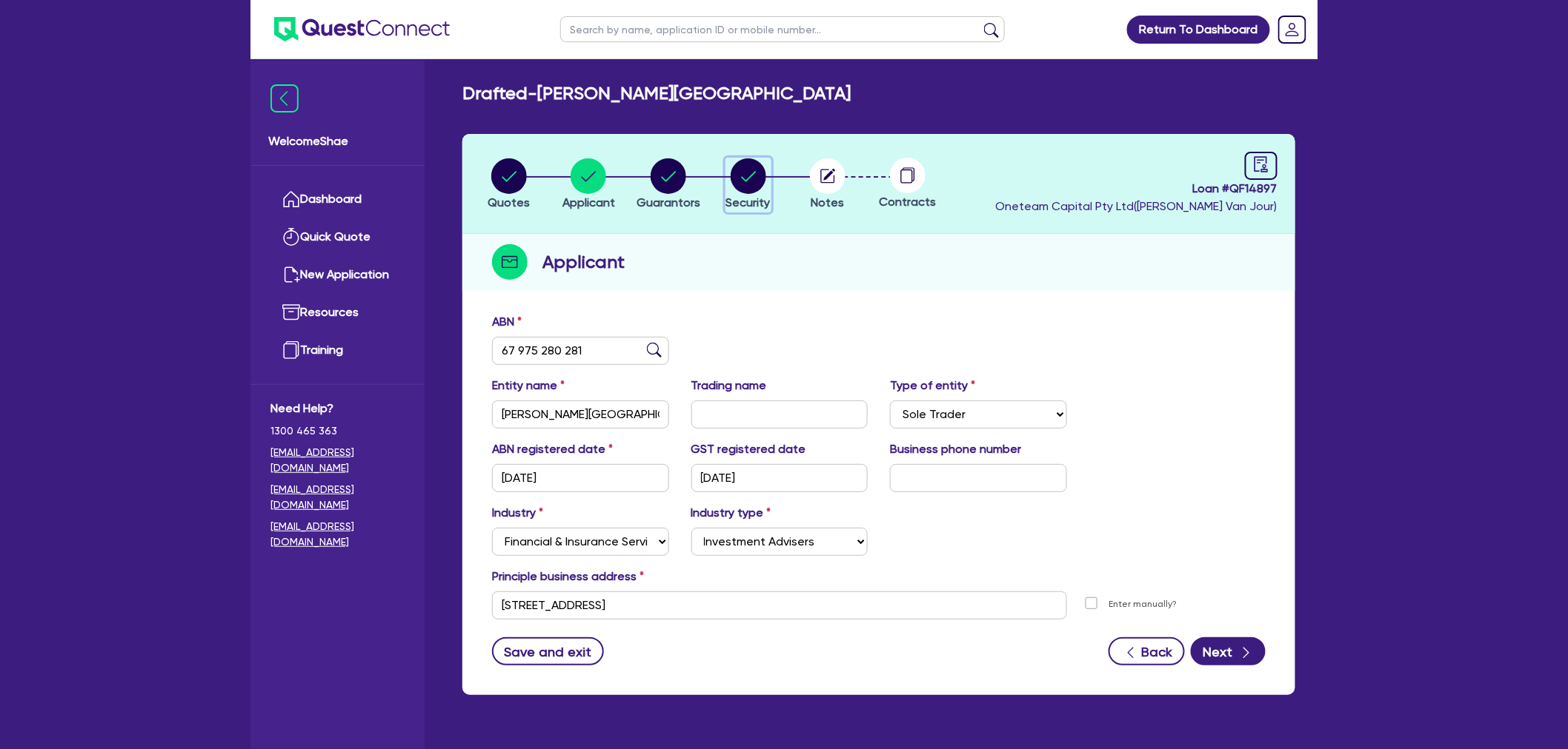
select select "CARS_AND_LIGHT_TRUCKS"
select select "PASSENGER_VEHICLES"
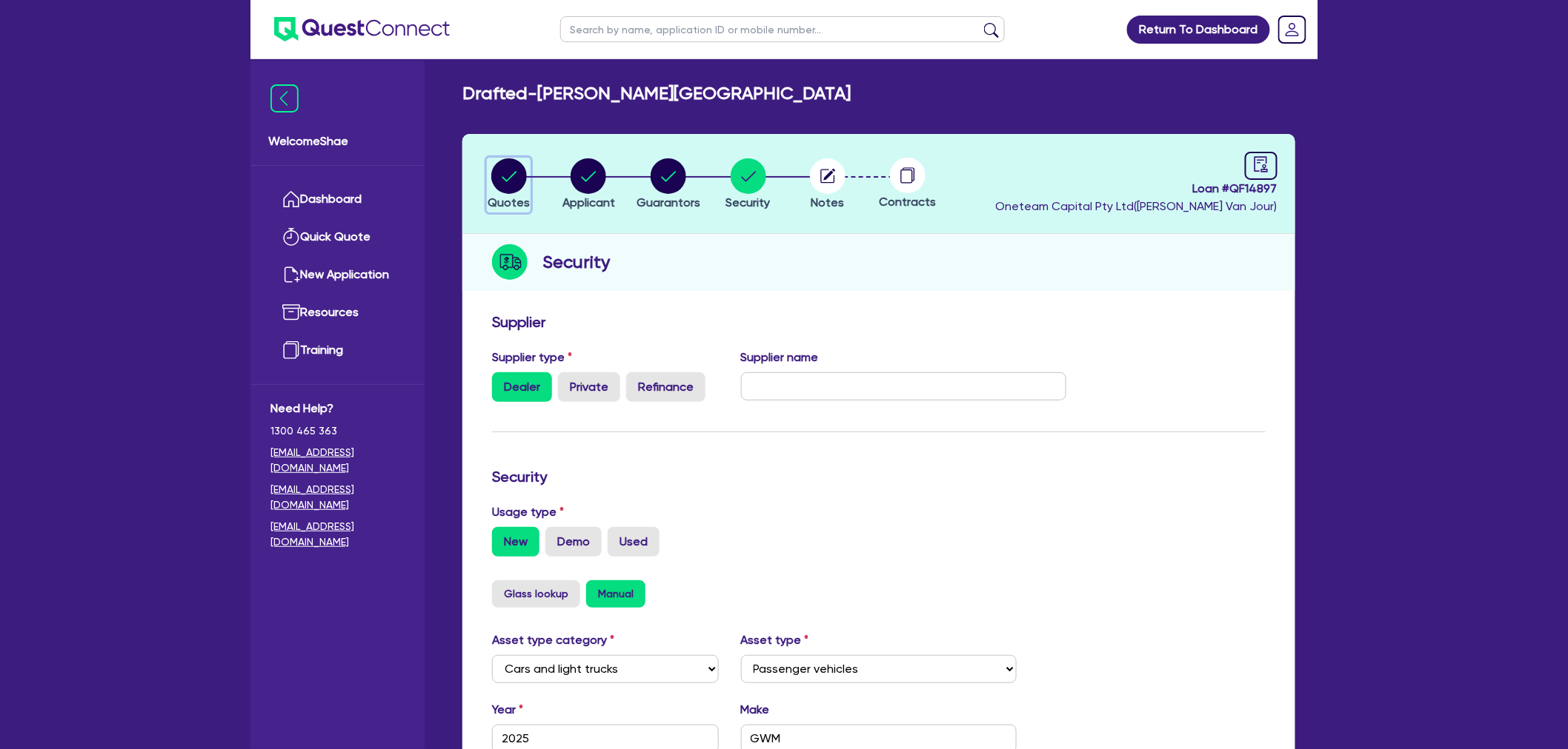
drag, startPoint x: 512, startPoint y: 179, endPoint x: 534, endPoint y: 197, distance: 28.4
click at [512, 179] on circle "button" at bounding box center [508, 176] width 35 height 35
select select "CARS_AND_LIGHT_TRUCKS"
select select "PASSENGER_VEHICLES"
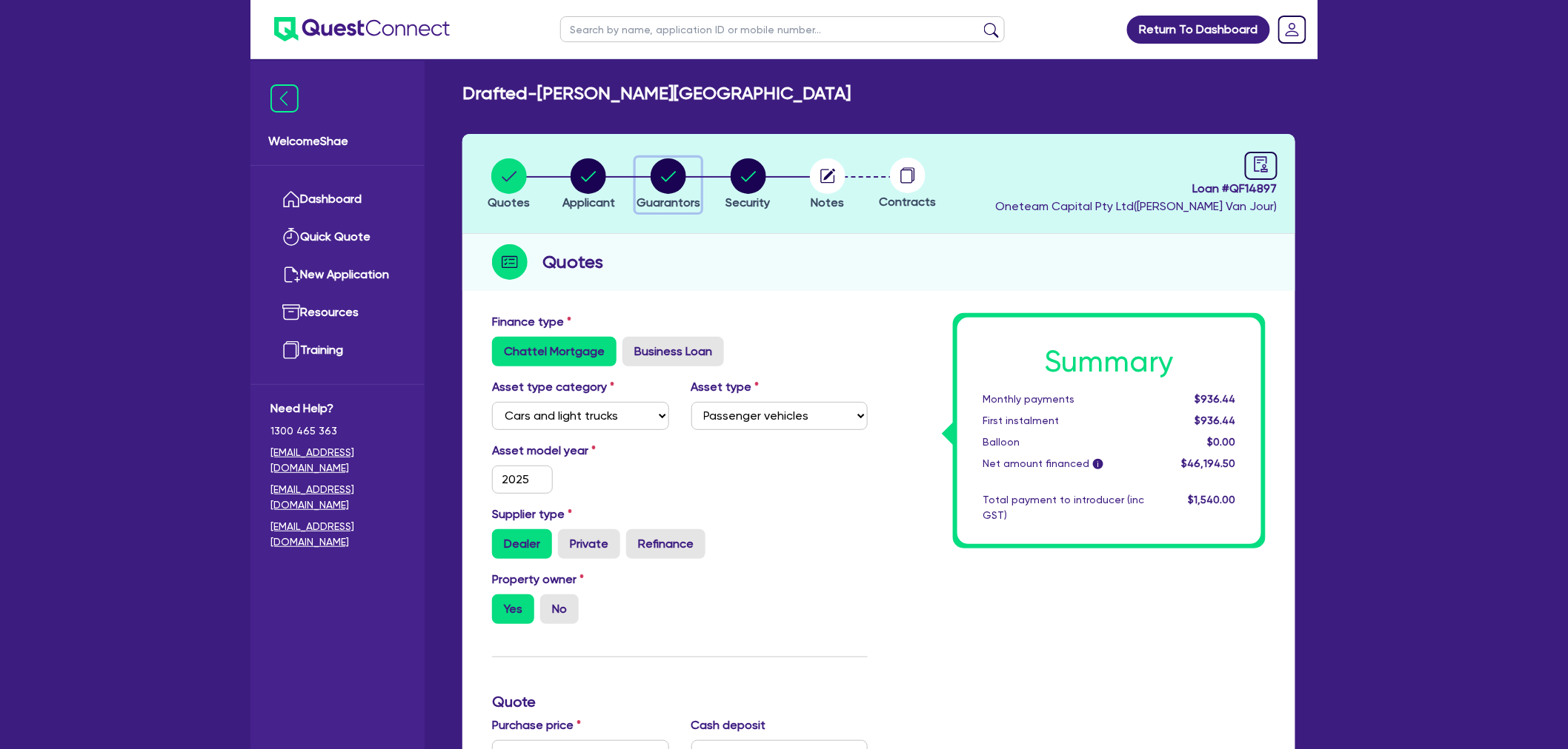
click at [677, 190] on circle "button" at bounding box center [668, 176] width 35 height 35
select select "MRS"
select select "NSW"
select select "MARRIED"
select select "CASH"
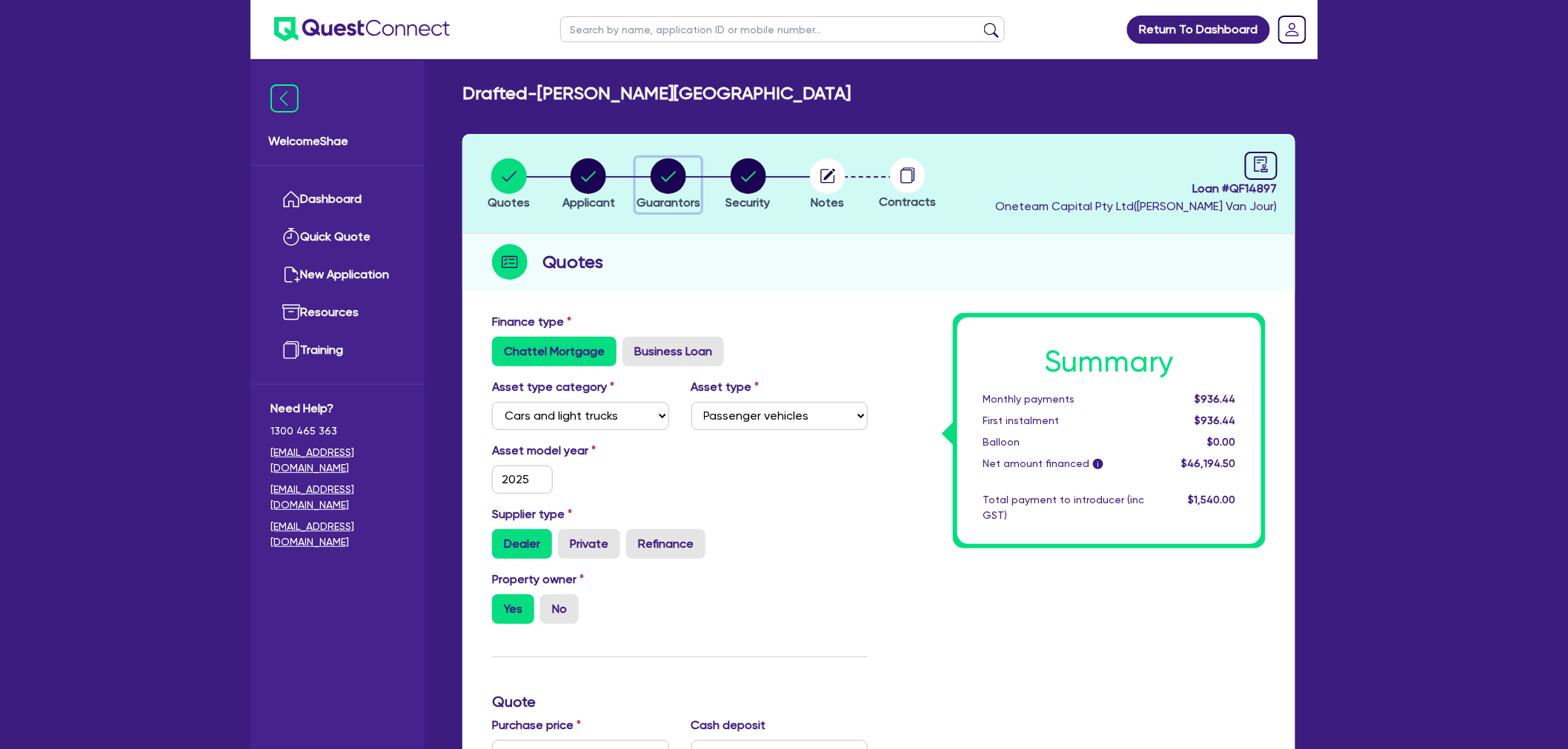
select select "VEHICLE"
select select "VEHICLE_LOAN"
select select "CREDIT_CARD"
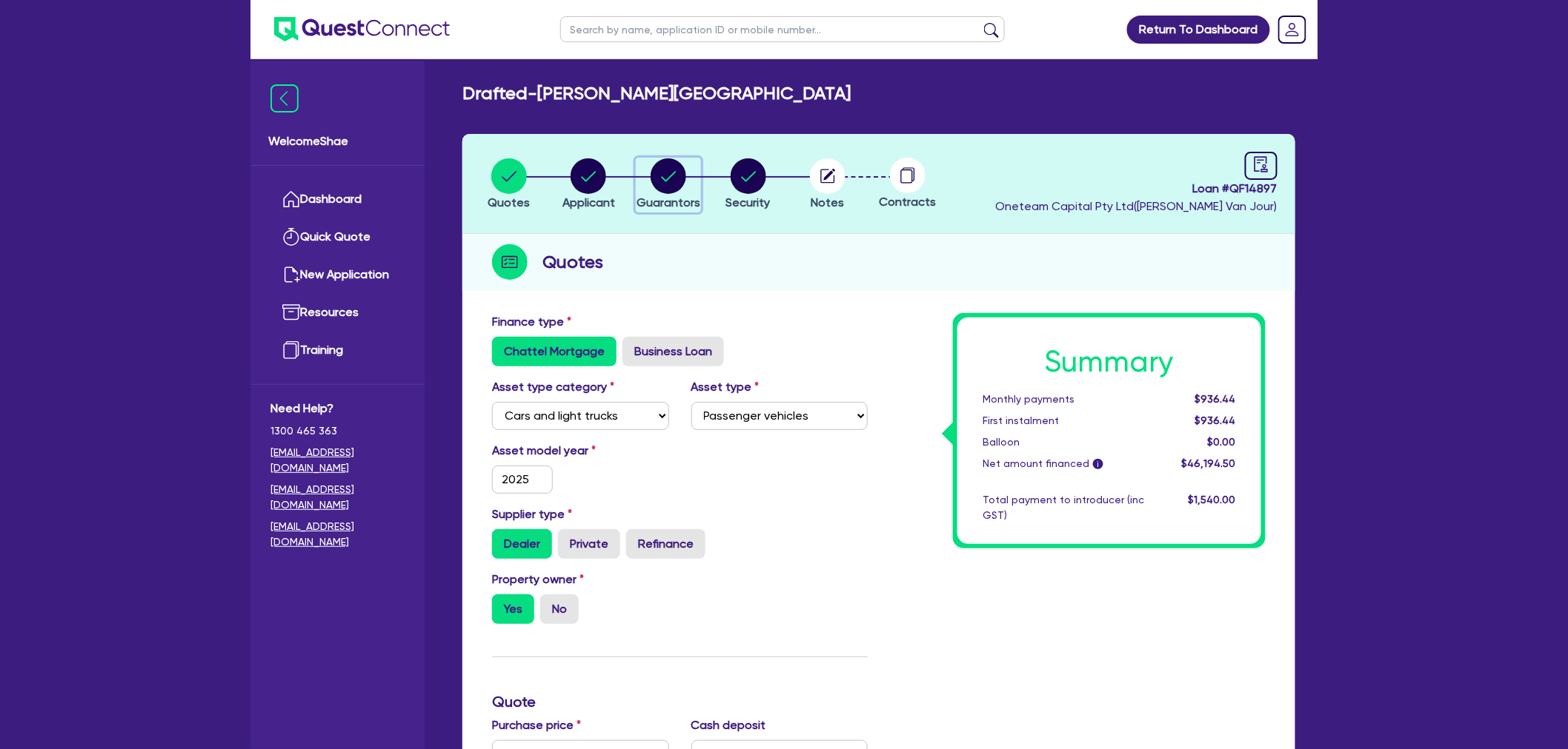
select select "CREDIT_CARD"
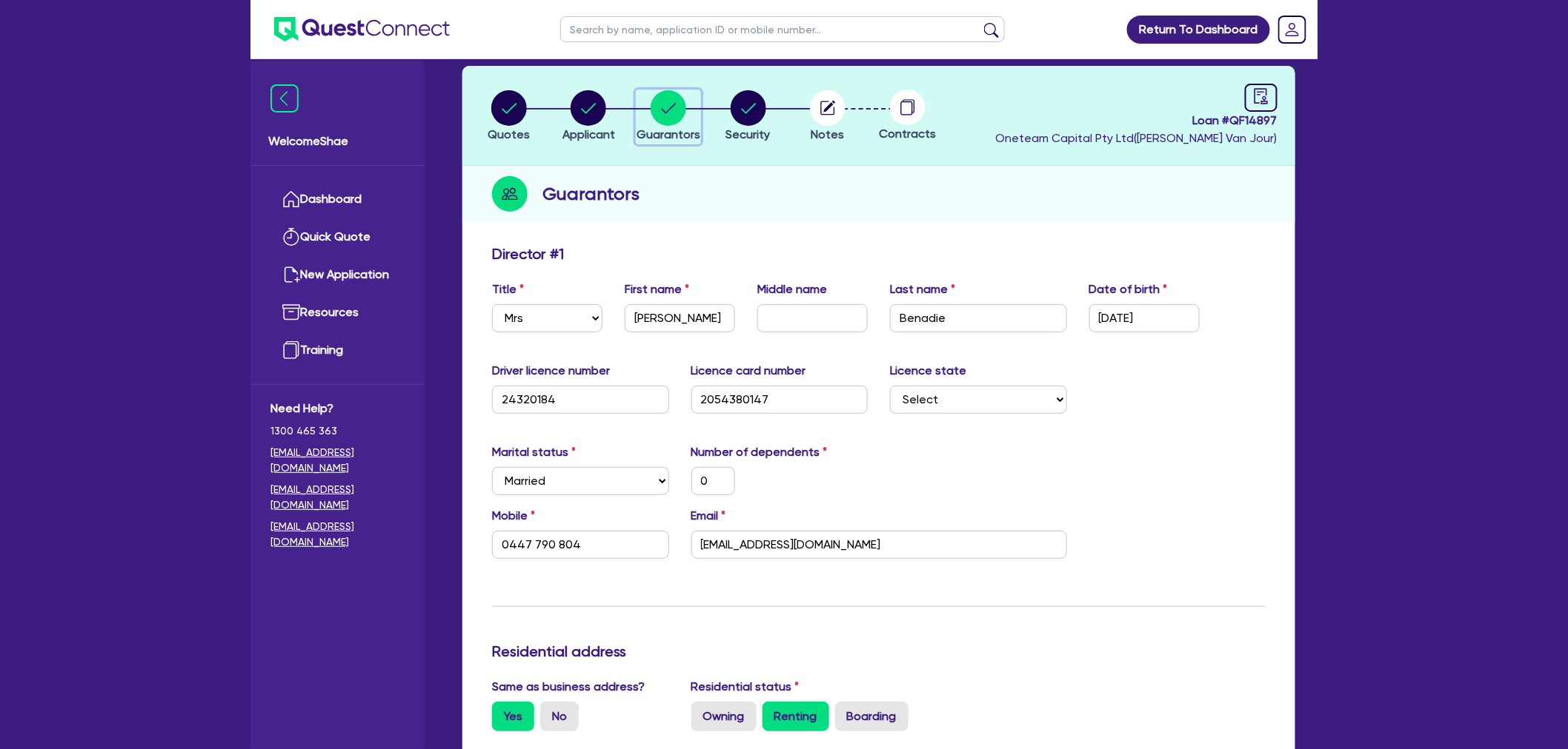
scroll to position [165, 0]
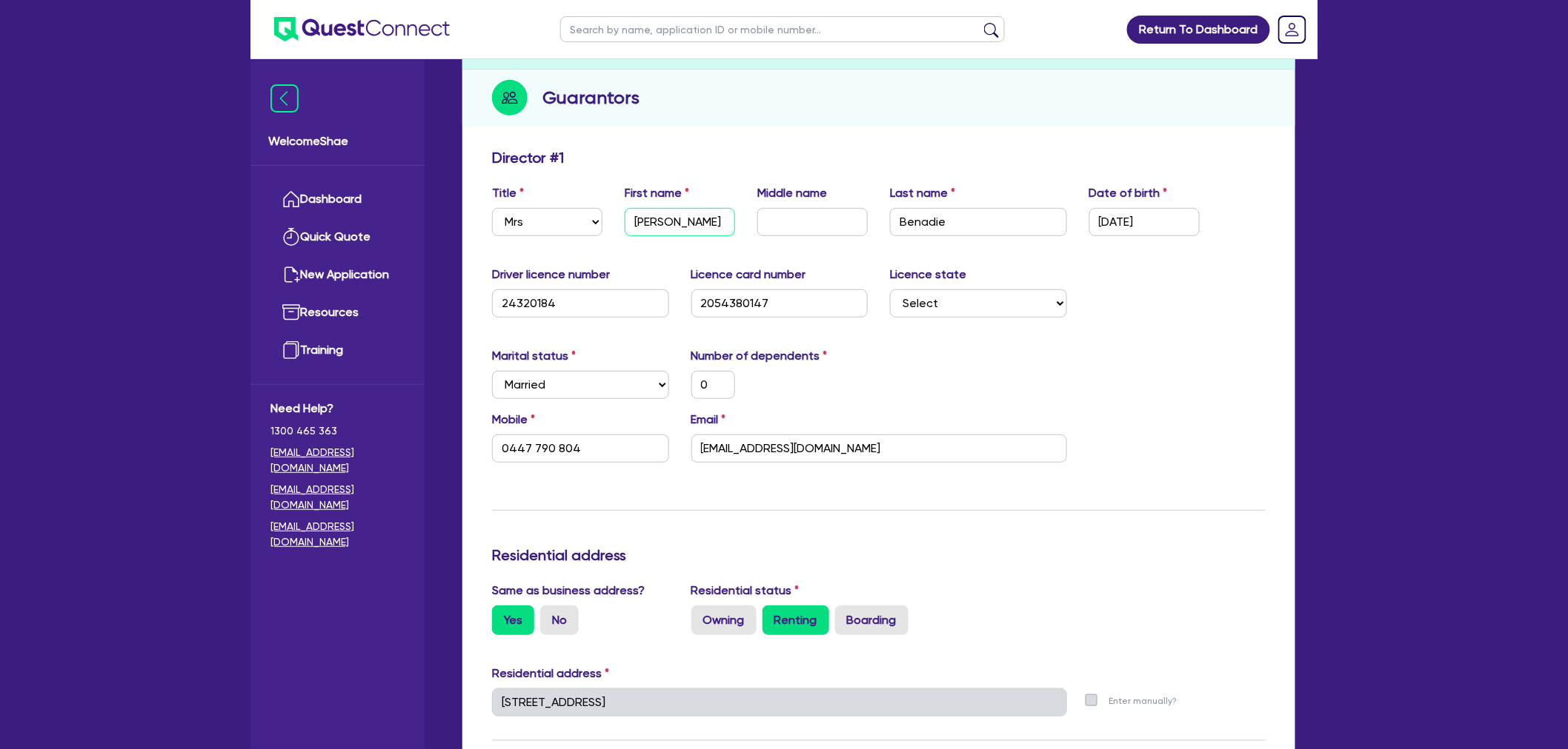
click at [637, 219] on input "Tara" at bounding box center [679, 221] width 110 height 28
click at [921, 218] on input "Benadie" at bounding box center [978, 221] width 177 height 28
drag, startPoint x: 1169, startPoint y: 220, endPoint x: 1057, endPoint y: 226, distance: 112.2
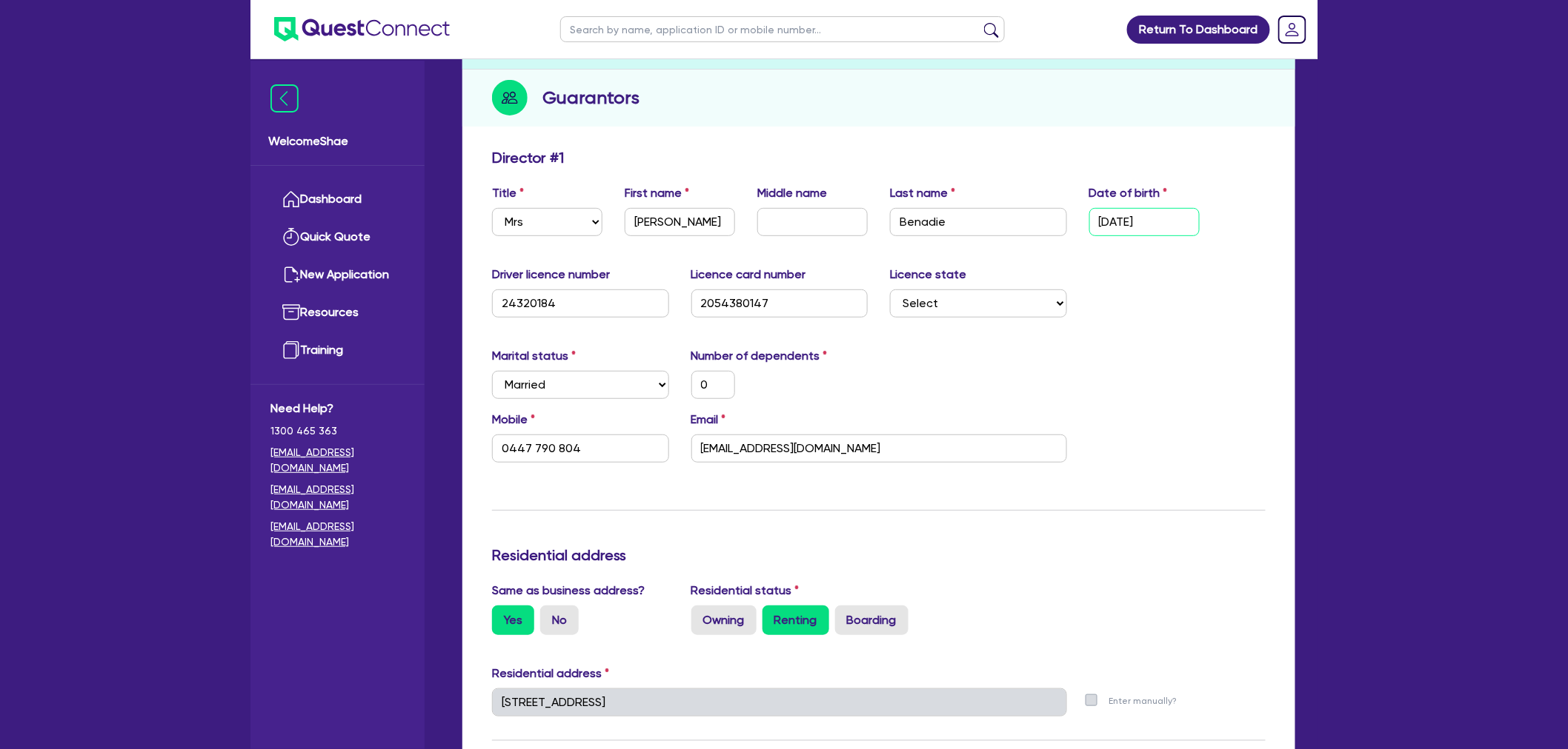
click at [1057, 226] on div "Title Select Mr Mrs Ms Miss Dr First name Tara Middle name Last name Benadie Da…" at bounding box center [878, 216] width 795 height 63
click at [776, 446] on input "tarabenadie@gmail.com" at bounding box center [878, 449] width 376 height 28
click at [532, 450] on input "0447 790 804" at bounding box center [580, 449] width 177 height 28
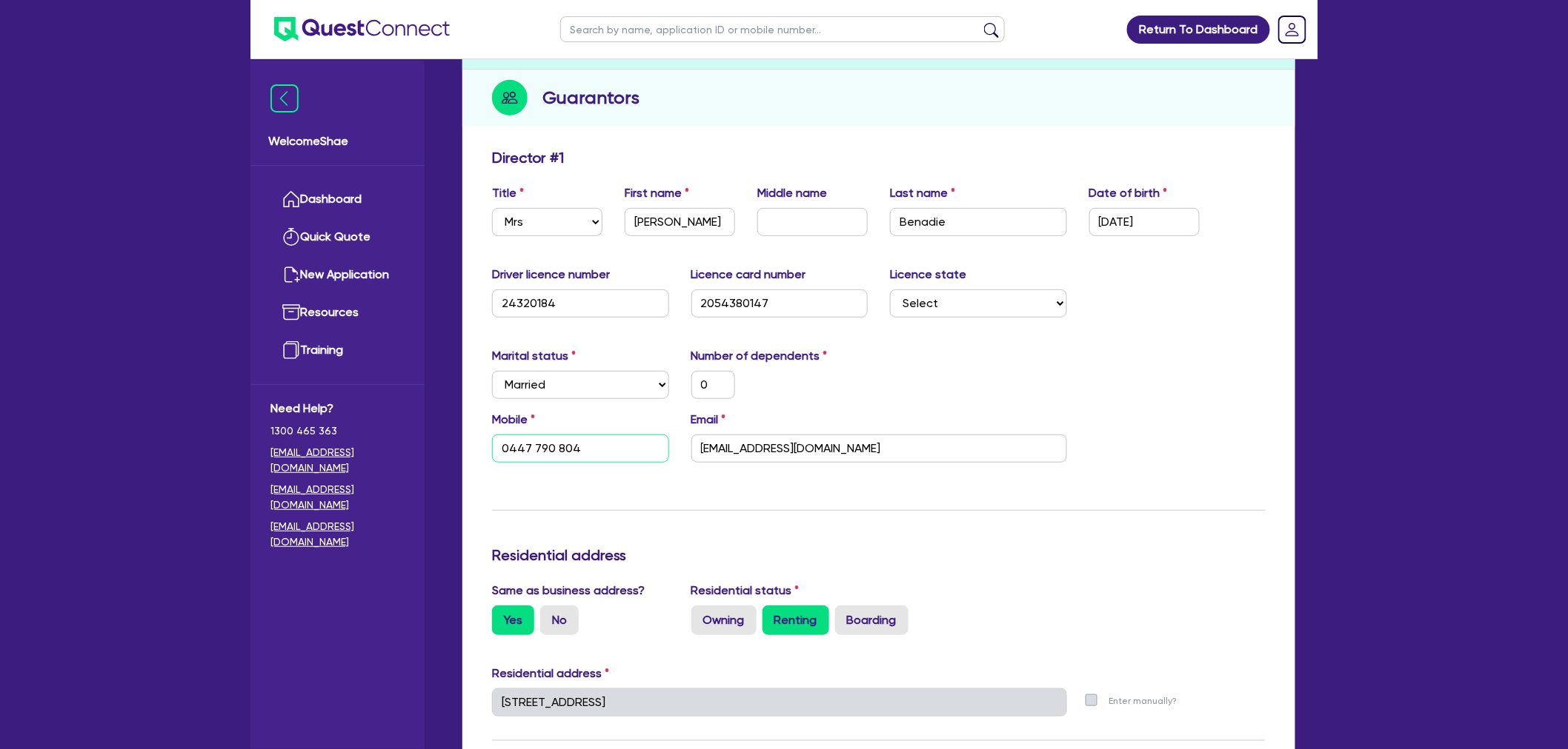
click at [532, 450] on input "0447 790 804" at bounding box center [580, 449] width 177 height 28
click at [530, 302] on input "24320184" at bounding box center [580, 303] width 177 height 28
click at [742, 298] on input "2054380147" at bounding box center [779, 303] width 177 height 28
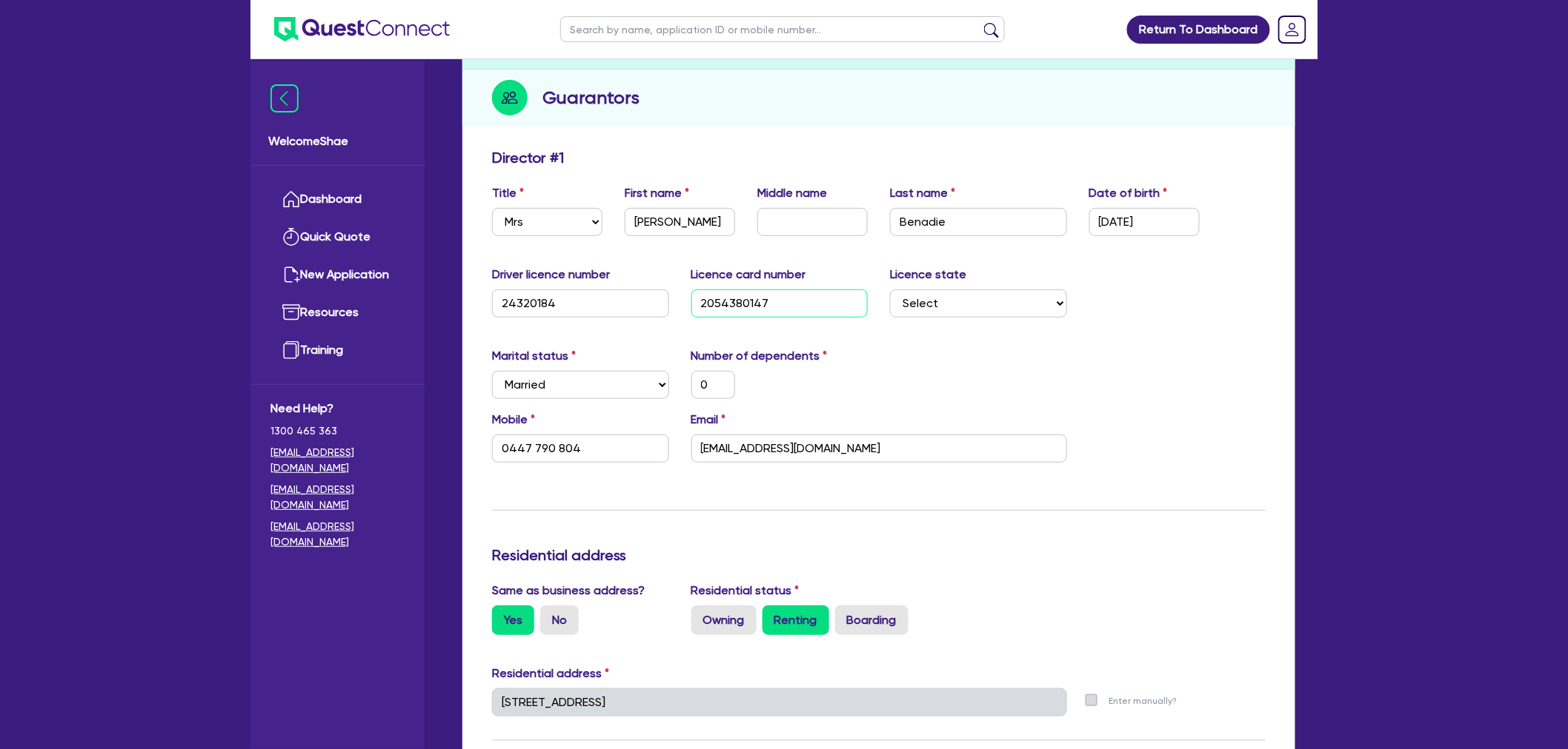
click at [742, 298] on input "2054380147" at bounding box center [779, 303] width 177 height 28
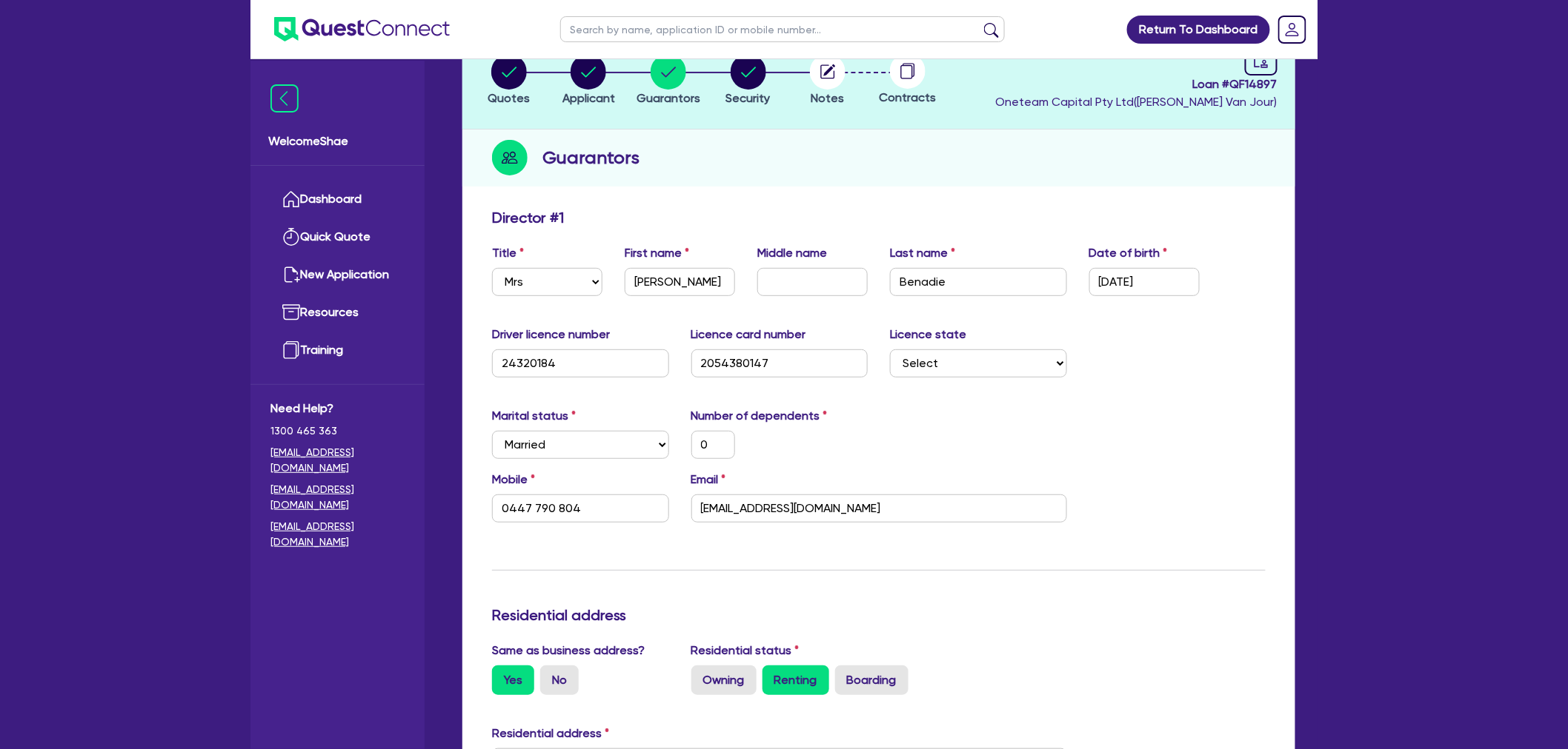
scroll to position [0, 0]
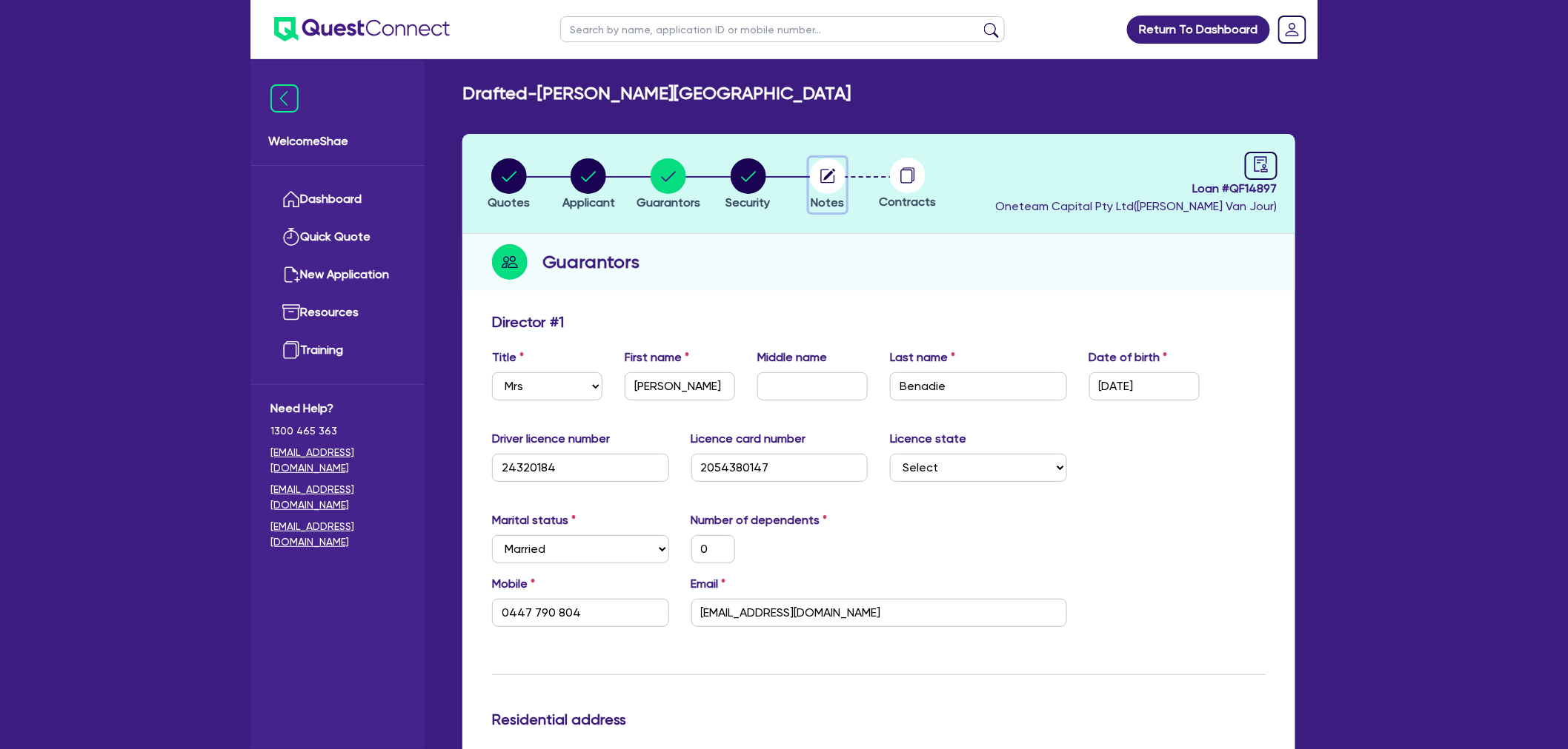
drag, startPoint x: 823, startPoint y: 177, endPoint x: 895, endPoint y: 252, distance: 104.0
click at [823, 177] on circle "button" at bounding box center [827, 176] width 35 height 35
select select "Other"
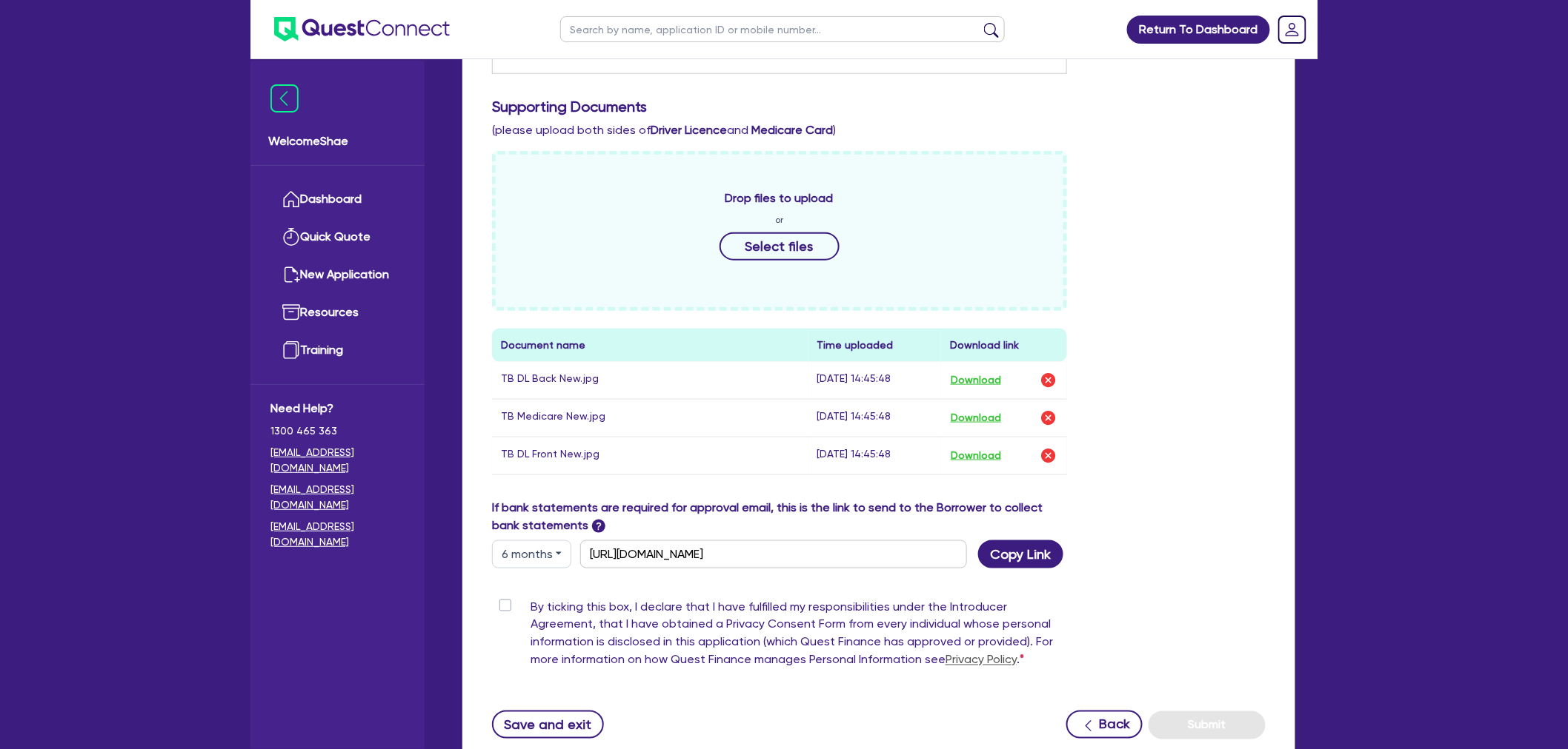
scroll to position [575, 0]
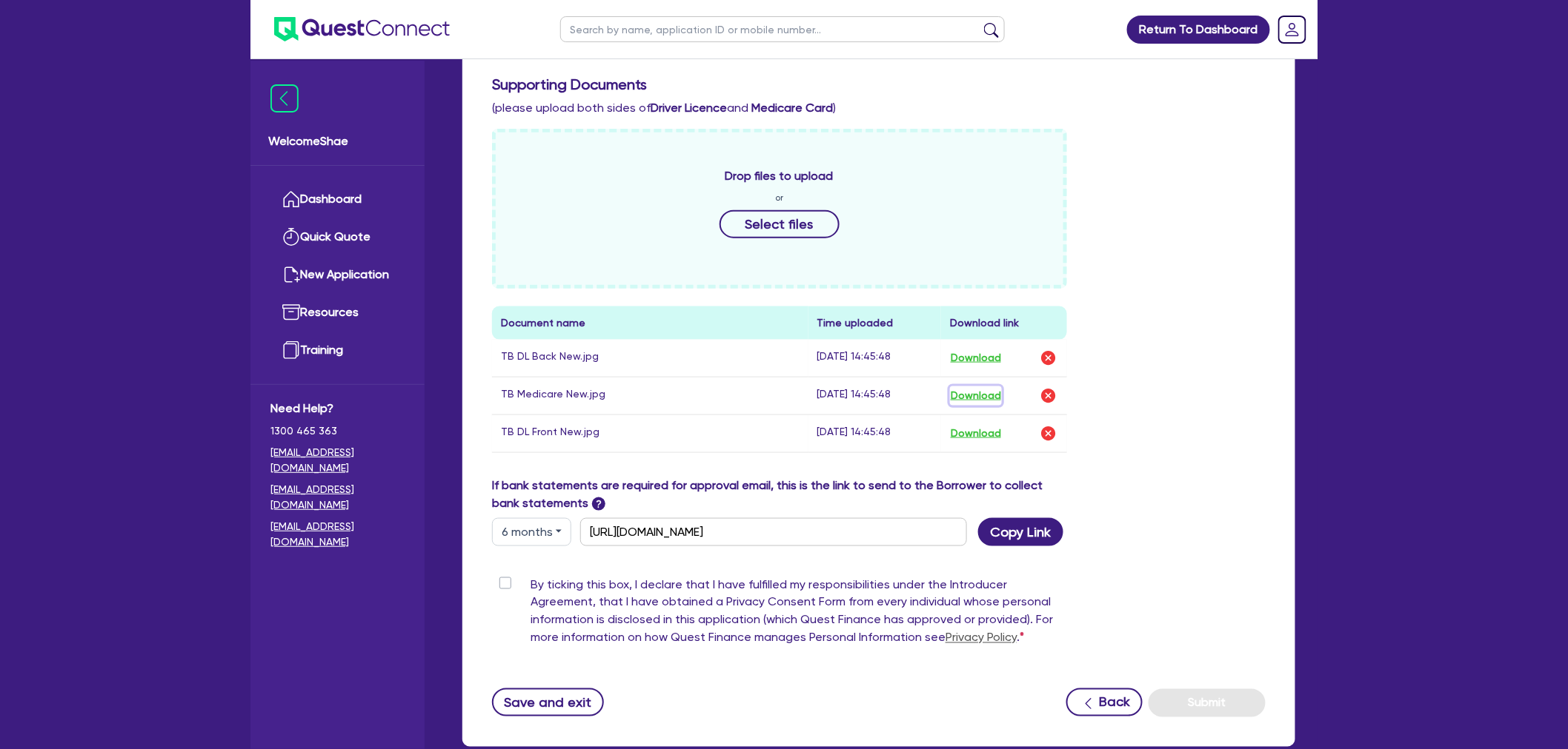
click at [980, 395] on button "Download" at bounding box center [975, 396] width 52 height 20
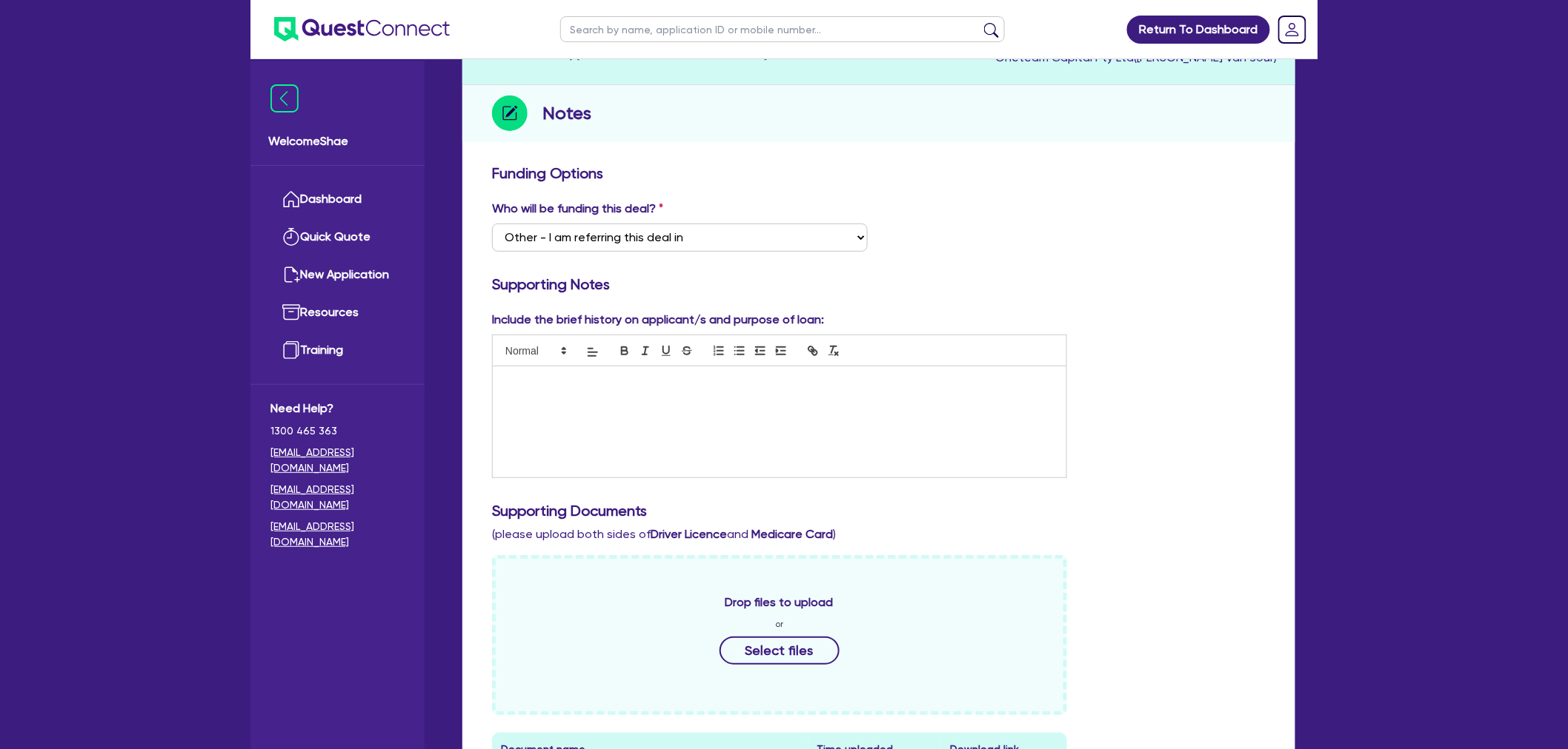
scroll to position [0, 0]
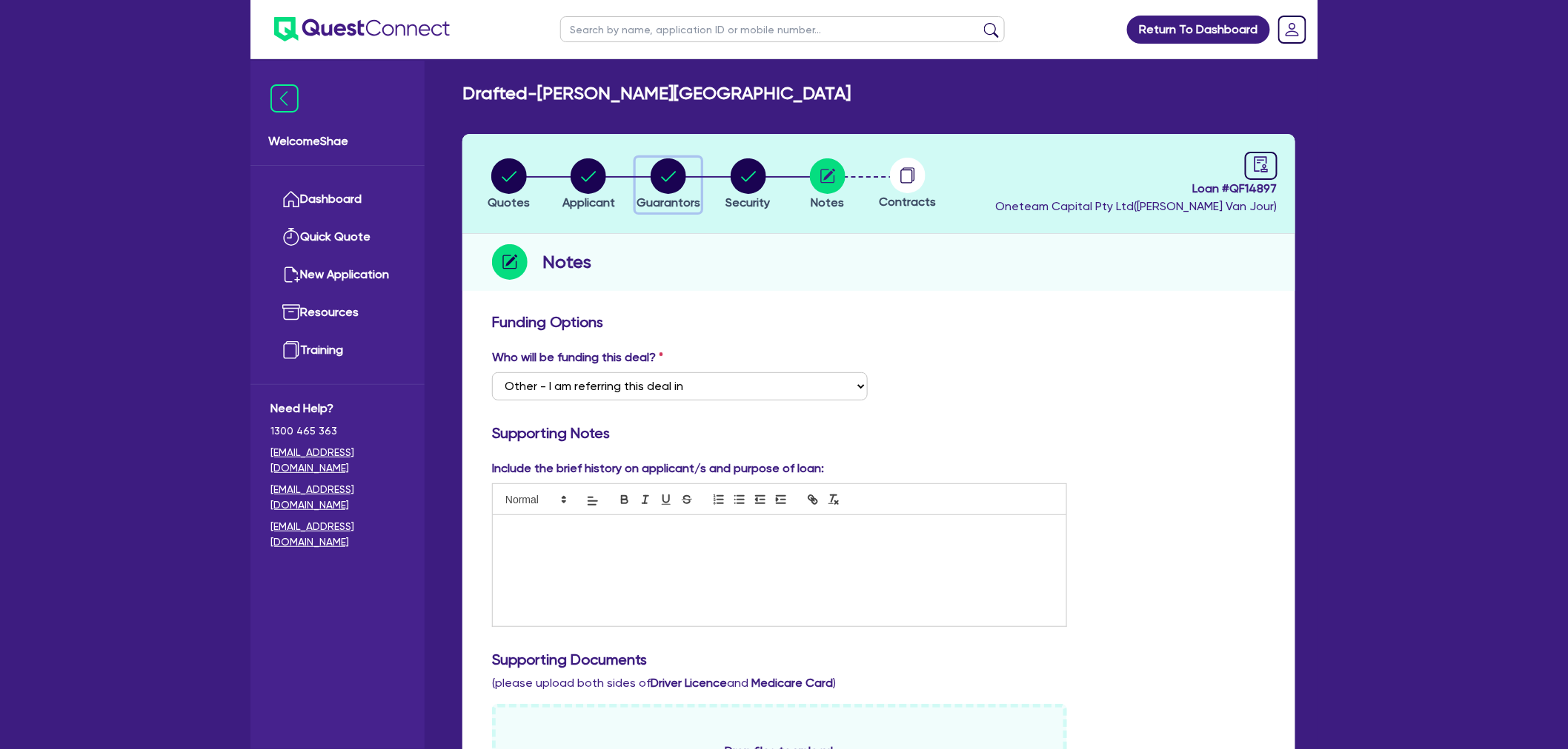
click at [681, 174] on circle "button" at bounding box center [668, 176] width 35 height 35
select select "MRS"
select select "NSW"
select select "MARRIED"
select select "CASH"
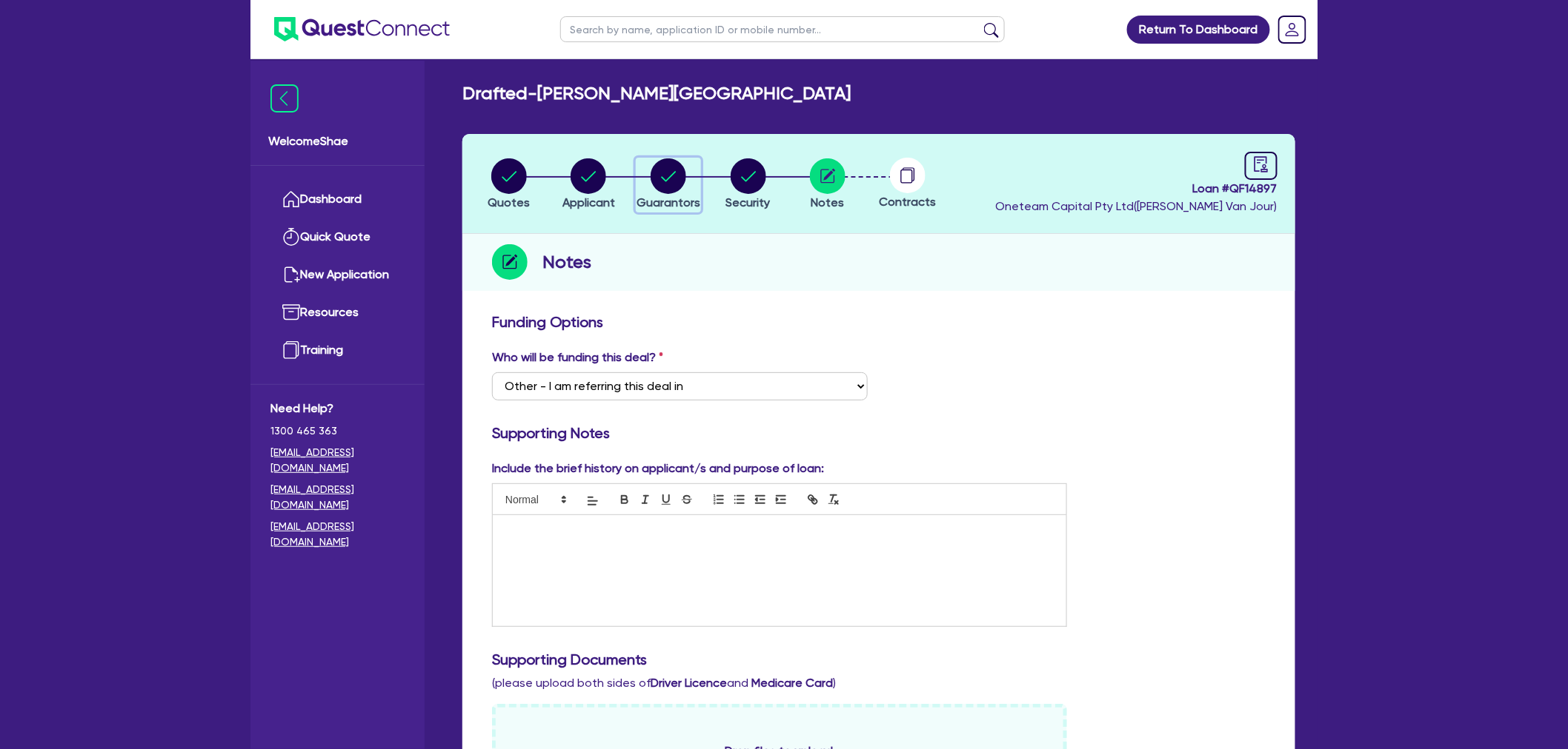
select select "VEHICLE"
select select "VEHICLE_LOAN"
select select "CREDIT_CARD"
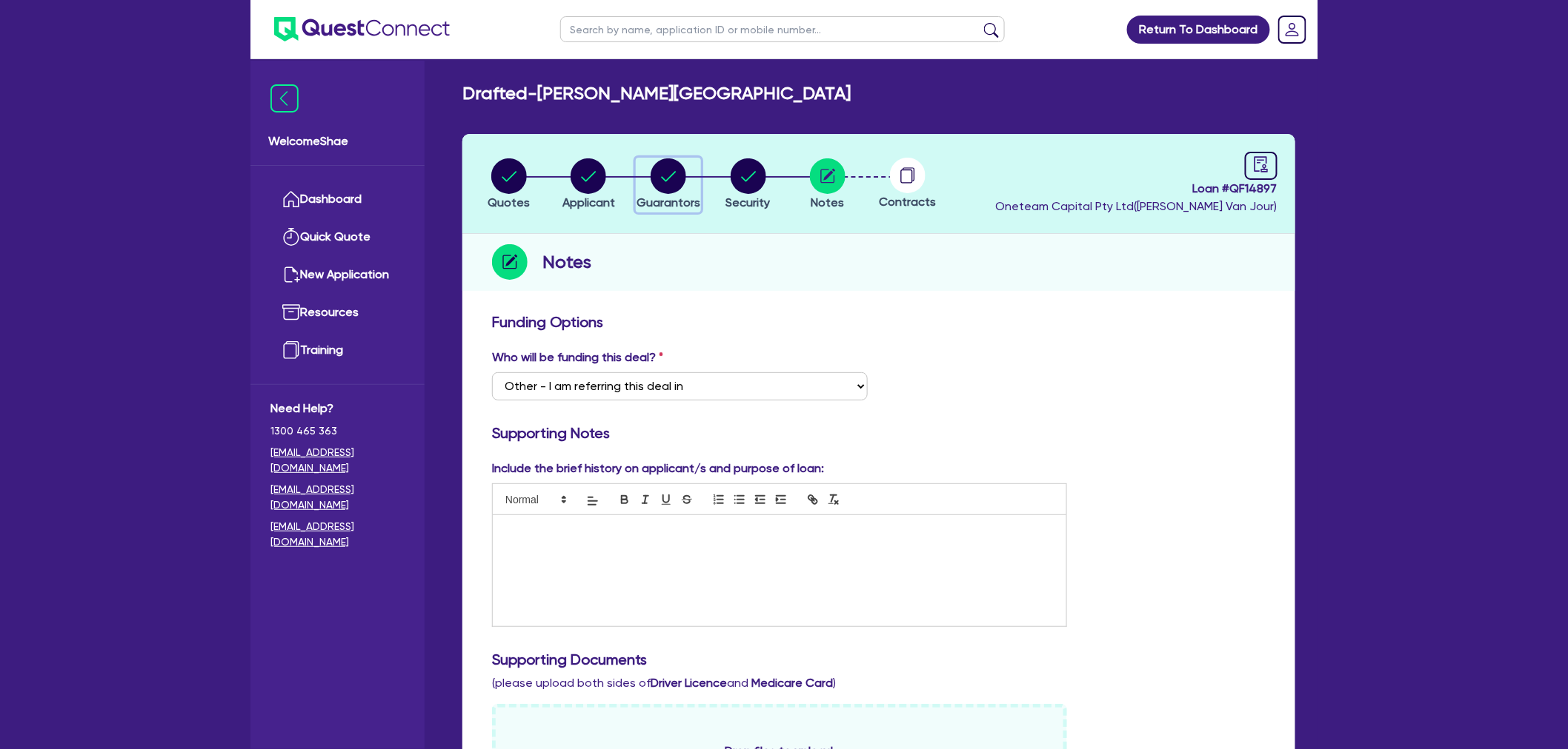
select select "CREDIT_CARD"
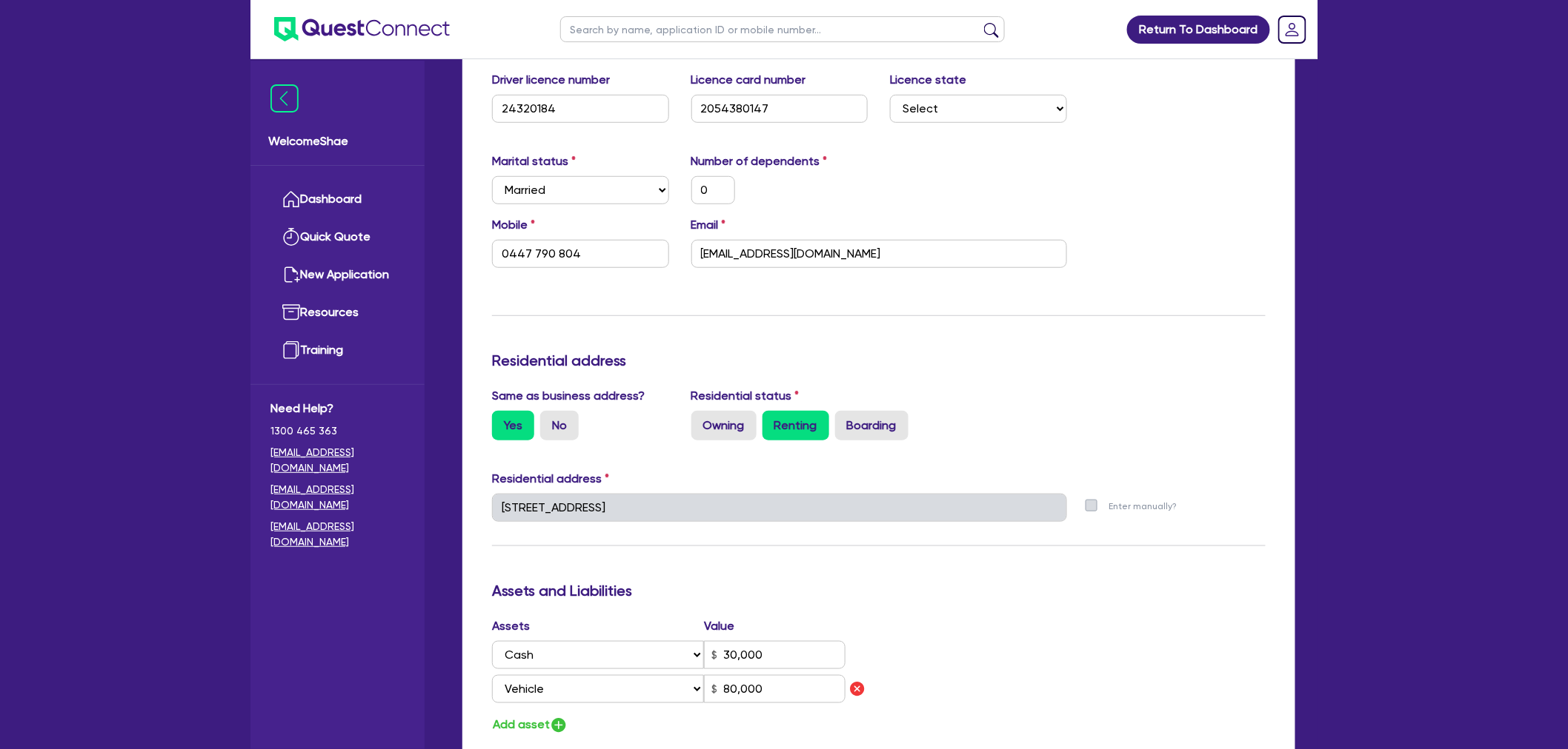
scroll to position [493, 0]
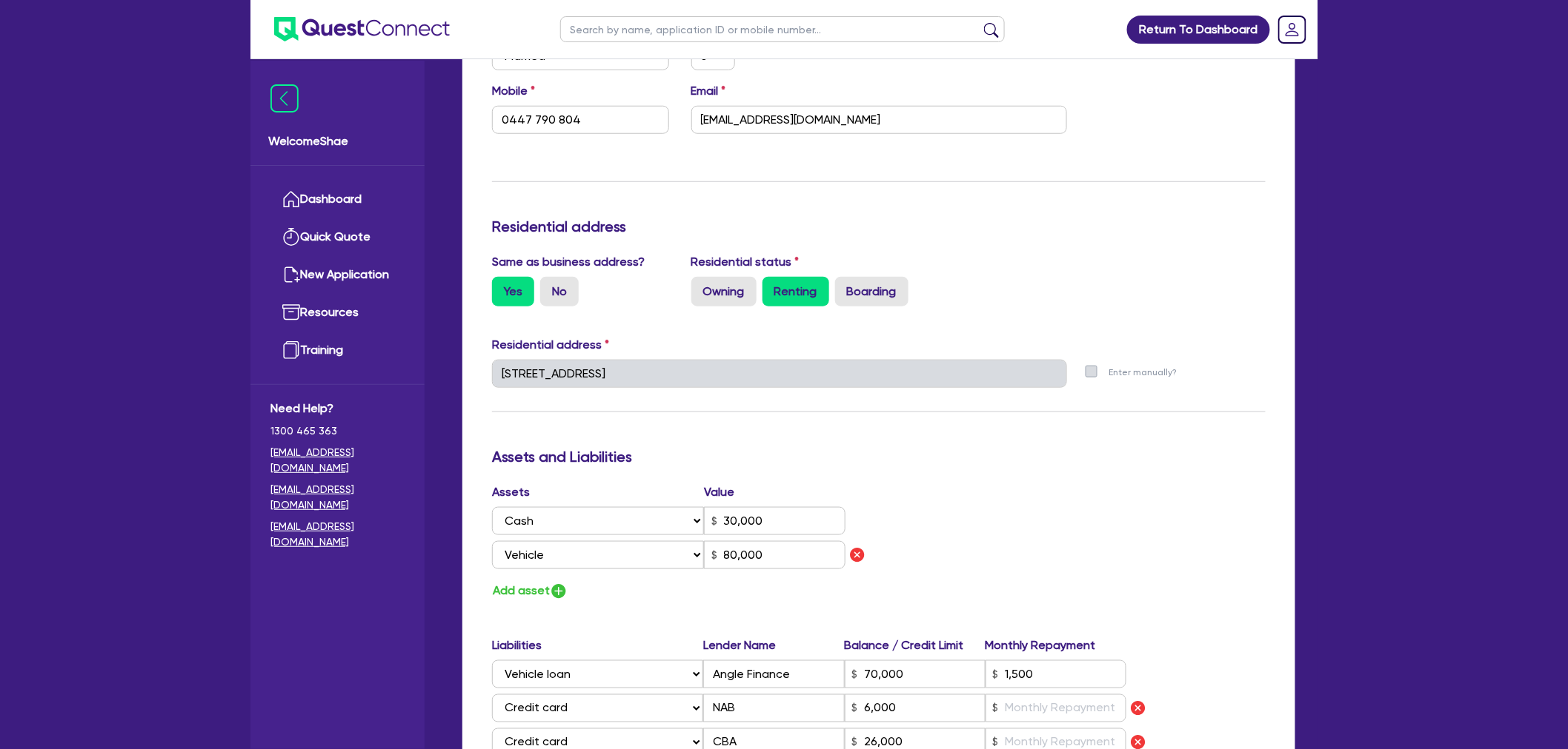
click at [401, 372] on div "Welcome Shae Dashboard Quick Quote New Application Ref Company Ref Salesperson …" at bounding box center [784, 455] width 1066 height 1899
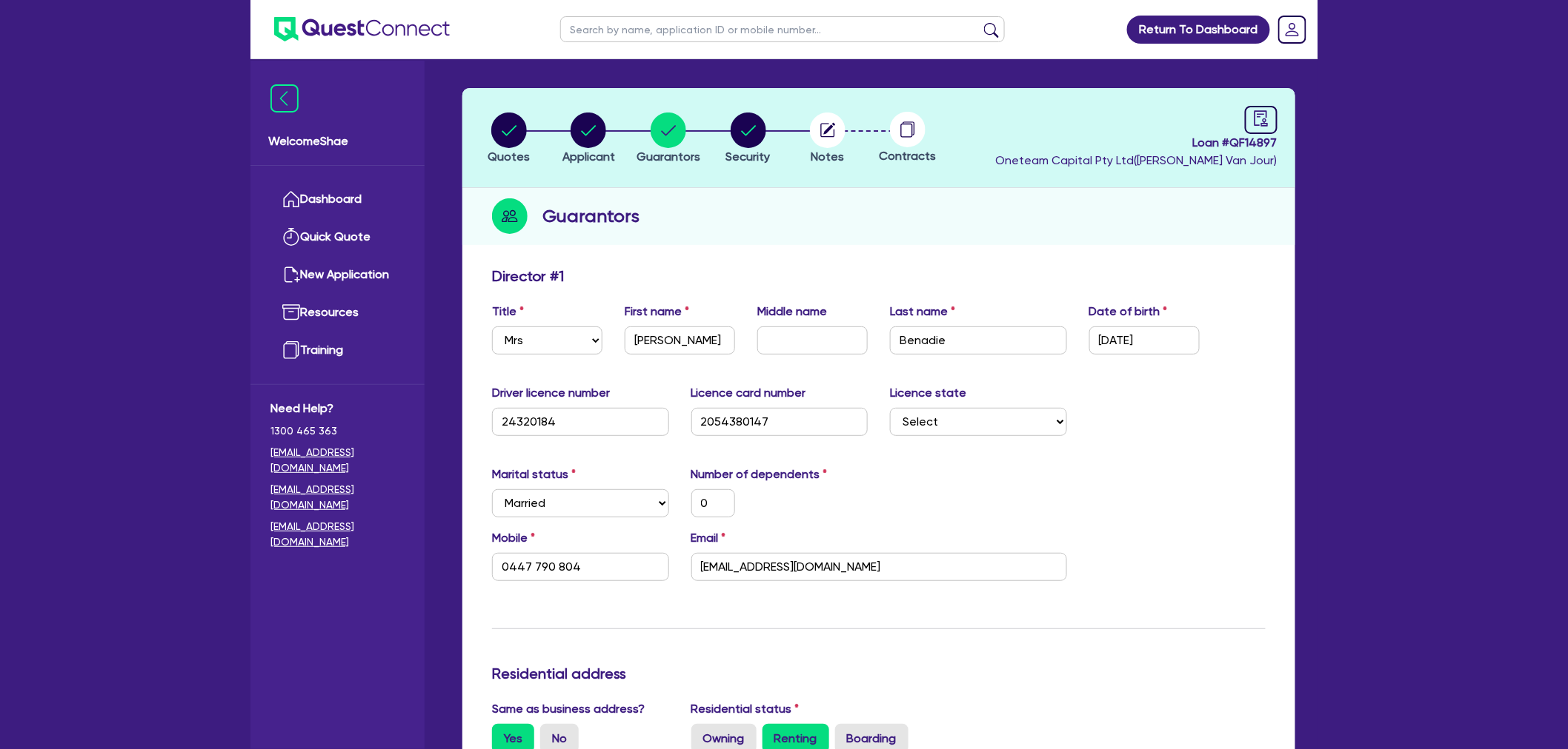
scroll to position [0, 0]
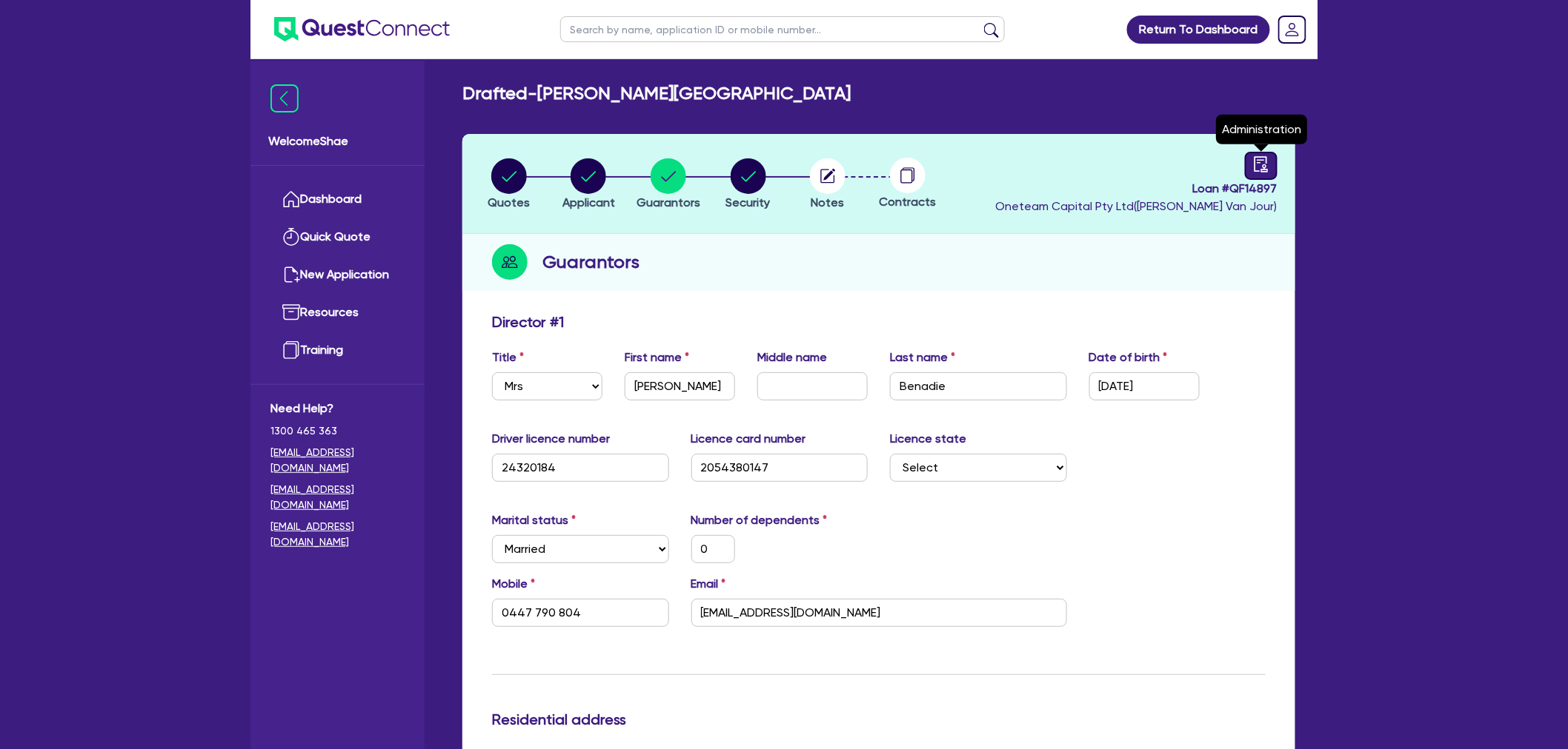
click at [1254, 163] on icon "audit" at bounding box center [1261, 164] width 14 height 16
select select "DRAFTED_NEW"
select select "Other"
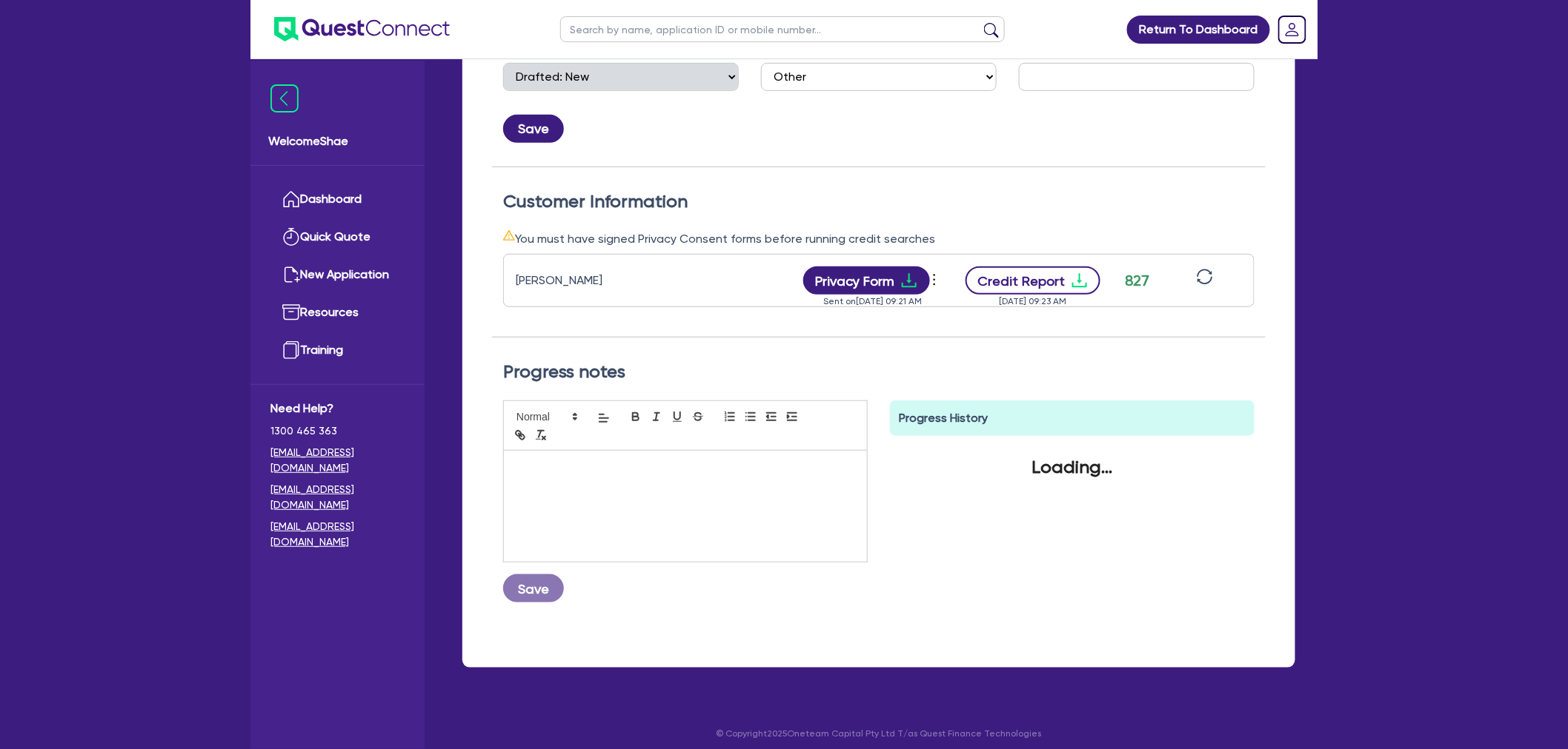
scroll to position [321, 0]
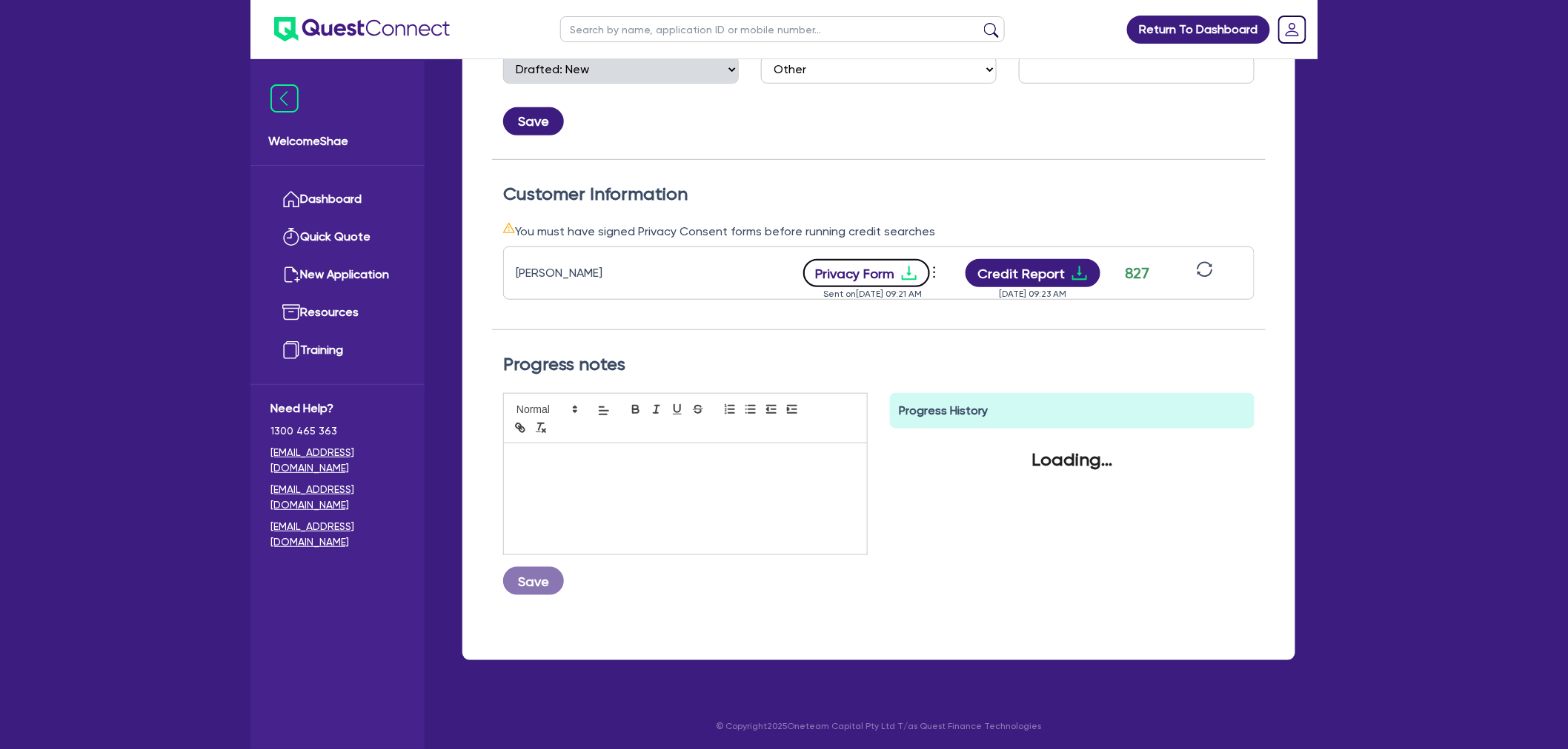
click at [871, 269] on button "Privacy Form" at bounding box center [866, 273] width 128 height 28
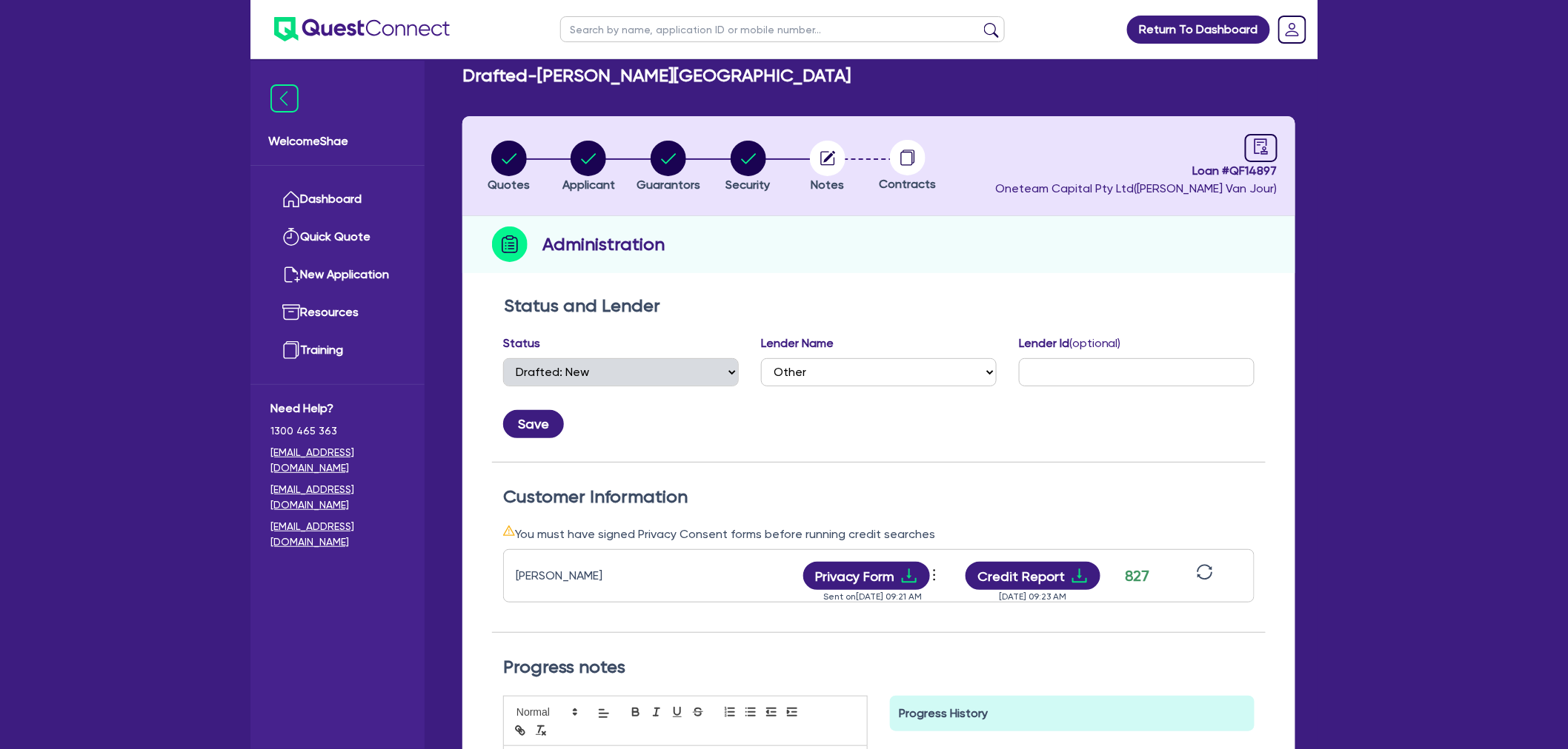
scroll to position [0, 0]
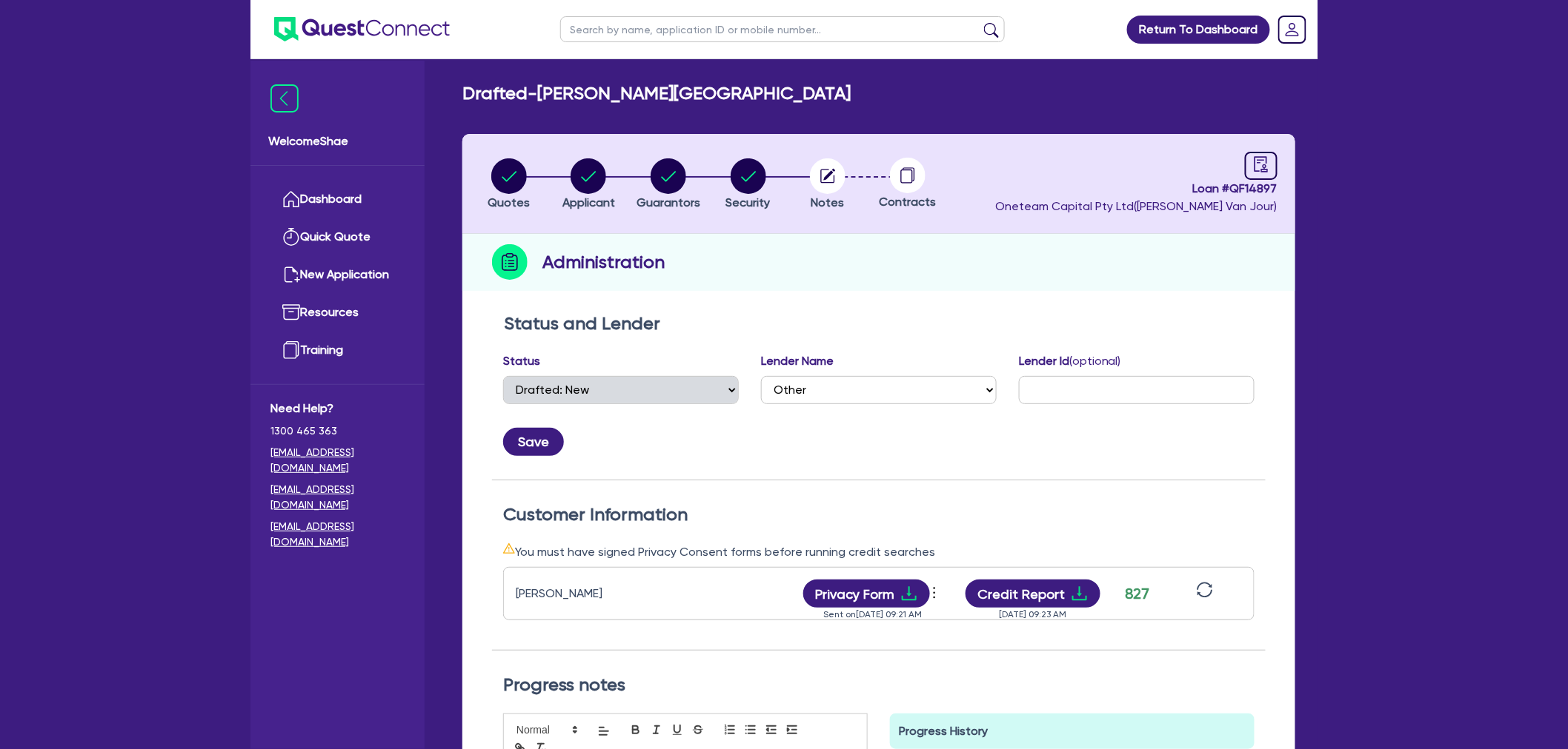
click at [825, 183] on circle "button" at bounding box center [827, 176] width 35 height 35
select select "Other"
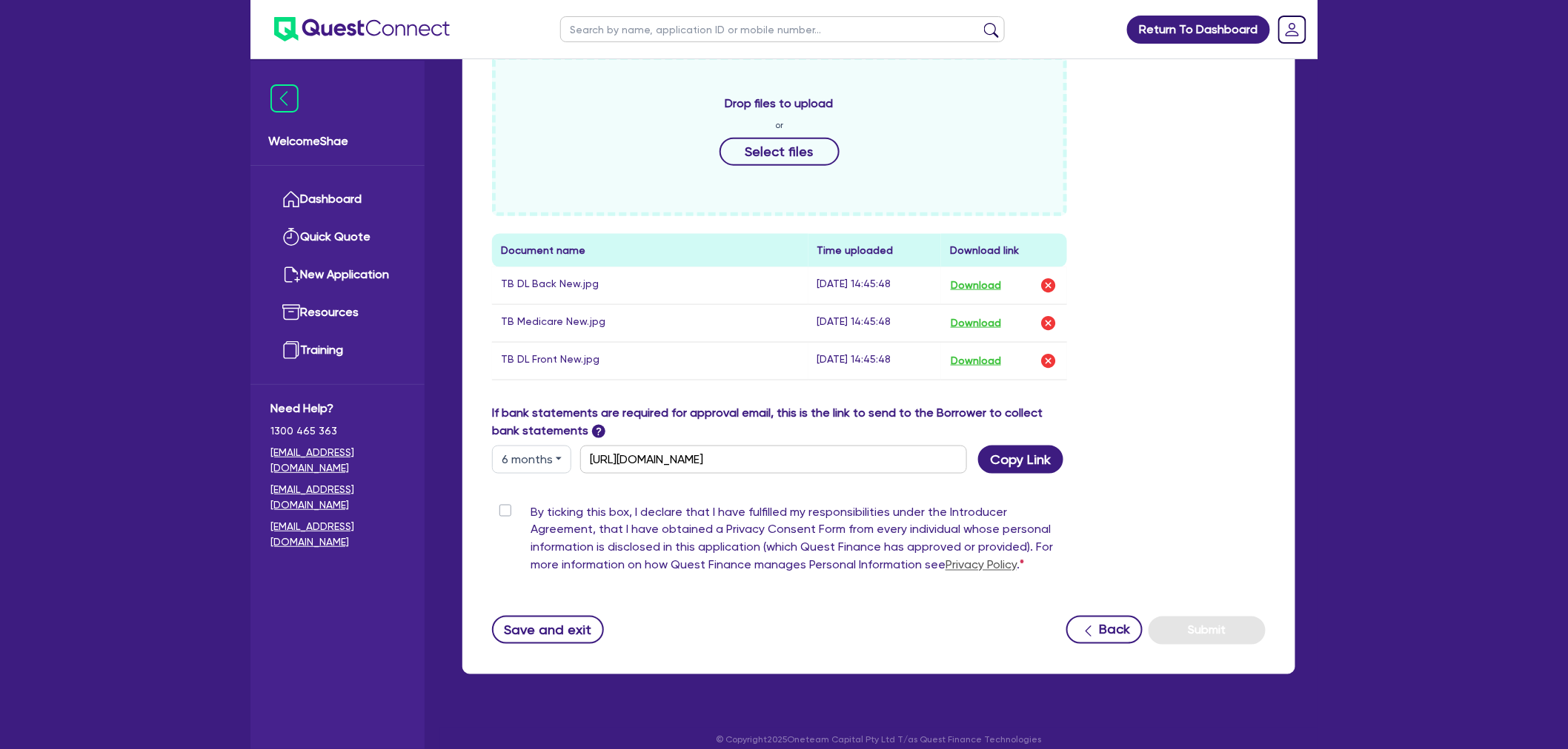
scroll to position [663, 0]
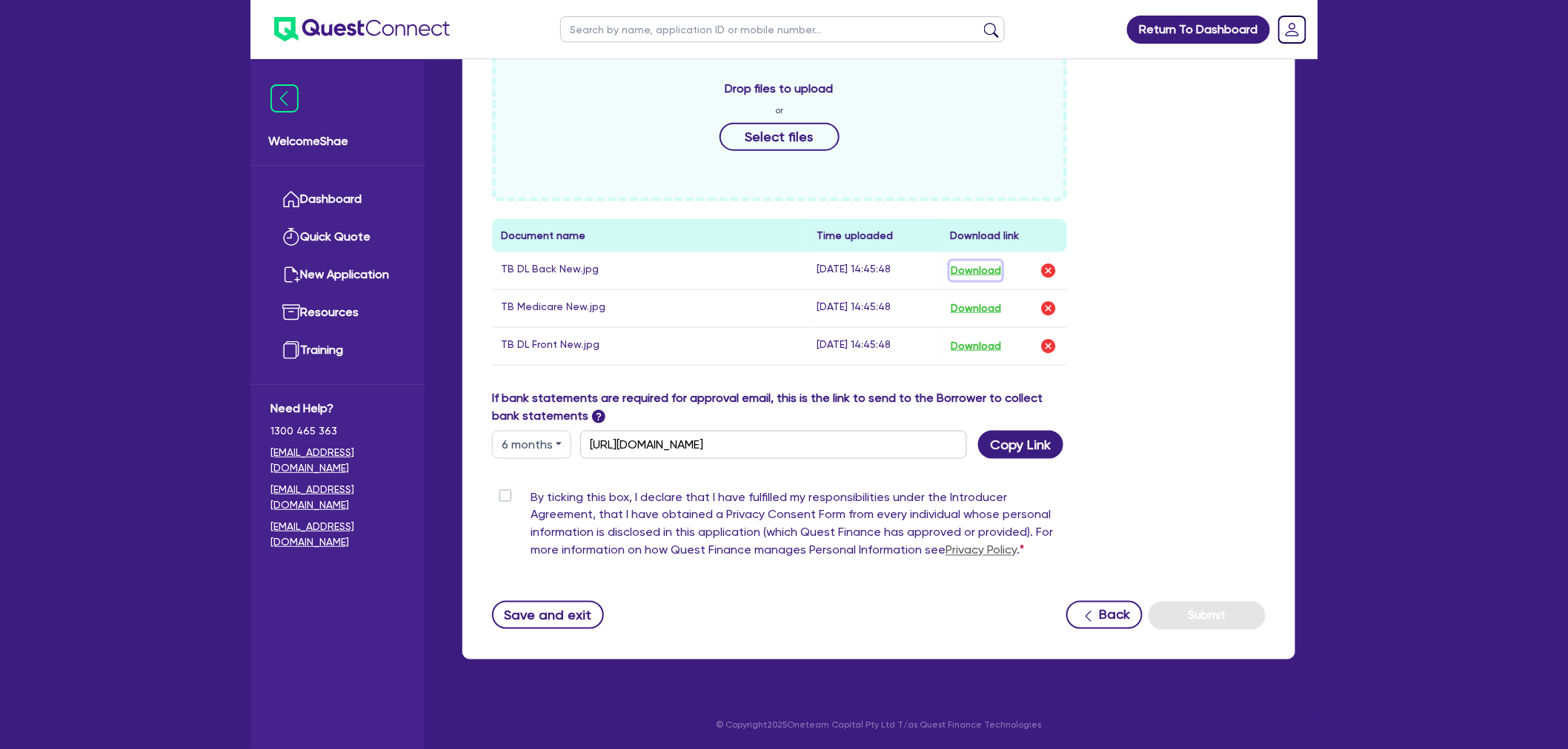
click at [980, 269] on button "Download" at bounding box center [975, 271] width 52 height 20
click at [981, 344] on button "Download" at bounding box center [975, 346] width 52 height 20
drag, startPoint x: 507, startPoint y: 496, endPoint x: 740, endPoint y: 509, distance: 233.4
click at [531, 496] on label "By ticking this box, I declare that I have fulfilled my responsibilities under …" at bounding box center [799, 527] width 537 height 77
click at [503, 496] on input "By ticking this box, I declare that I have fulfilled my responsibilities under …" at bounding box center [498, 495] width 12 height 14
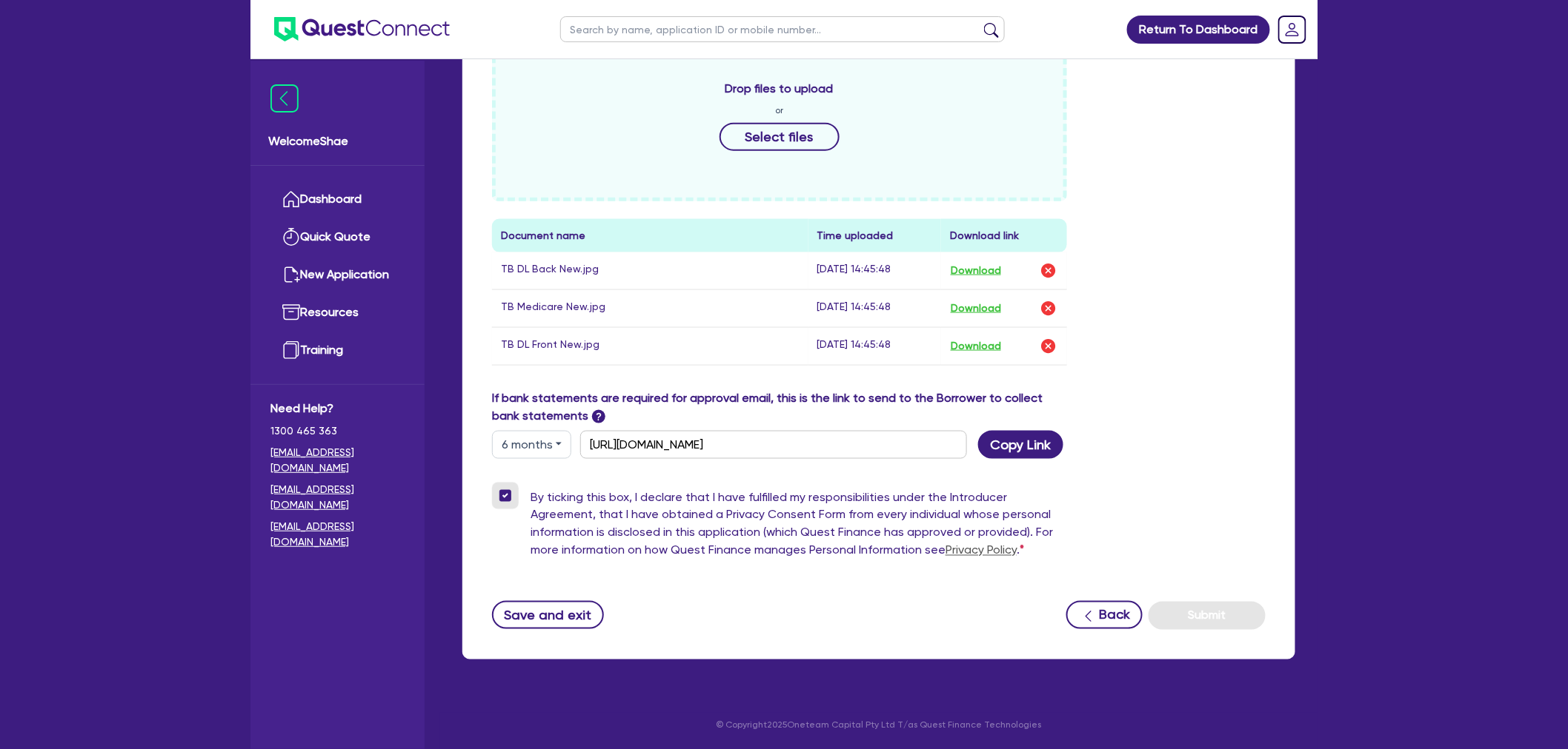
checkbox input "true"
click at [1221, 615] on button "Submit" at bounding box center [1207, 615] width 117 height 28
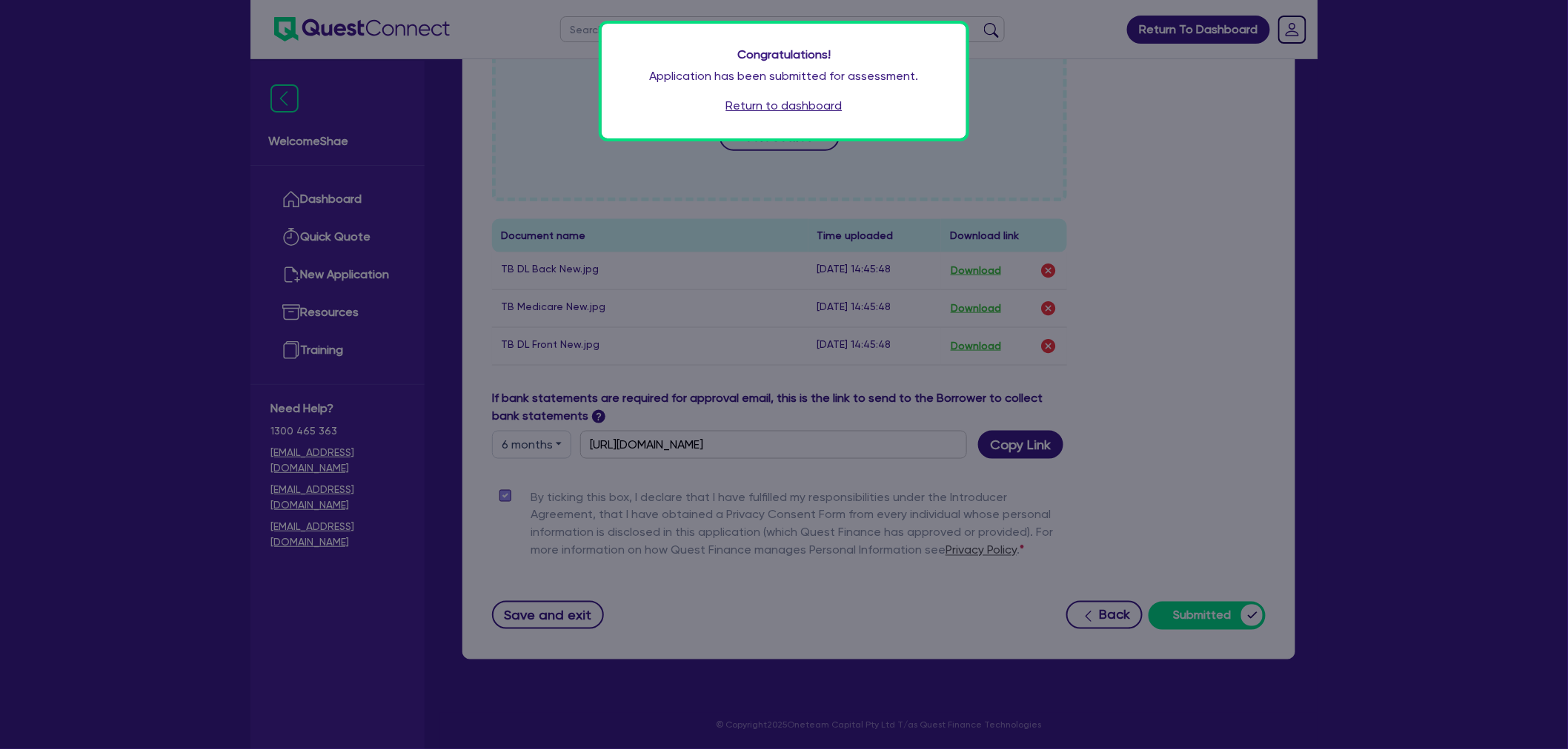
click at [760, 107] on link "Return to dashboard" at bounding box center [784, 105] width 116 height 18
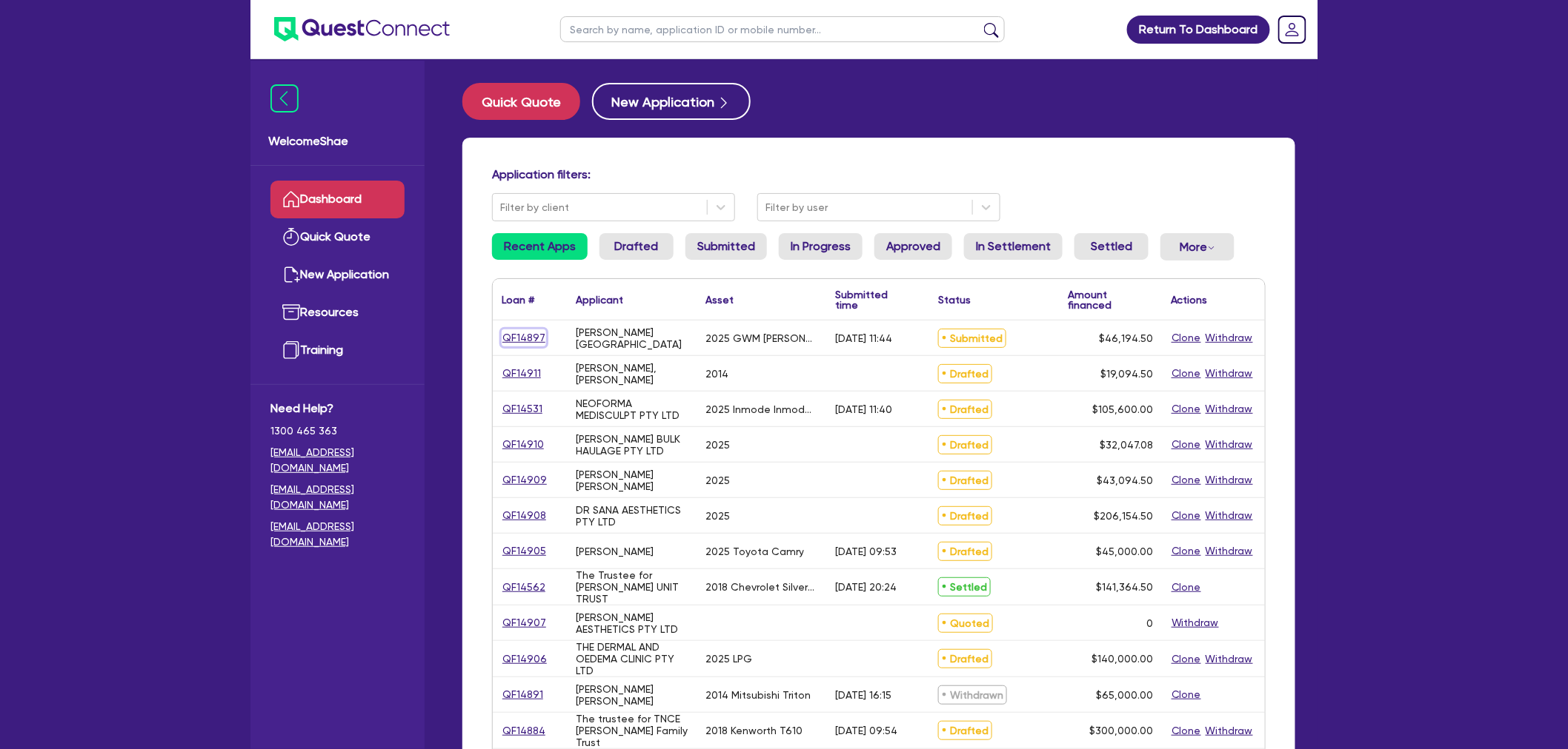
click at [518, 336] on link "QF14897" at bounding box center [524, 337] width 45 height 17
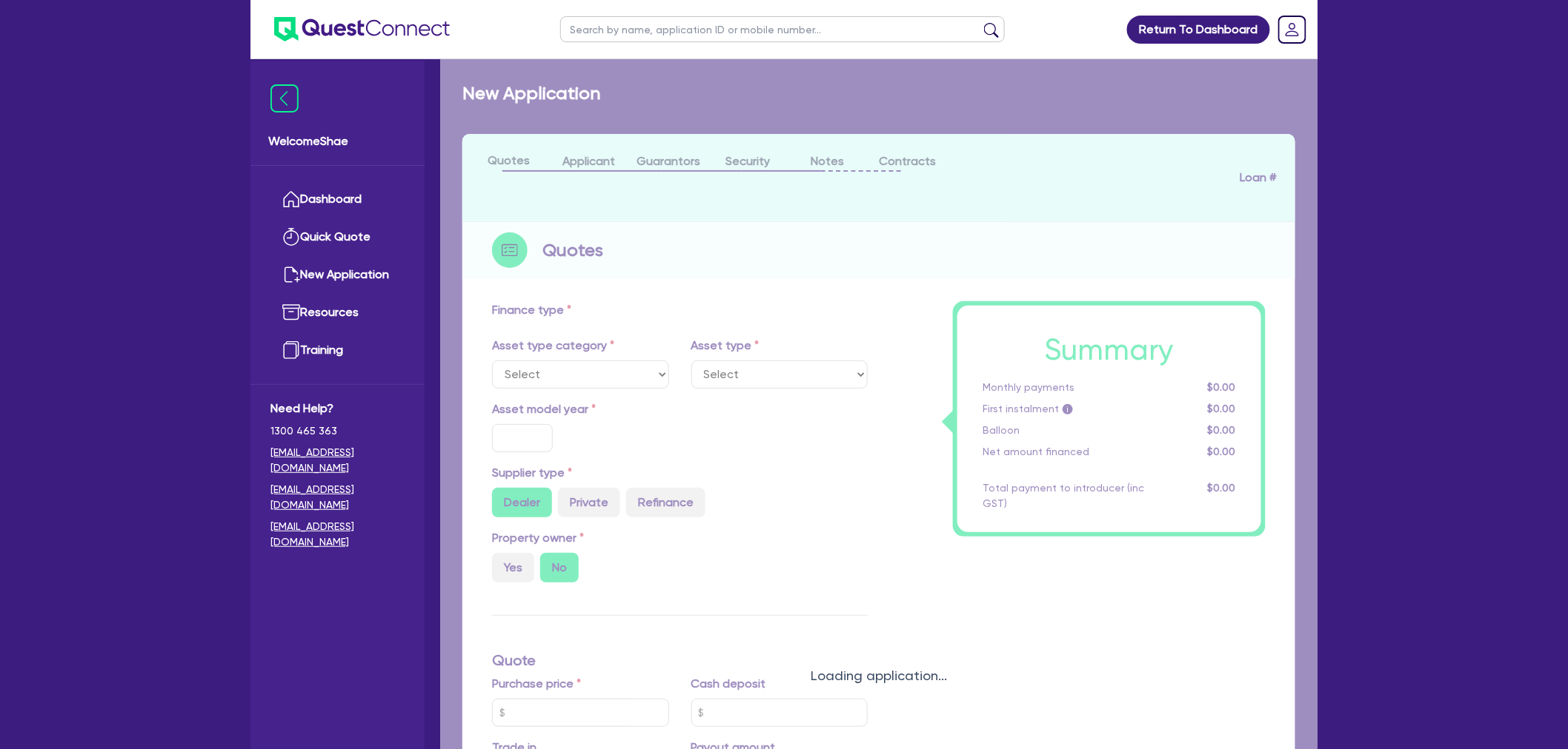
select select "CARS_AND_LIGHT_TRUCKS"
type input "2025"
radio input "true"
type input "51,000"
type input "7,000"
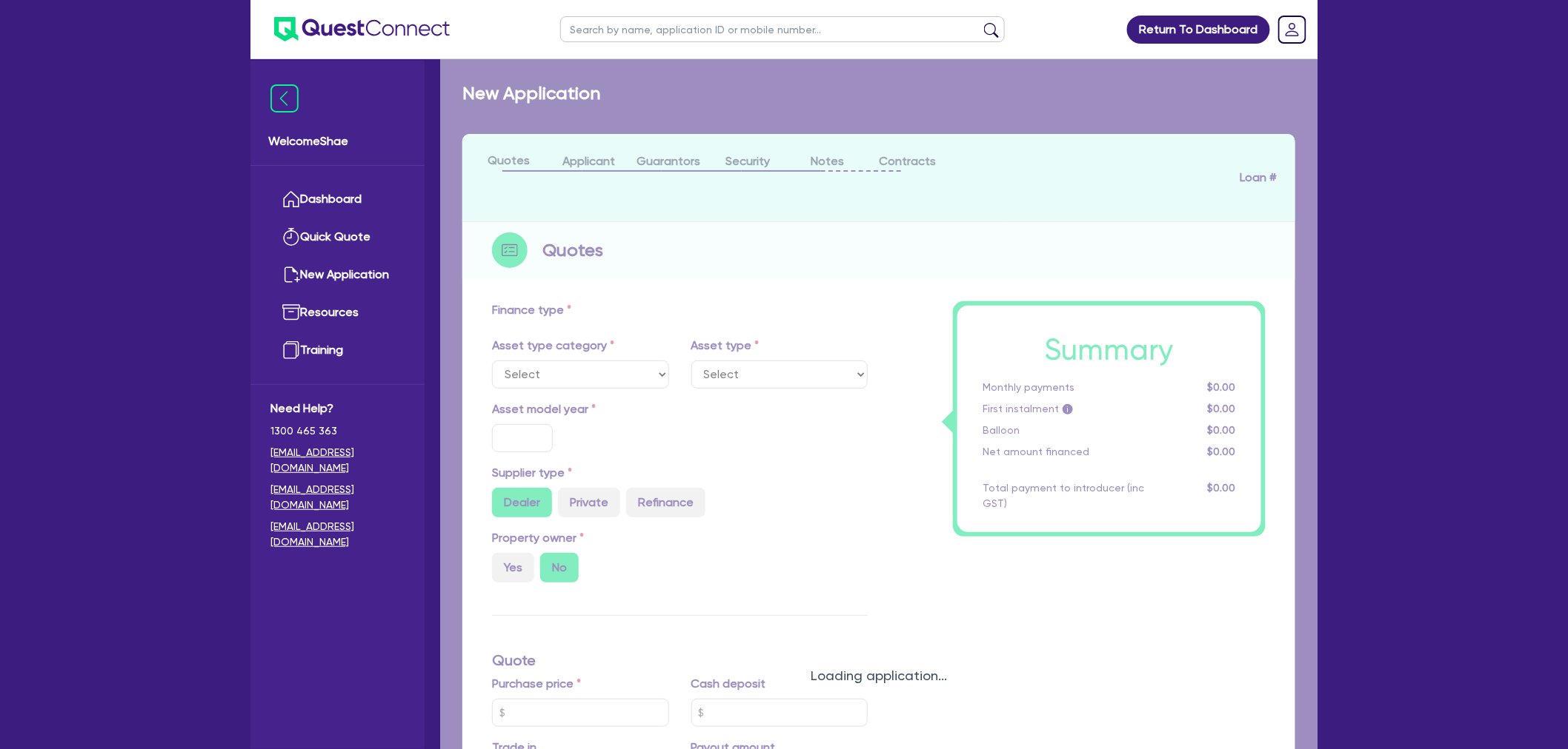
type input "7.99"
type input "1,400"
select select "PASSENGER_VEHICLES"
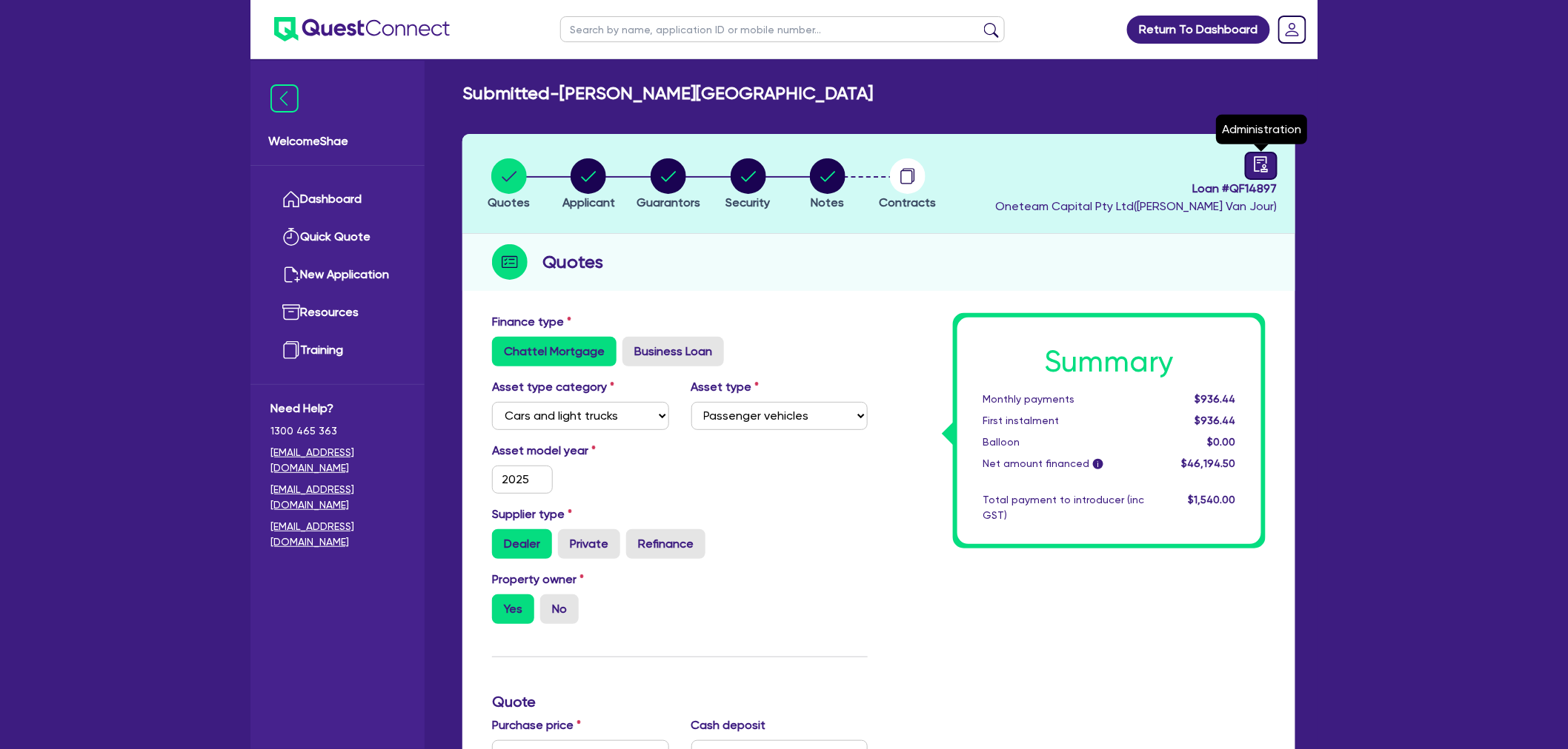
click at [1260, 160] on icon "audit" at bounding box center [1261, 164] width 17 height 17
select select "SUBMITTED_NEW"
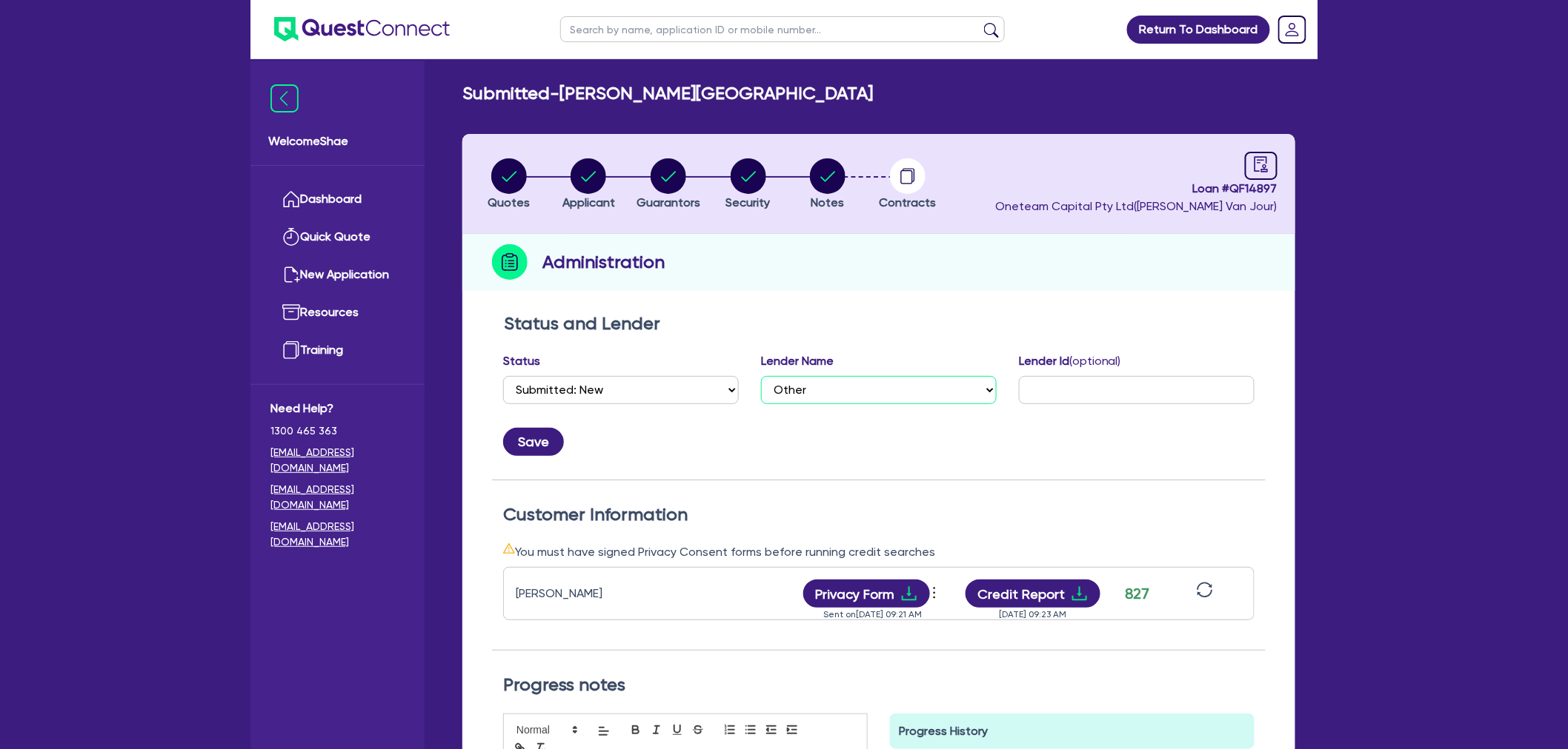
click at [868, 396] on select "Select AAMF AFS Alex Bank Angle Finance Azora Banjo BigStone BOQ Finance Brande…" at bounding box center [878, 390] width 235 height 28
select select "Resimac"
click at [761, 376] on select "Select AAMF AFS Alex Bank Angle Finance Azora Banjo BigStone BOQ Finance Brande…" at bounding box center [878, 390] width 235 height 28
click at [1069, 400] on input "text" at bounding box center [1136, 390] width 235 height 28
paste input "67391820"
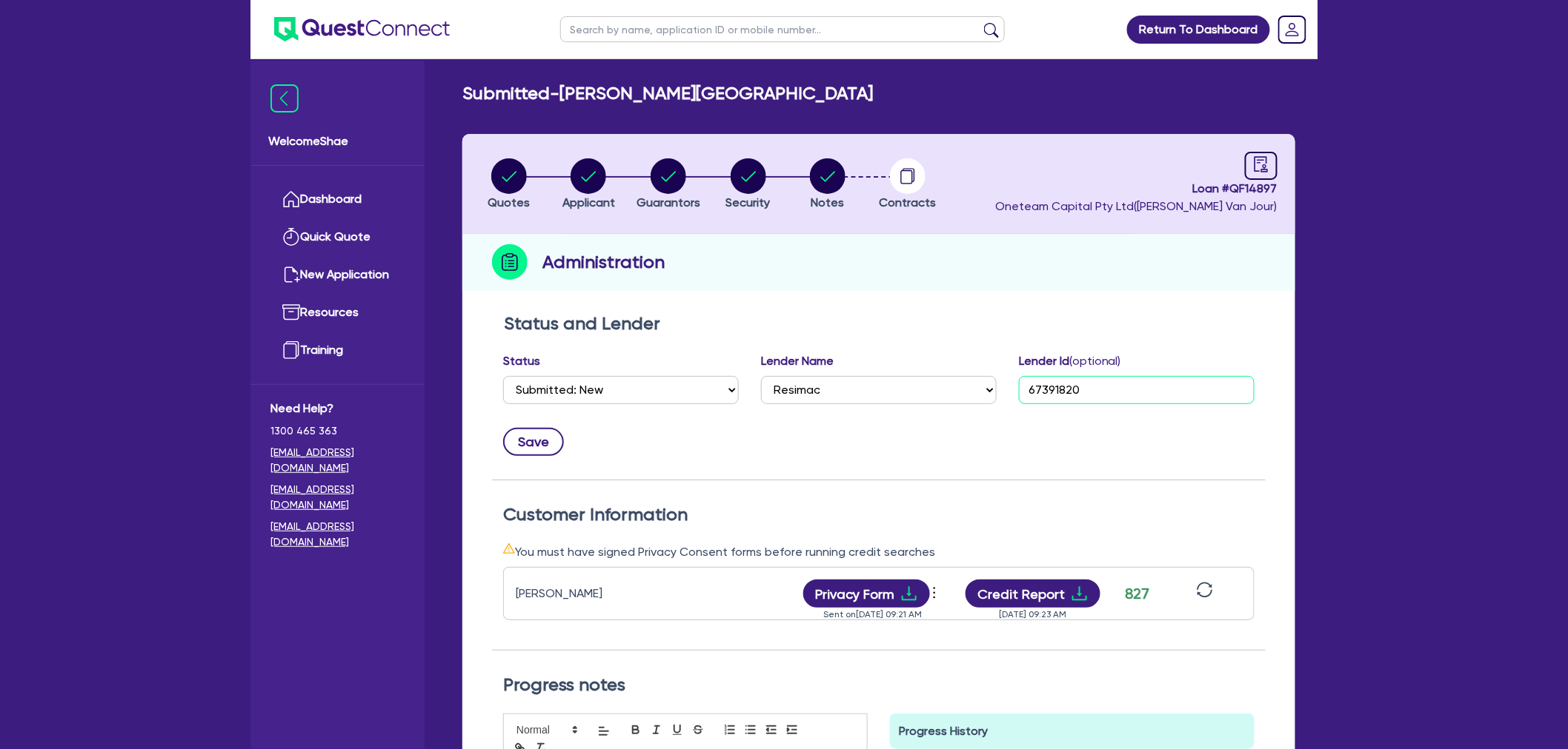
type input "67391820"
click at [521, 441] on button "Save" at bounding box center [534, 442] width 60 height 28
